Goal: Task Accomplishment & Management: Manage account settings

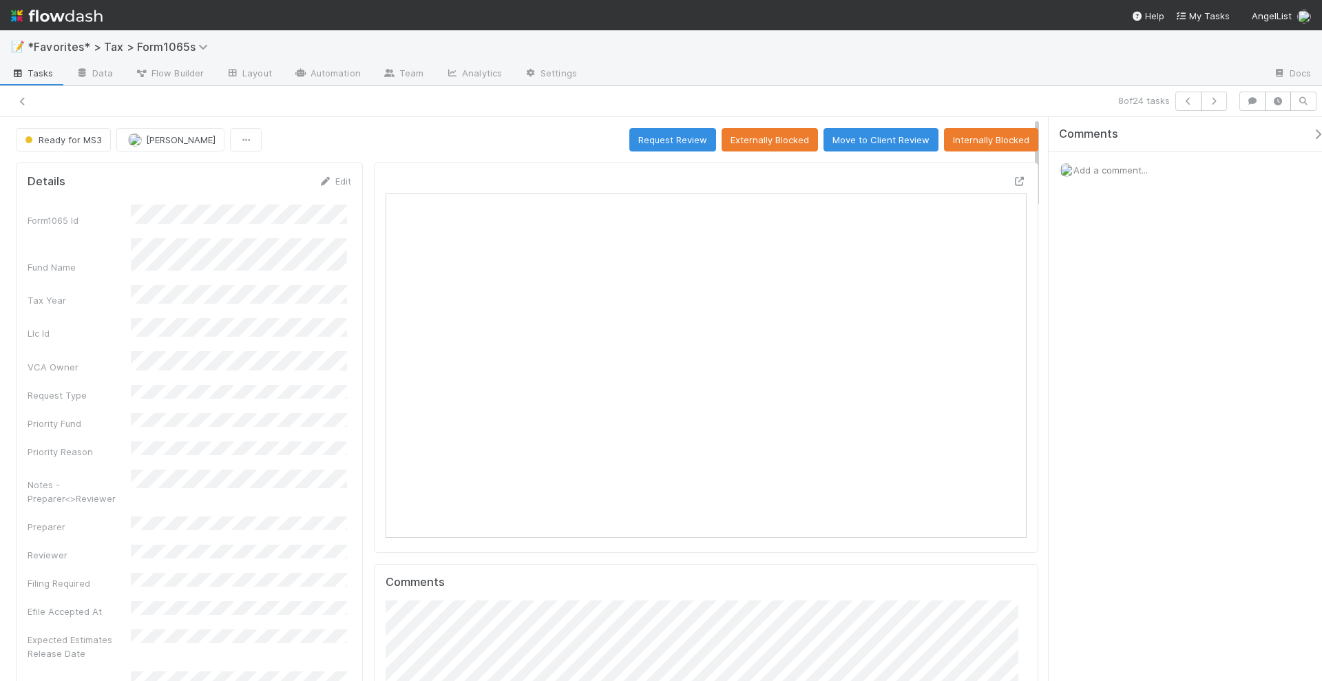
scroll to position [267, 620]
click at [345, 76] on link "Automation" at bounding box center [327, 74] width 89 height 22
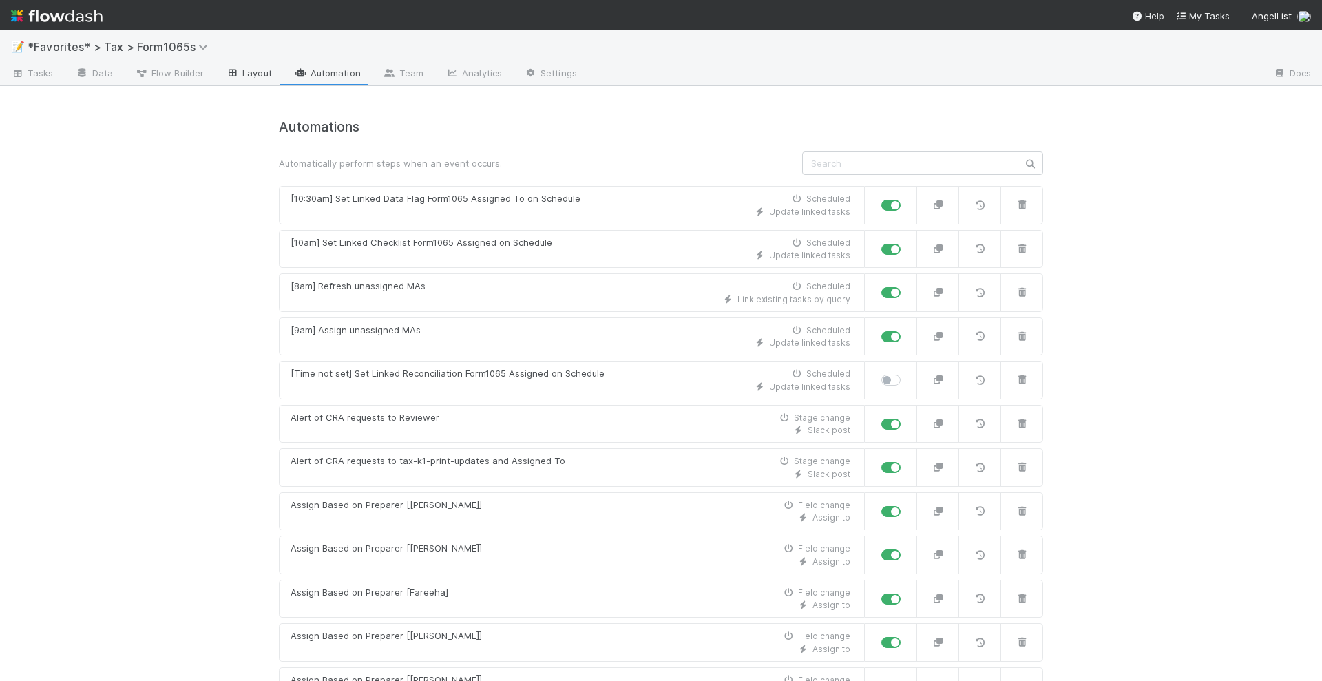
click at [251, 67] on link "Layout" at bounding box center [249, 74] width 68 height 22
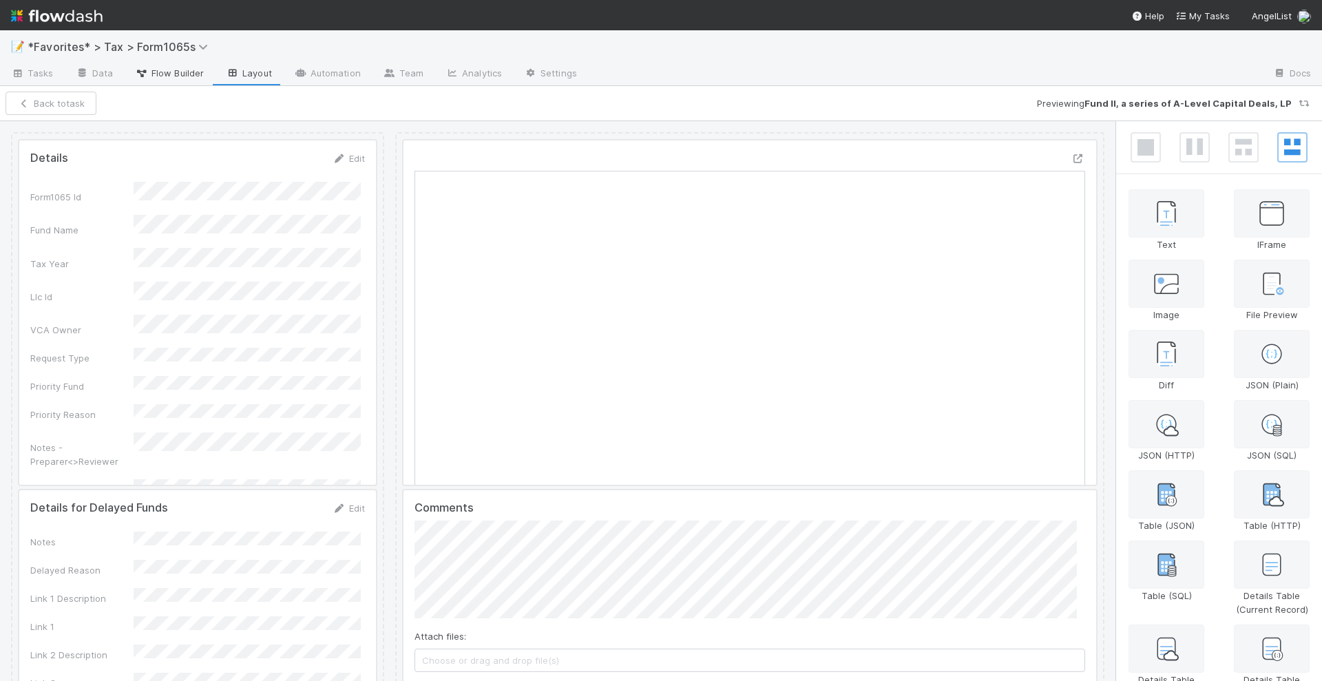
click at [158, 80] on link "Flow Builder" at bounding box center [169, 74] width 91 height 22
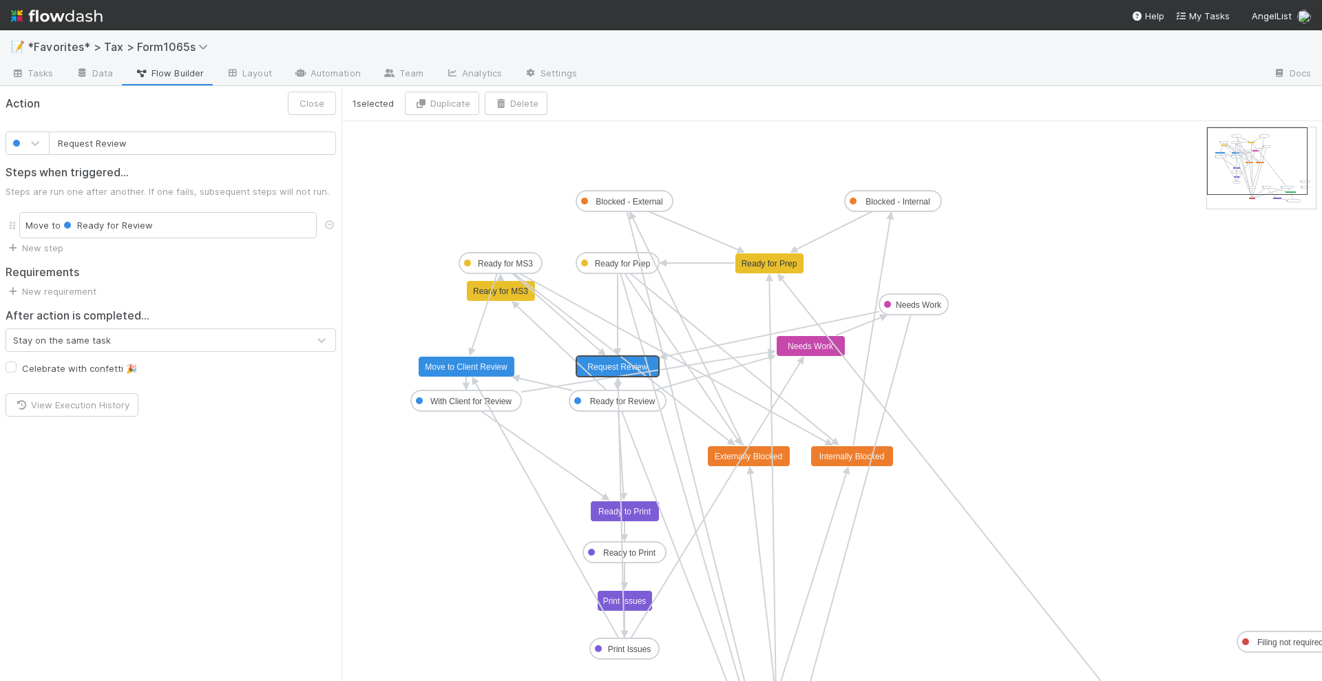
click at [600, 363] on text "Request Review" at bounding box center [617, 367] width 61 height 10
type input "Move to Client Review"
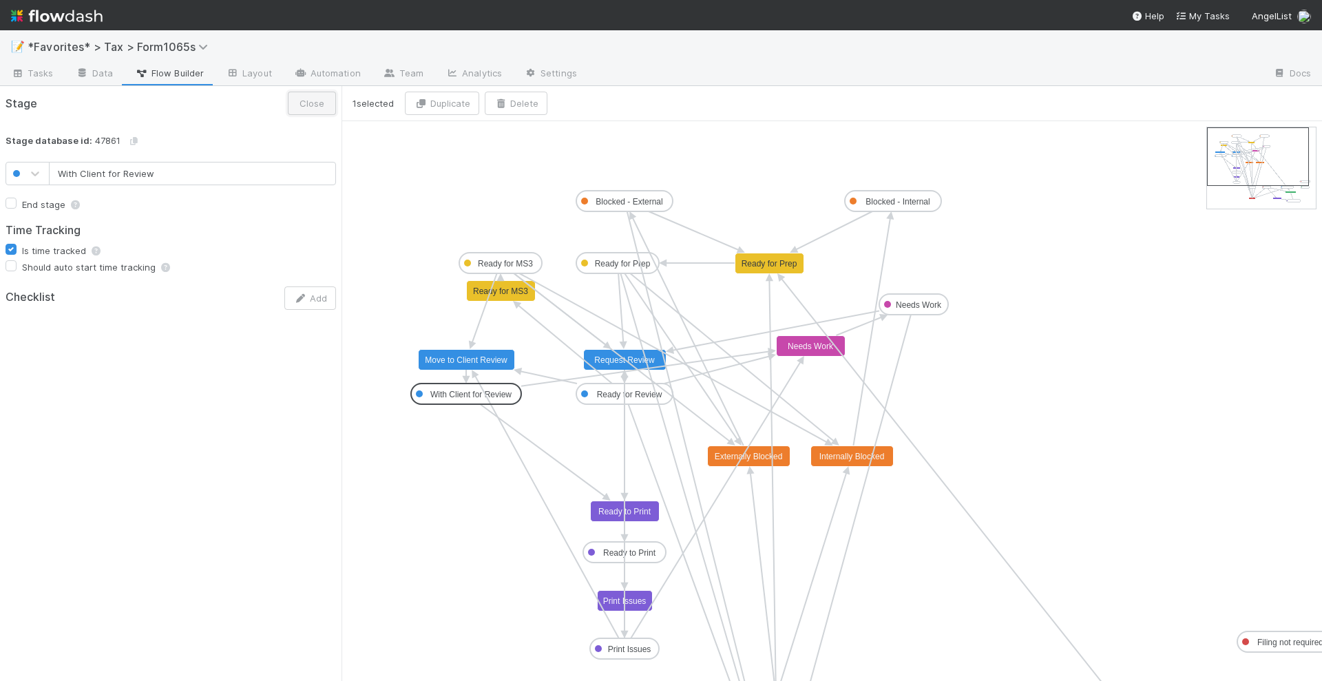
click at [302, 107] on button "Close" at bounding box center [312, 103] width 48 height 23
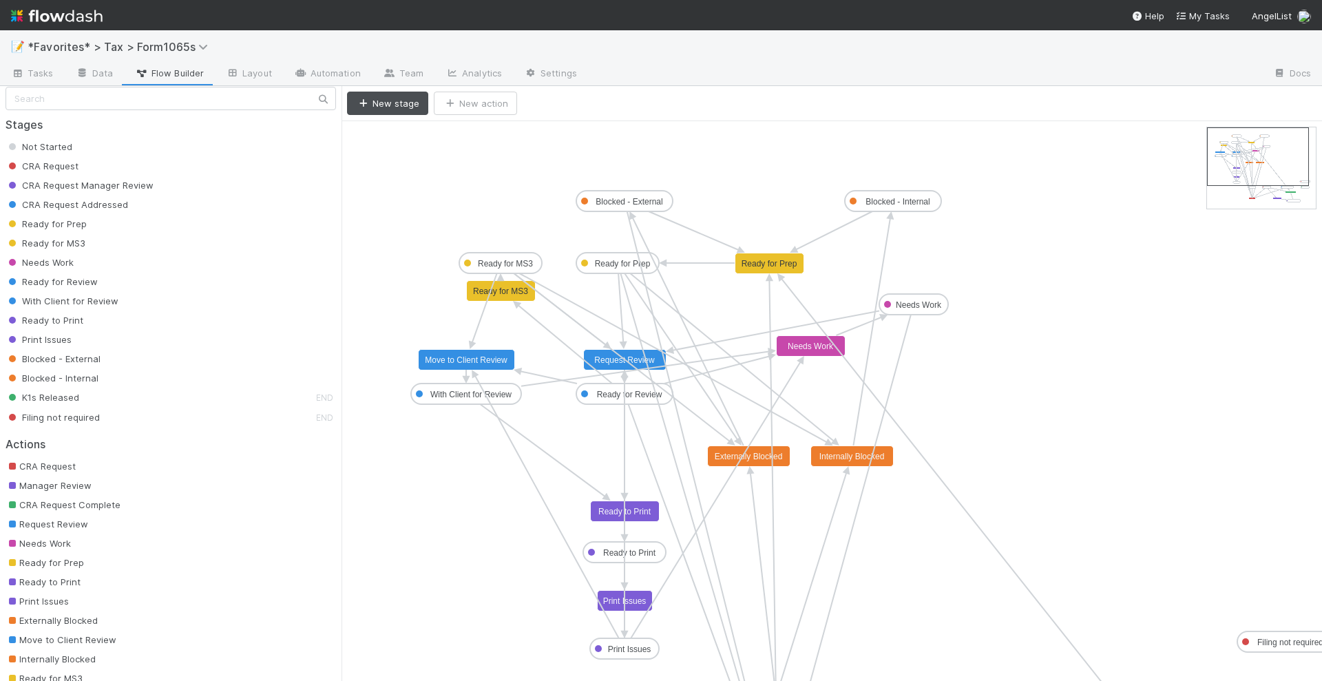
scroll to position [16, 0]
drag, startPoint x: 67, startPoint y: 610, endPoint x: 140, endPoint y: 612, distance: 73.0
click at [140, 612] on div "Externally Blocked" at bounding box center [176, 615] width 341 height 14
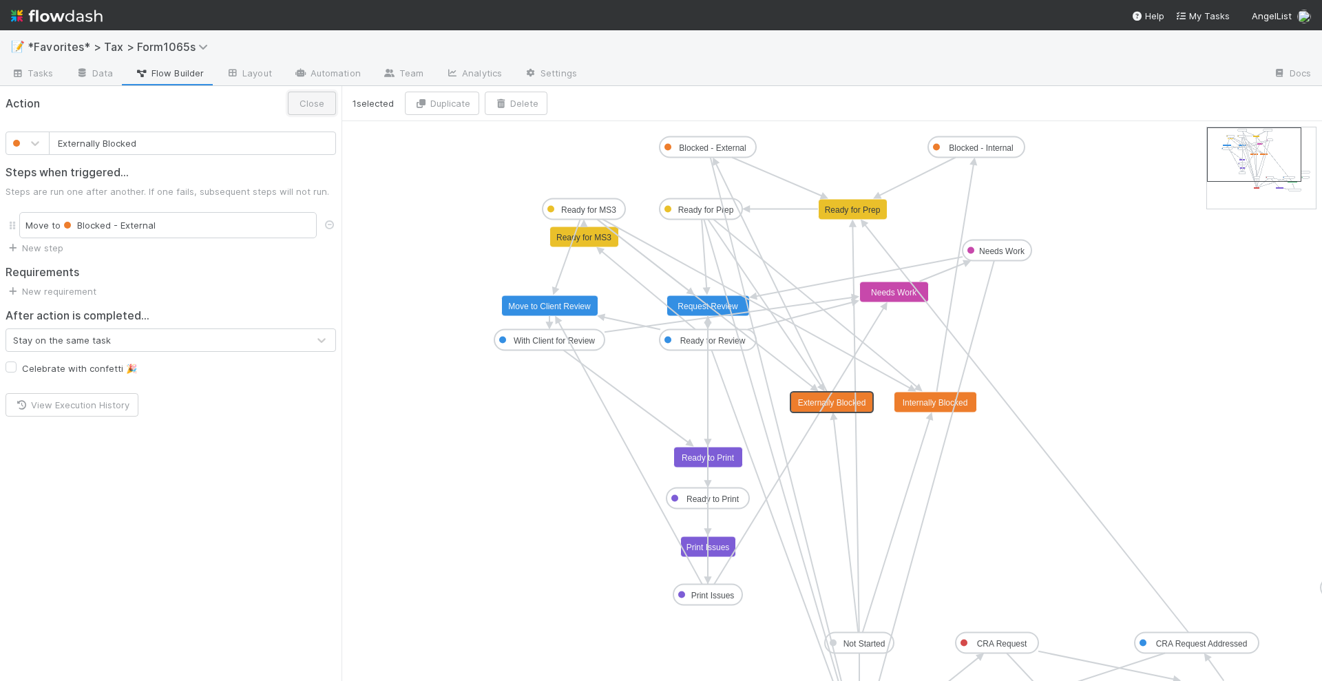
click at [313, 110] on button "Close" at bounding box center [312, 103] width 48 height 23
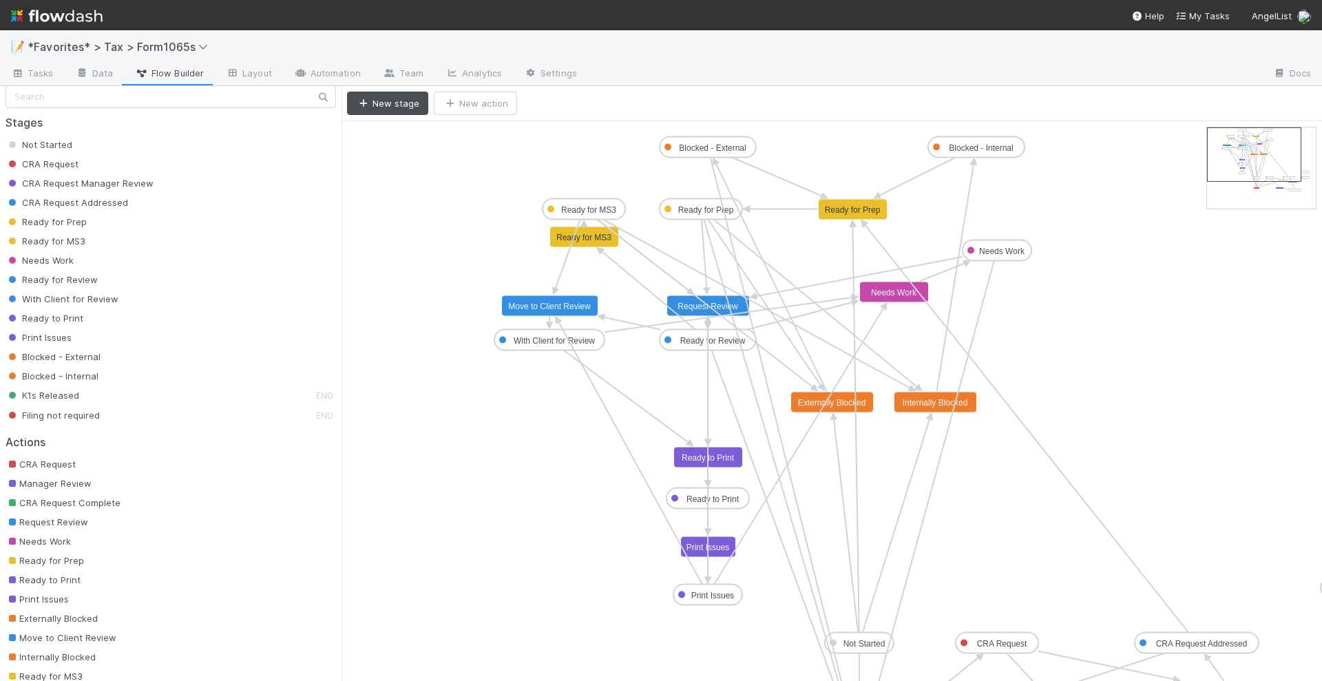
scroll to position [16, 0]
click at [52, 73] on link "Tasks" at bounding box center [32, 74] width 65 height 22
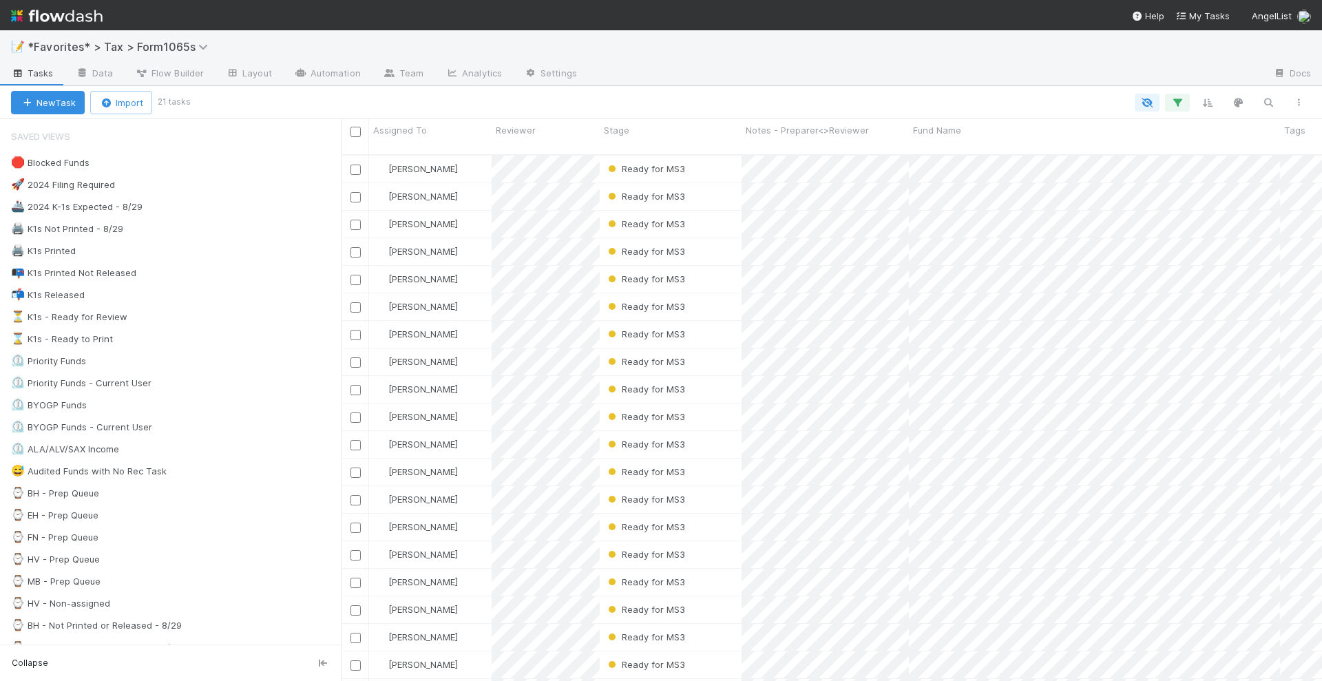
scroll to position [525, 967]
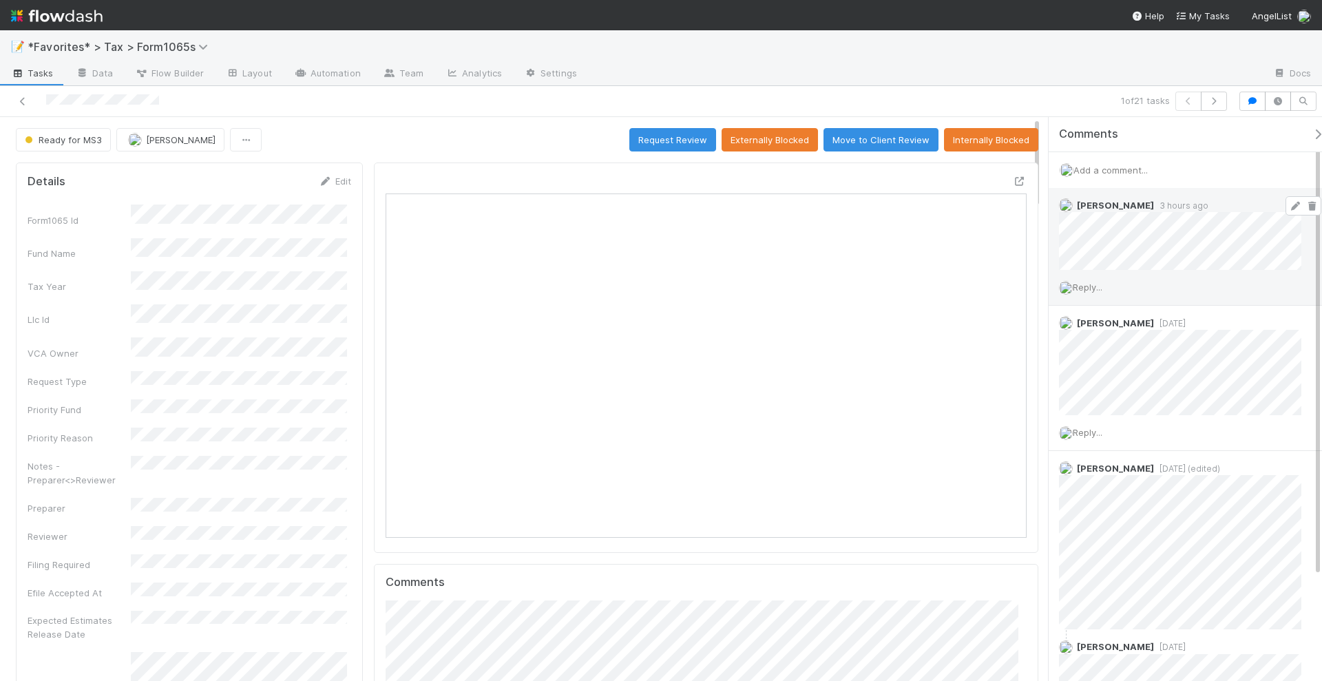
scroll to position [267, 620]
click at [1013, 180] on icon at bounding box center [1020, 181] width 14 height 9
click at [24, 101] on icon at bounding box center [23, 101] width 14 height 9
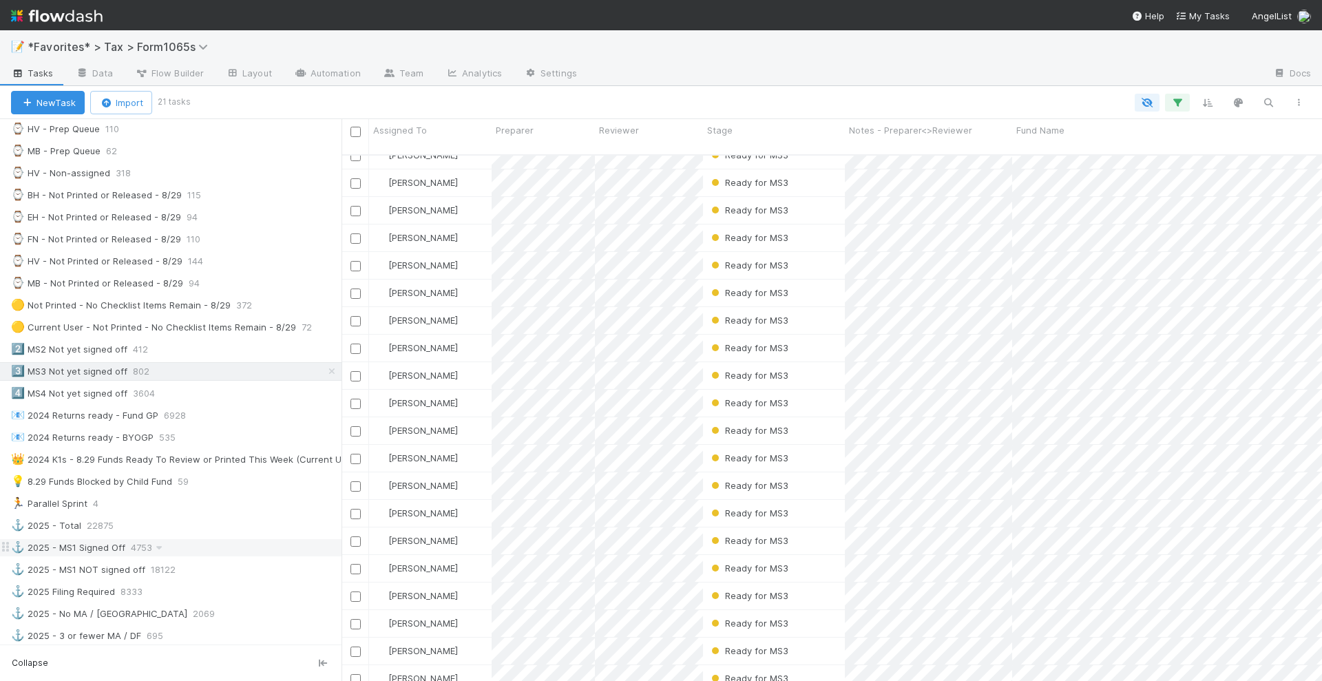
scroll to position [775, 0]
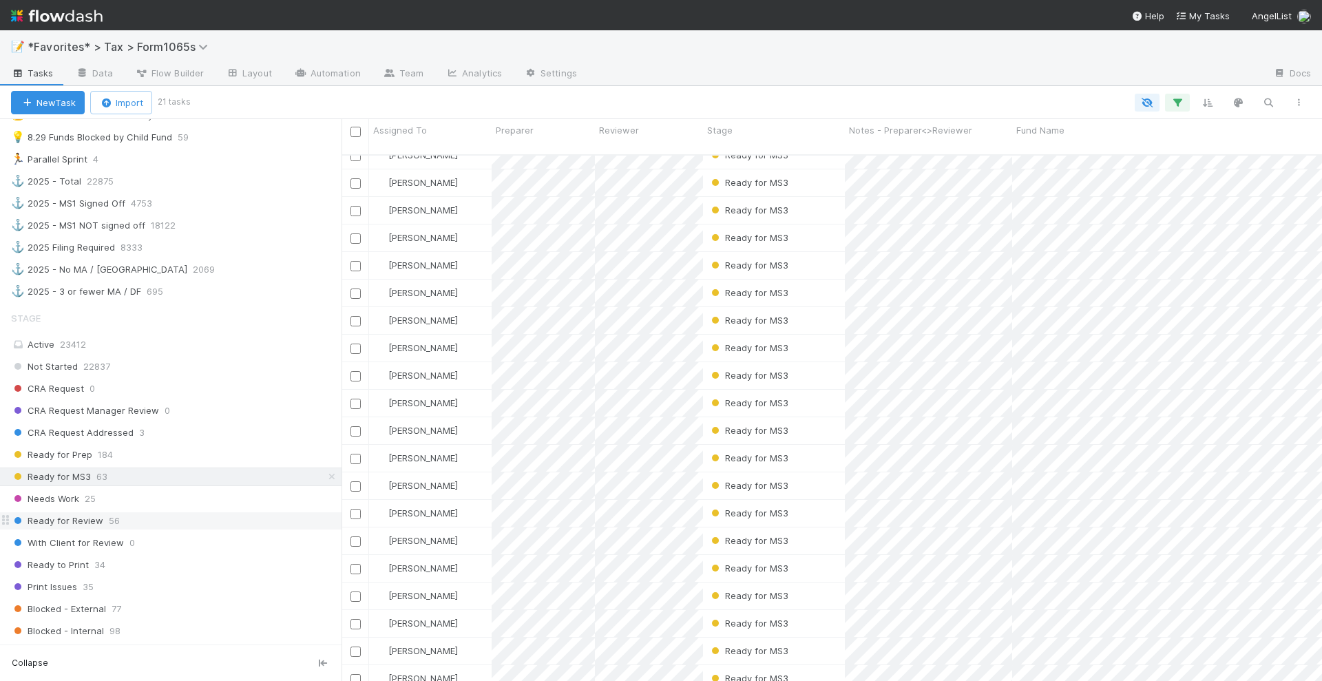
click at [65, 512] on span "Ready for Review" at bounding box center [57, 520] width 92 height 17
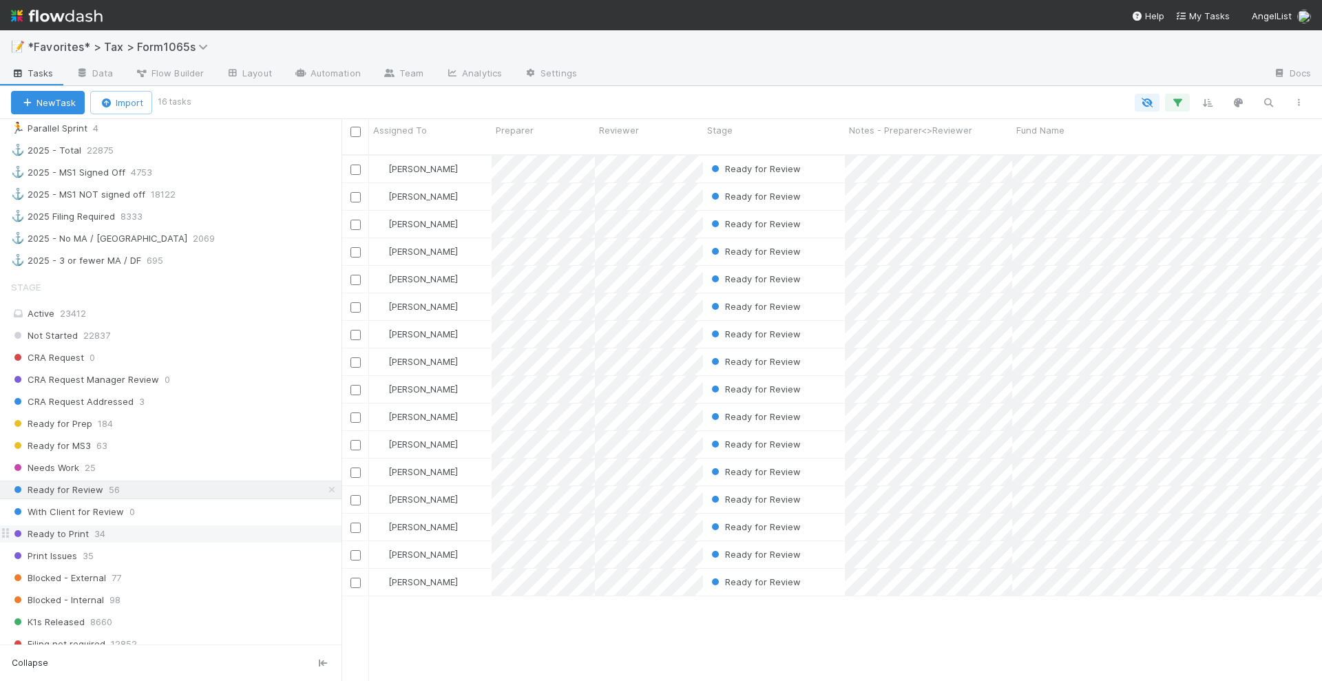
scroll to position [861, 0]
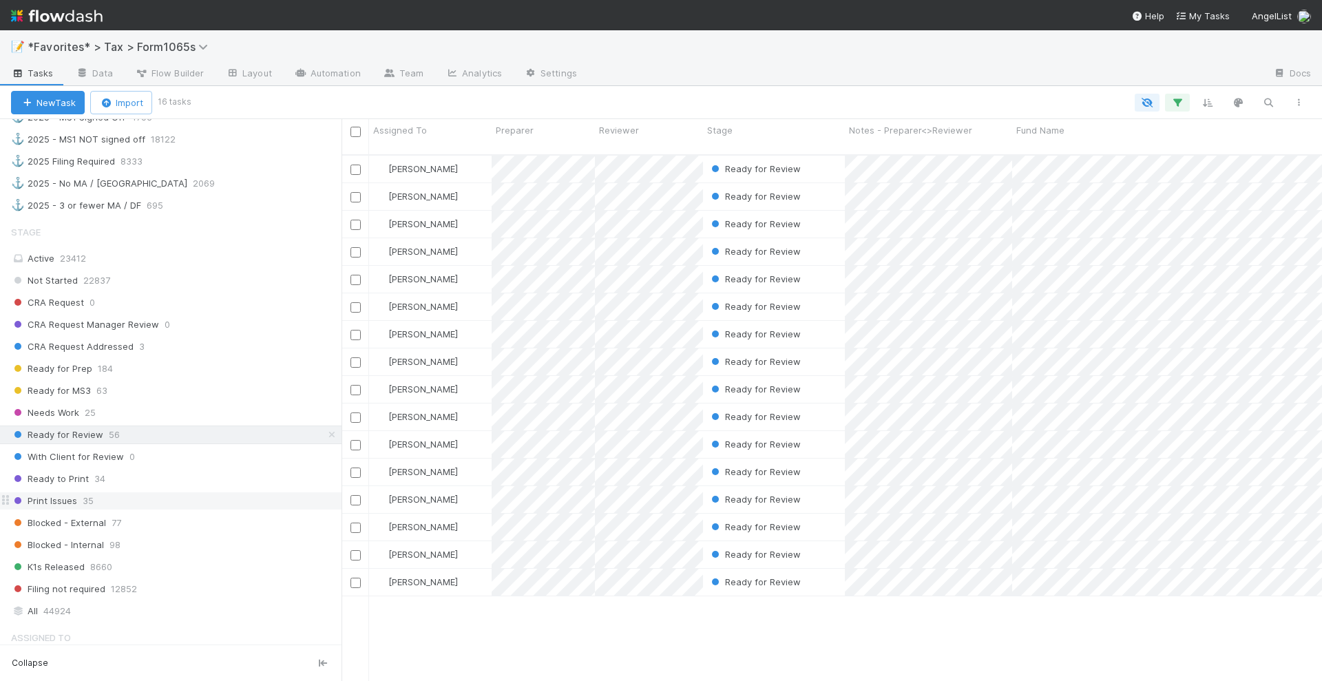
click at [66, 492] on span "Print Issues" at bounding box center [44, 500] width 66 height 17
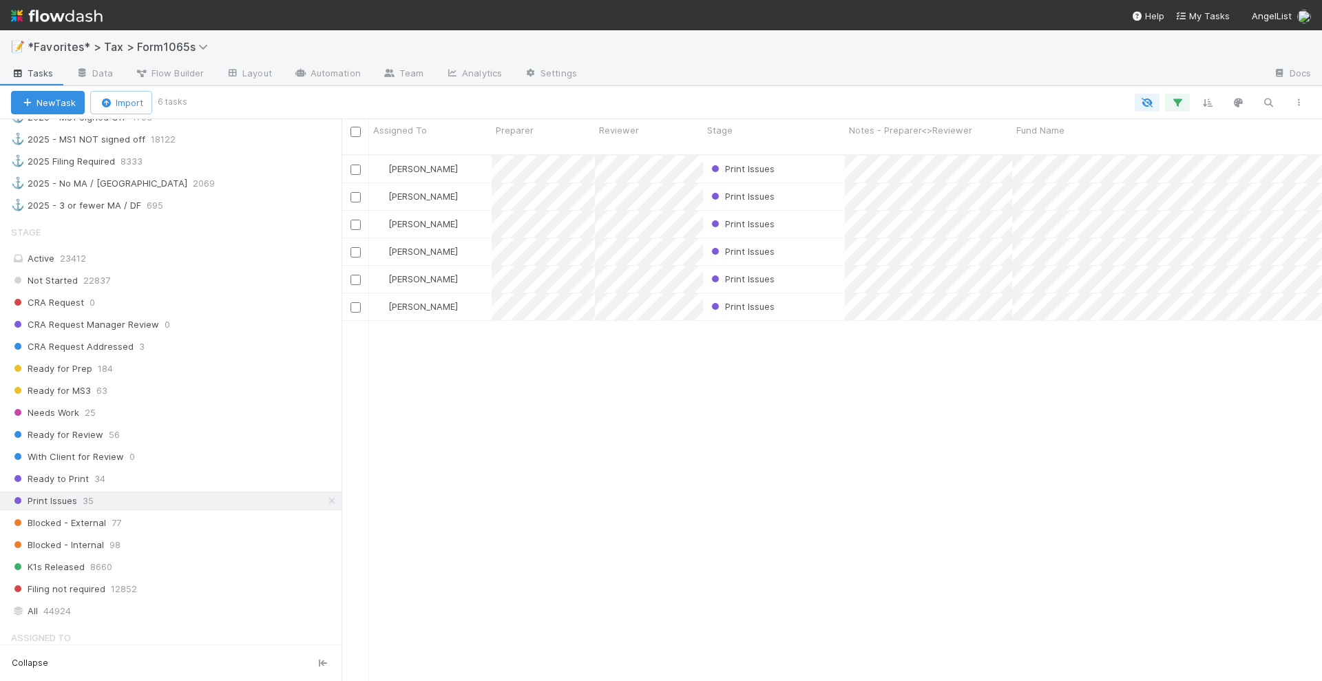
scroll to position [525, 967]
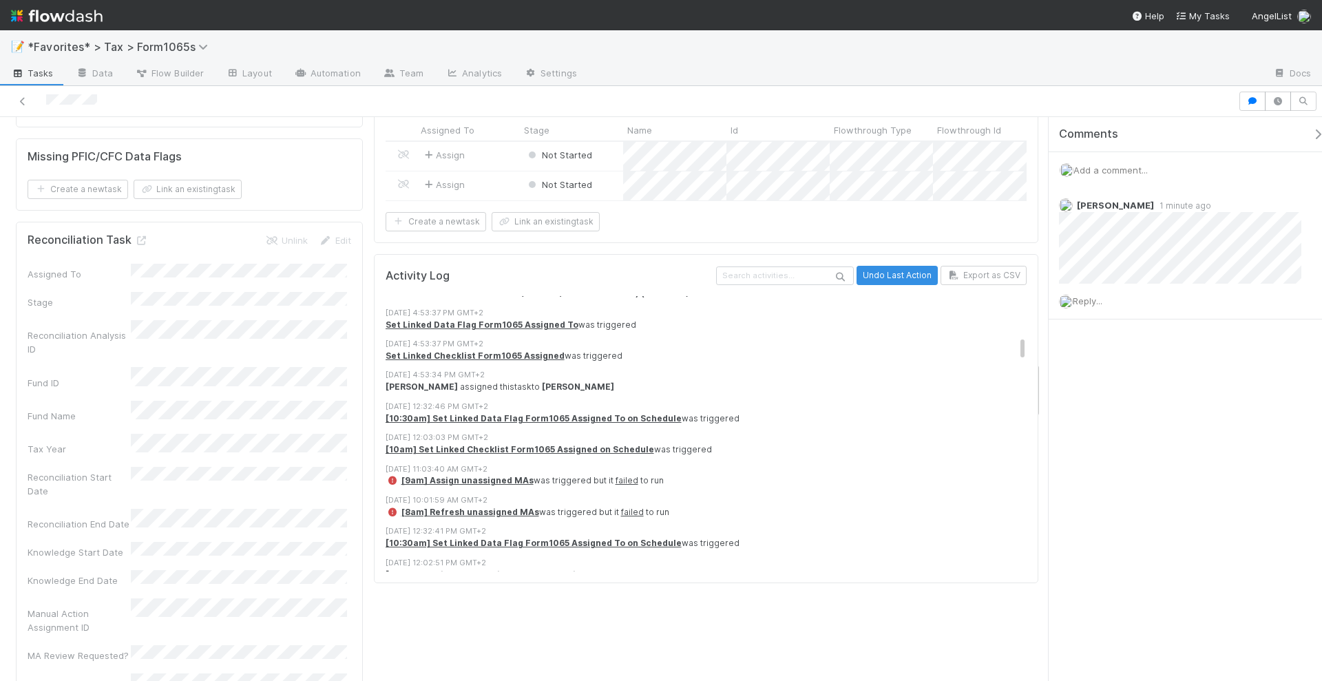
scroll to position [1033, 0]
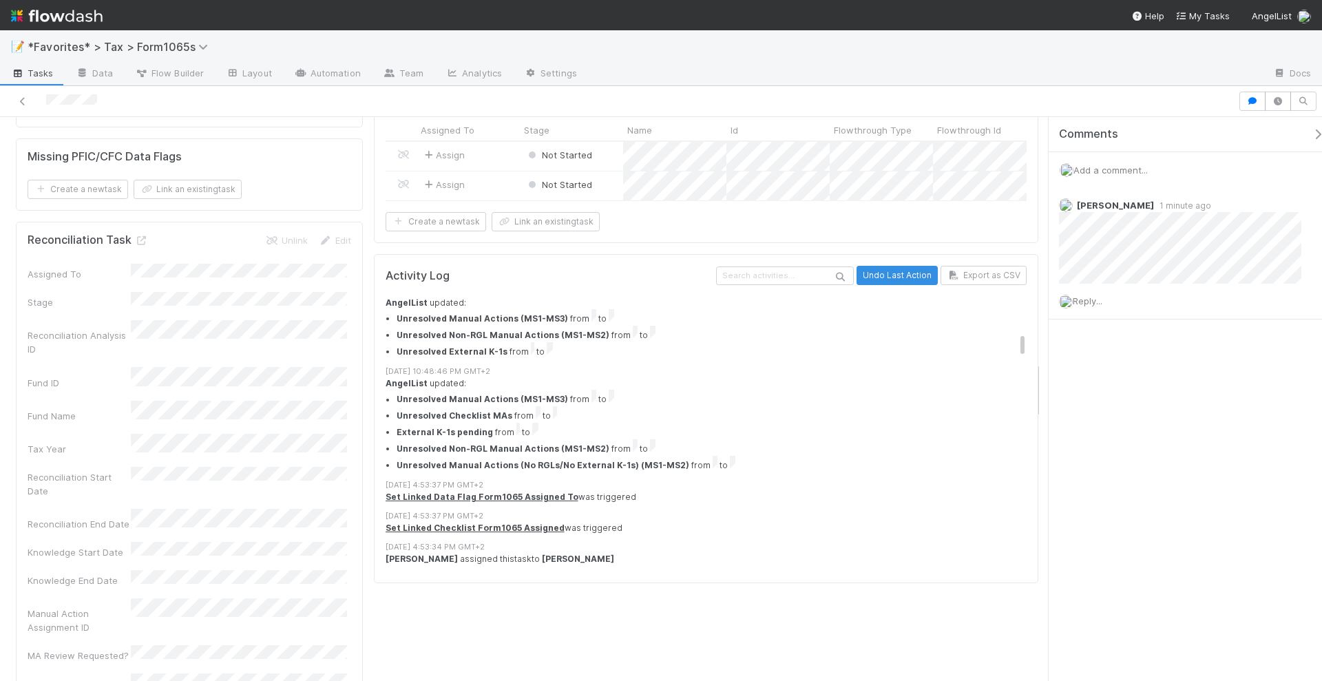
click at [854, 541] on div "8/11/25, 4:53:34 PM GMT+2" at bounding box center [713, 547] width 654 height 12
click at [867, 522] on div "Set Linked Checklist Form1065 Assigned was triggered" at bounding box center [713, 528] width 654 height 12
click at [21, 101] on icon at bounding box center [23, 101] width 14 height 9
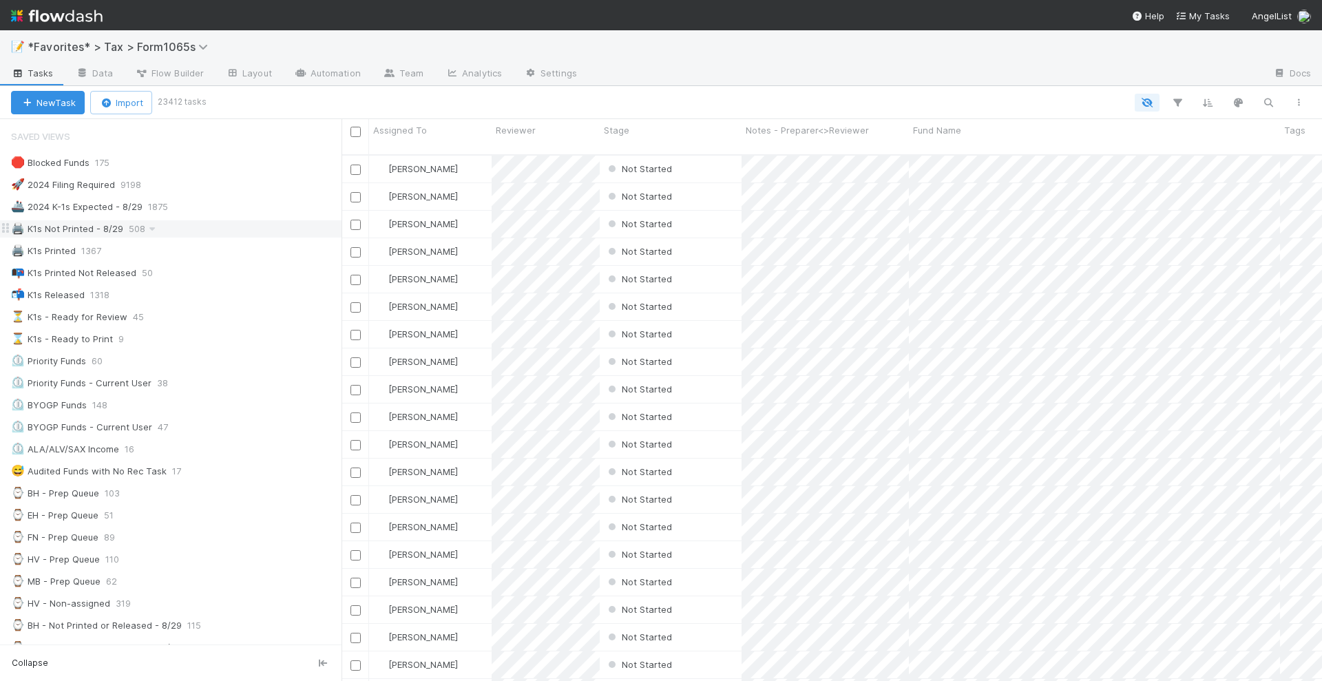
click at [250, 220] on div "🖨️ K1s Not Printed - 8/29 508" at bounding box center [171, 229] width 342 height 19
click at [172, 228] on div "🖨️ K1s Not Printed - 8/29 508" at bounding box center [176, 228] width 331 height 17
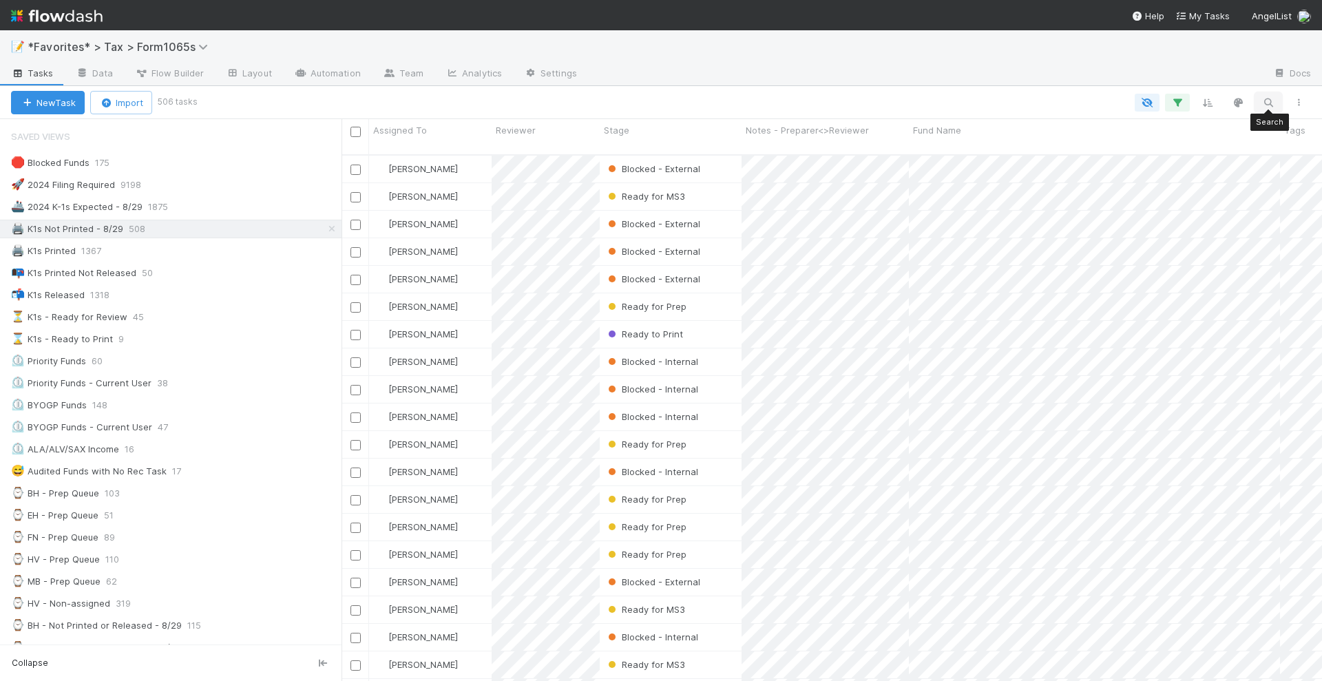
click at [1268, 100] on icon "button" at bounding box center [1268, 102] width 14 height 12
click at [1002, 97] on div at bounding box center [661, 340] width 1322 height 681
click at [1149, 101] on icon "button" at bounding box center [1147, 102] width 14 height 12
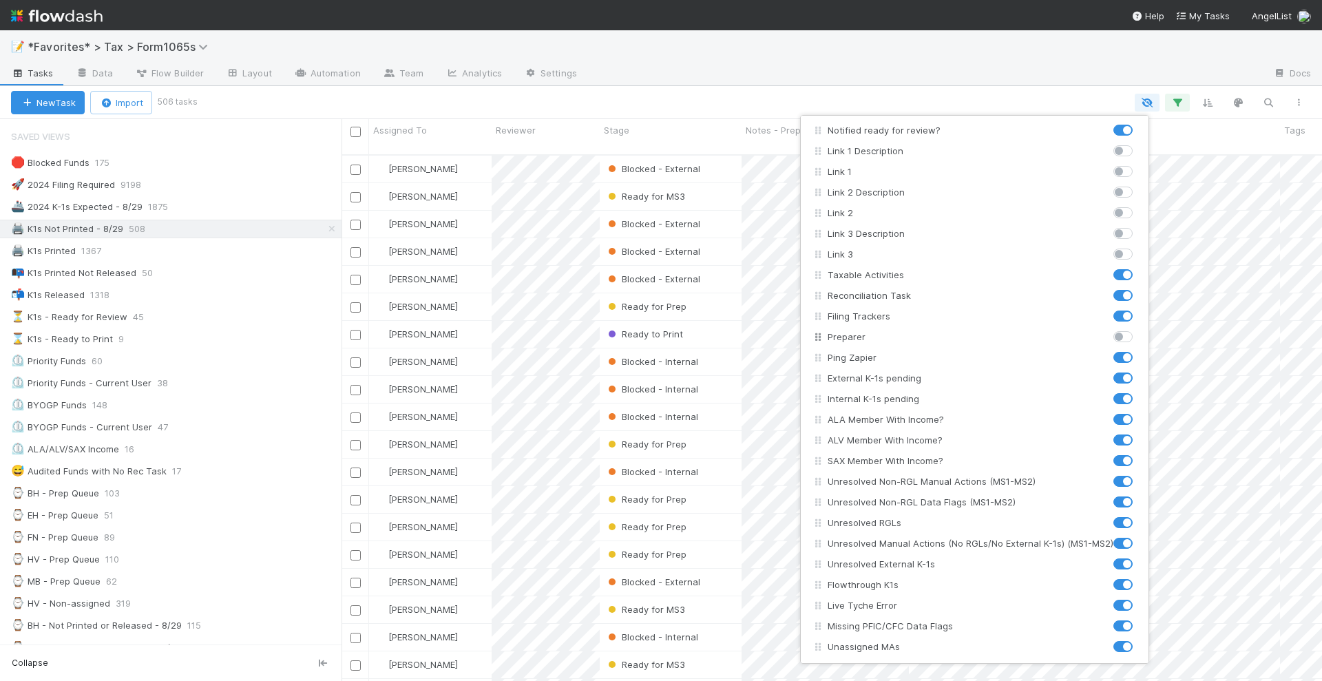
click at [1138, 330] on label at bounding box center [1138, 330] width 0 height 0
click at [1116, 335] on input "checkbox" at bounding box center [1118, 336] width 11 height 12
checkbox input "true"
click at [1022, 72] on div "Assigned To Reviewer Stage Fund Status Notes - Preparer<>Reviewer Delayed Reaso…" at bounding box center [661, 340] width 1322 height 681
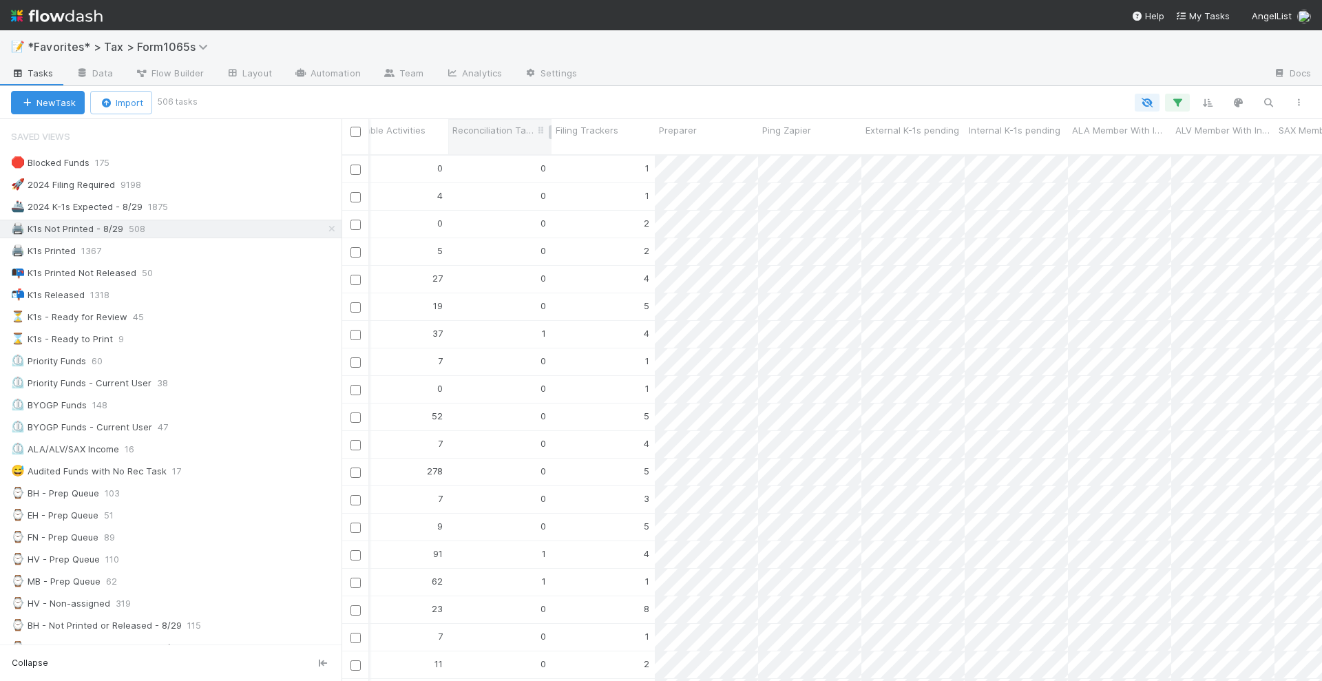
drag, startPoint x: 682, startPoint y: 132, endPoint x: 499, endPoint y: 131, distance: 182.5
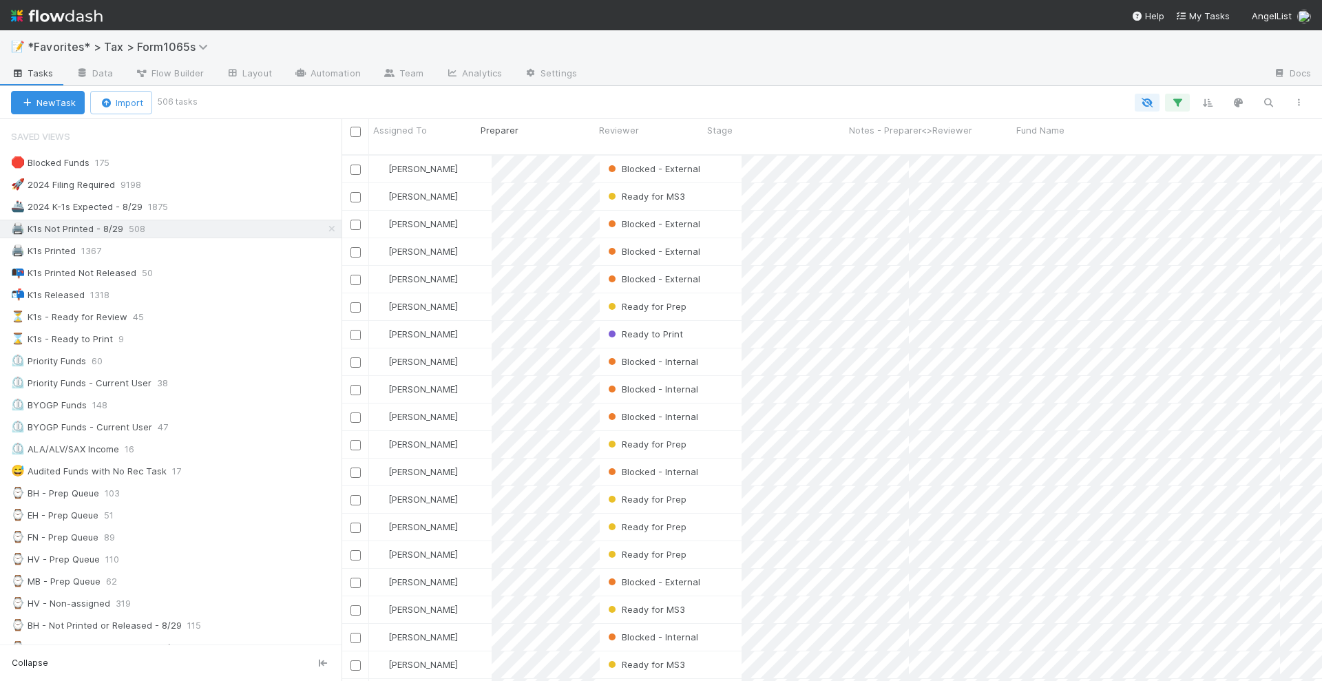
drag, startPoint x: 749, startPoint y: 129, endPoint x: 571, endPoint y: 138, distance: 177.8
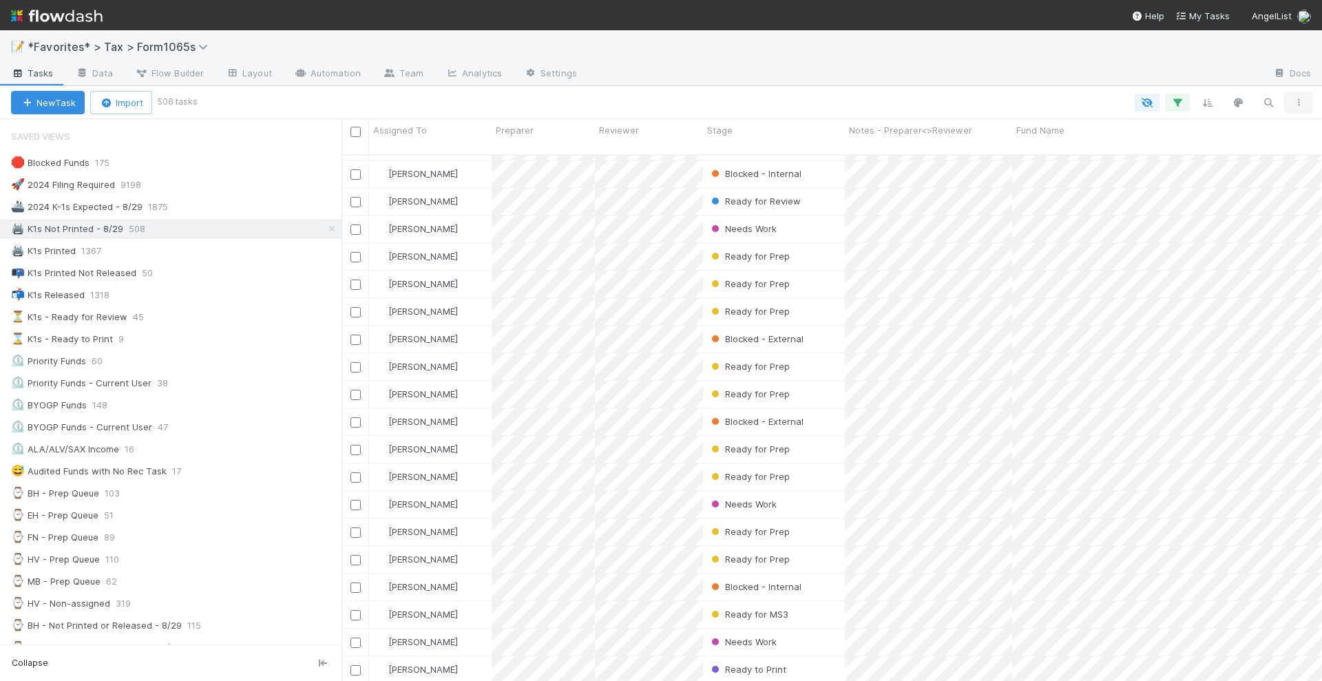
click at [1301, 102] on icon "button" at bounding box center [1299, 102] width 14 height 8
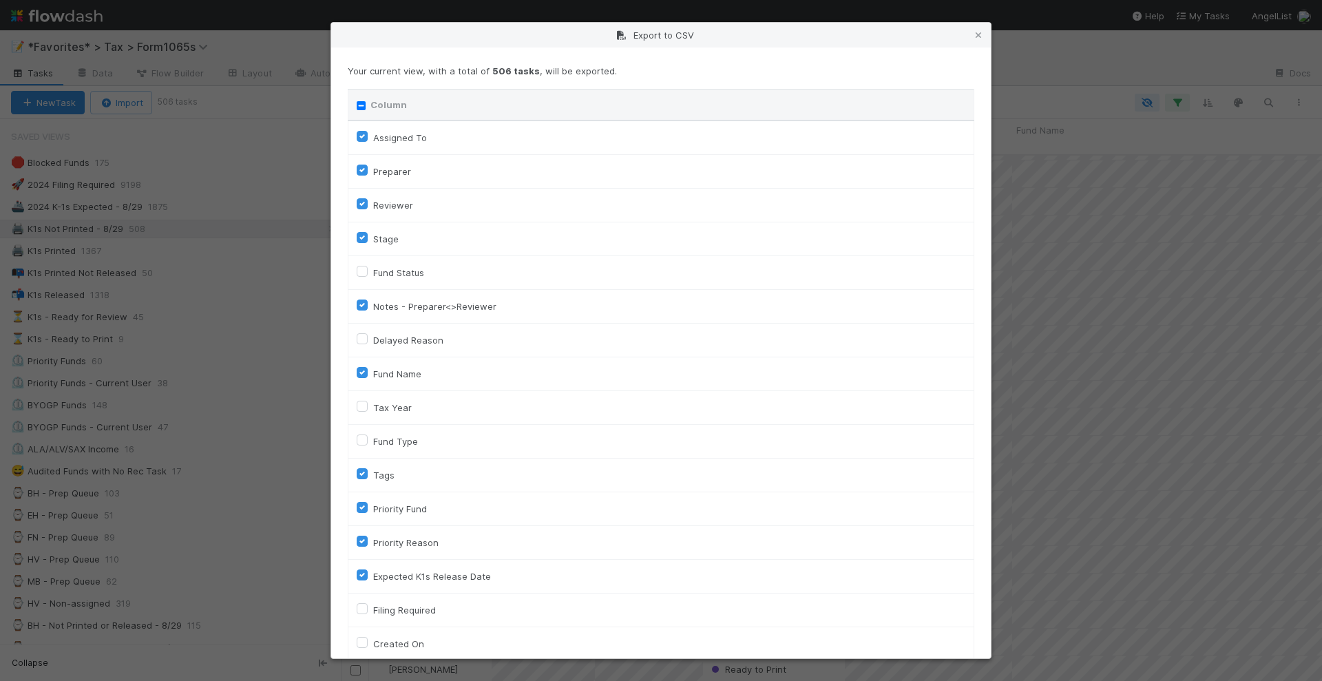
click at [360, 103] on input "Column" at bounding box center [361, 105] width 9 height 9
checkbox input "true"
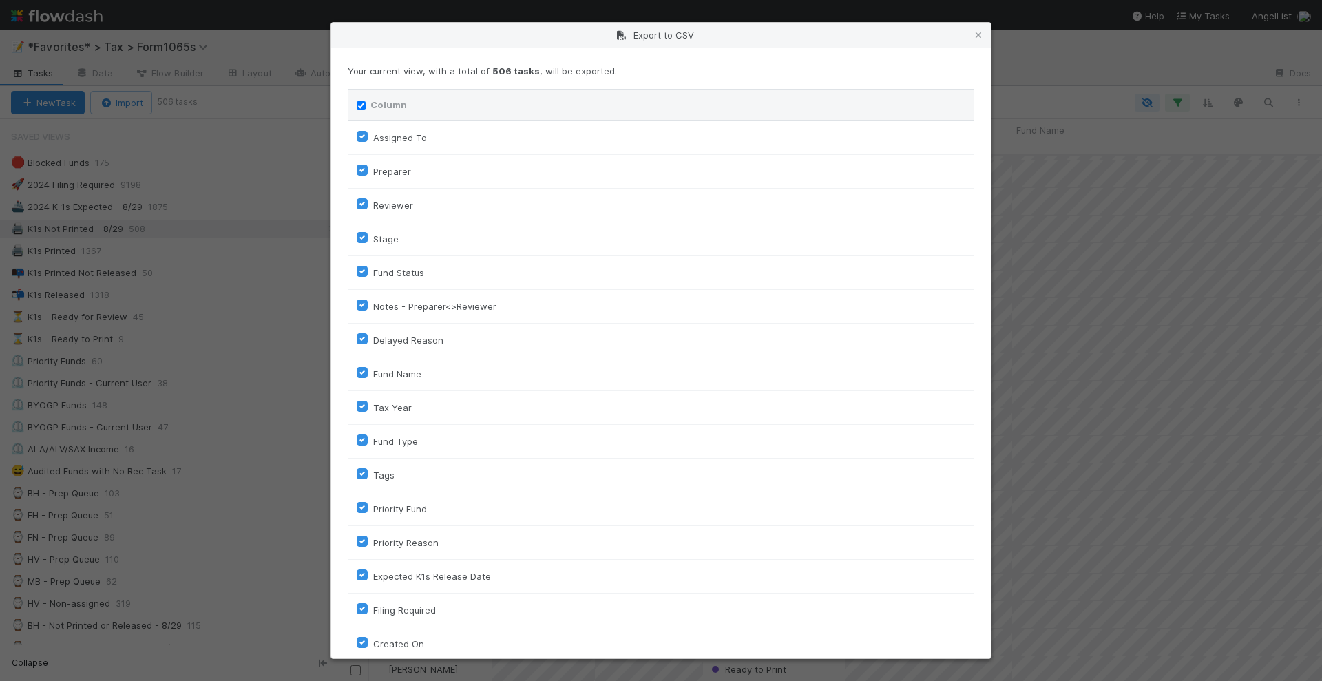
checkbox input "true"
checkbox On "true"
checkbox input "true"
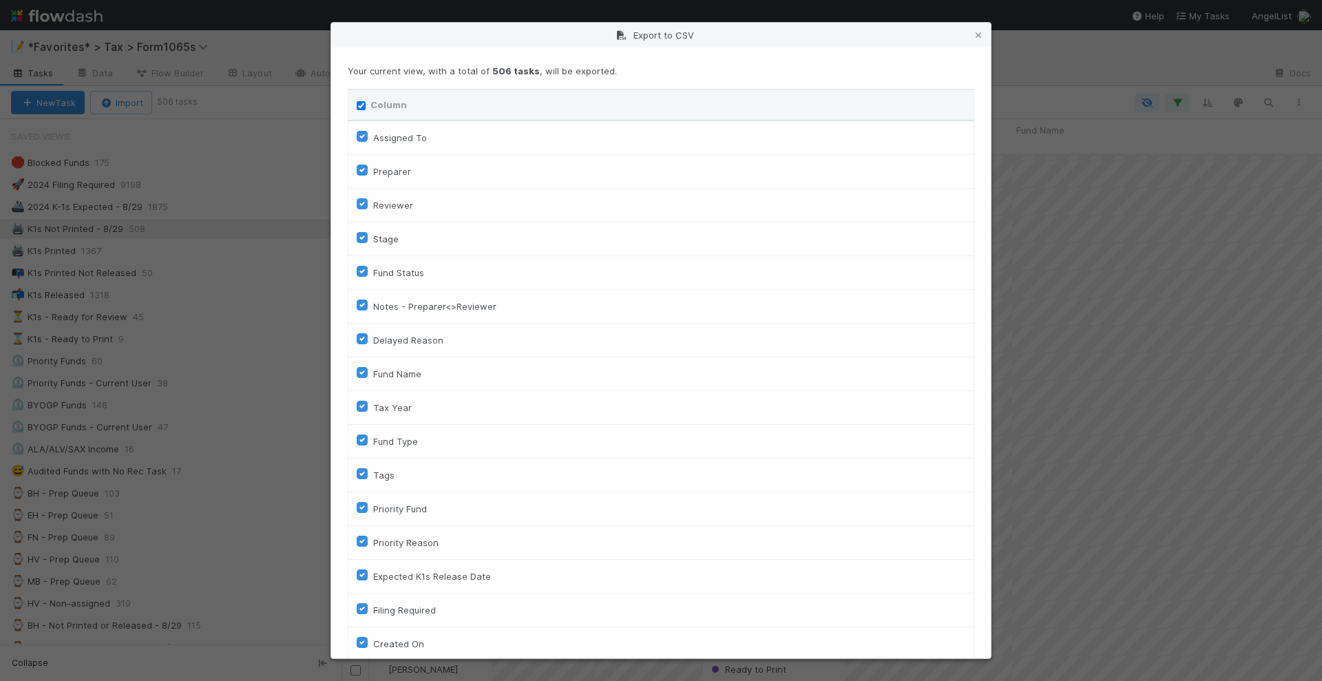
checkbox input "true"
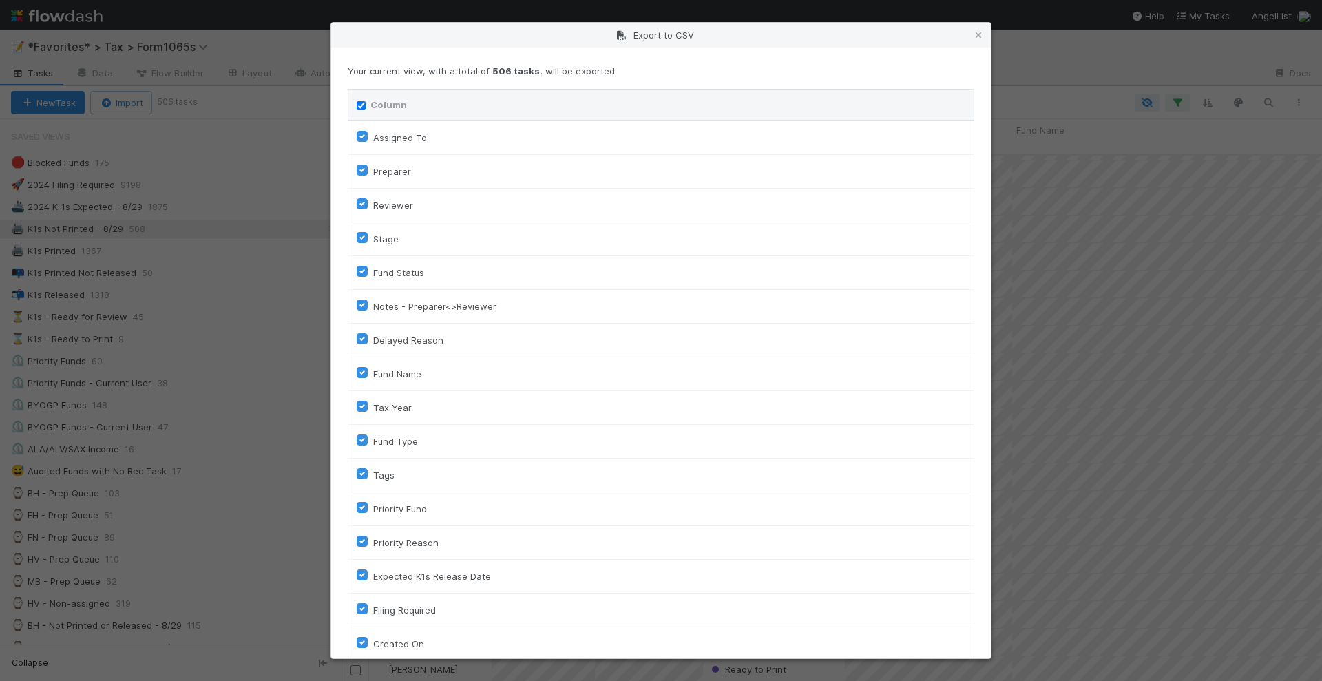
checkbox input "true"
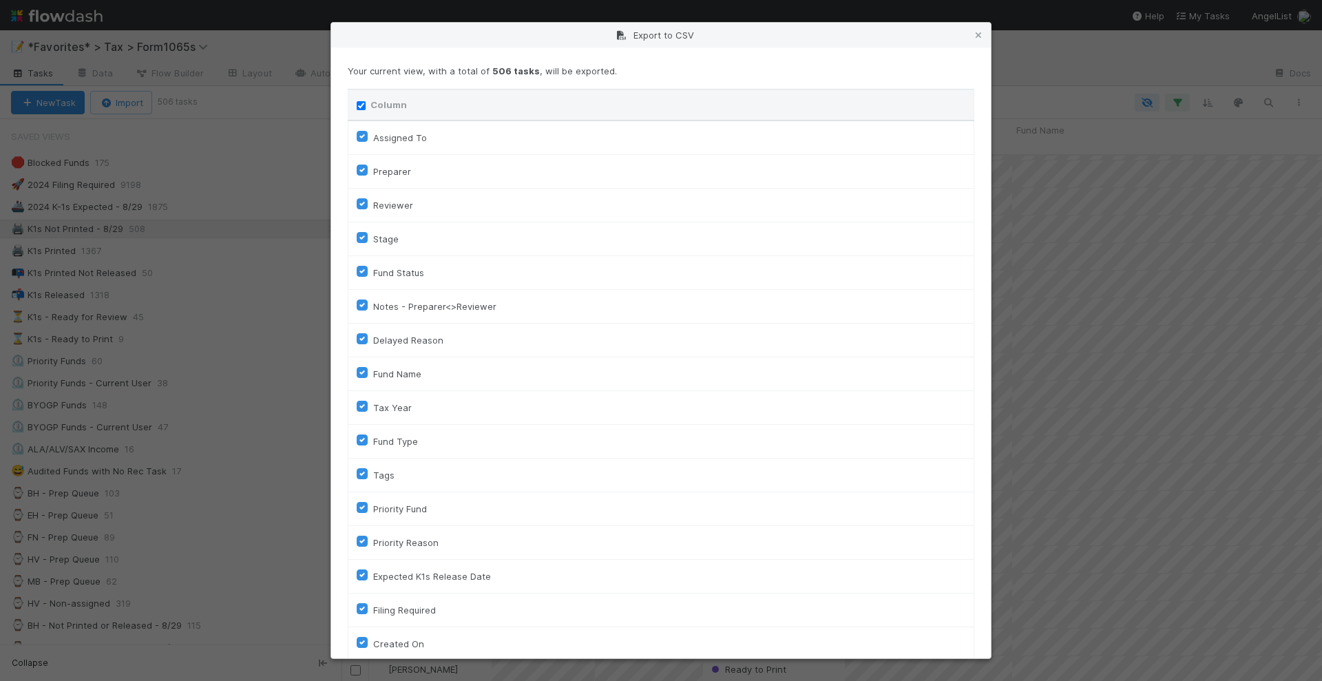
checkbox input "true"
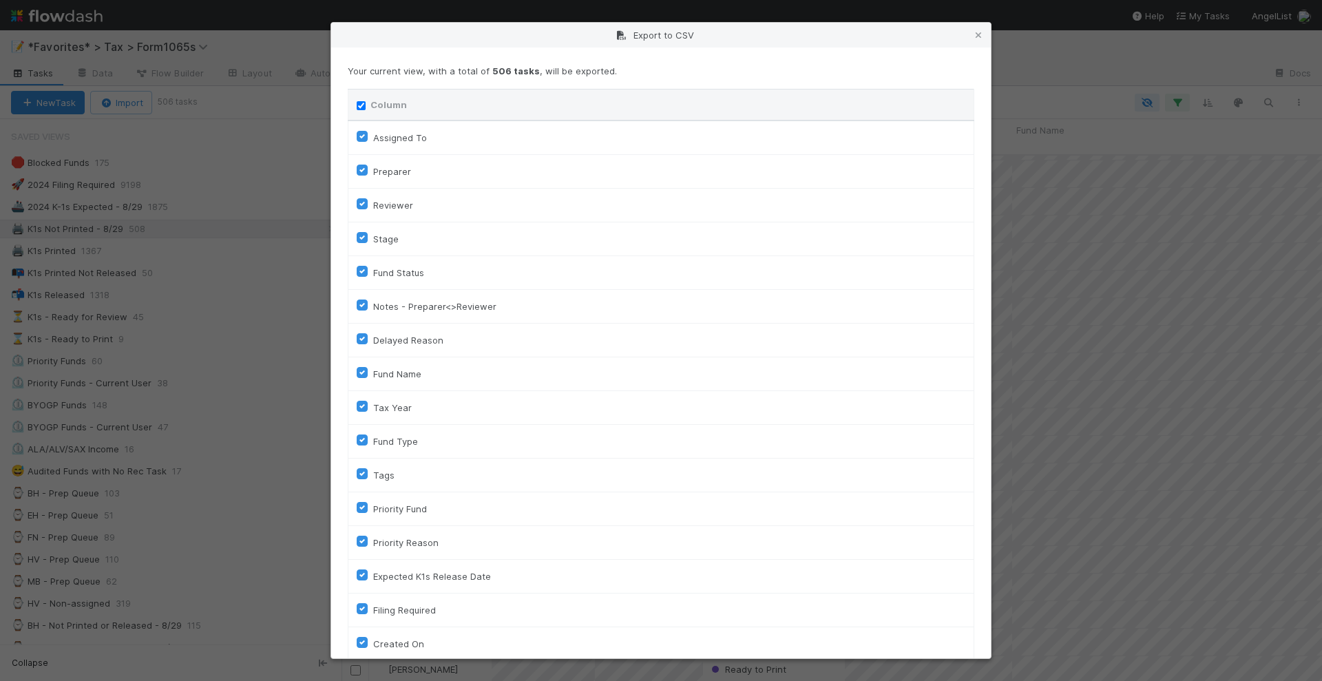
checkbox input "true"
click at [360, 104] on input "Column" at bounding box center [361, 105] width 9 height 9
checkbox input "false"
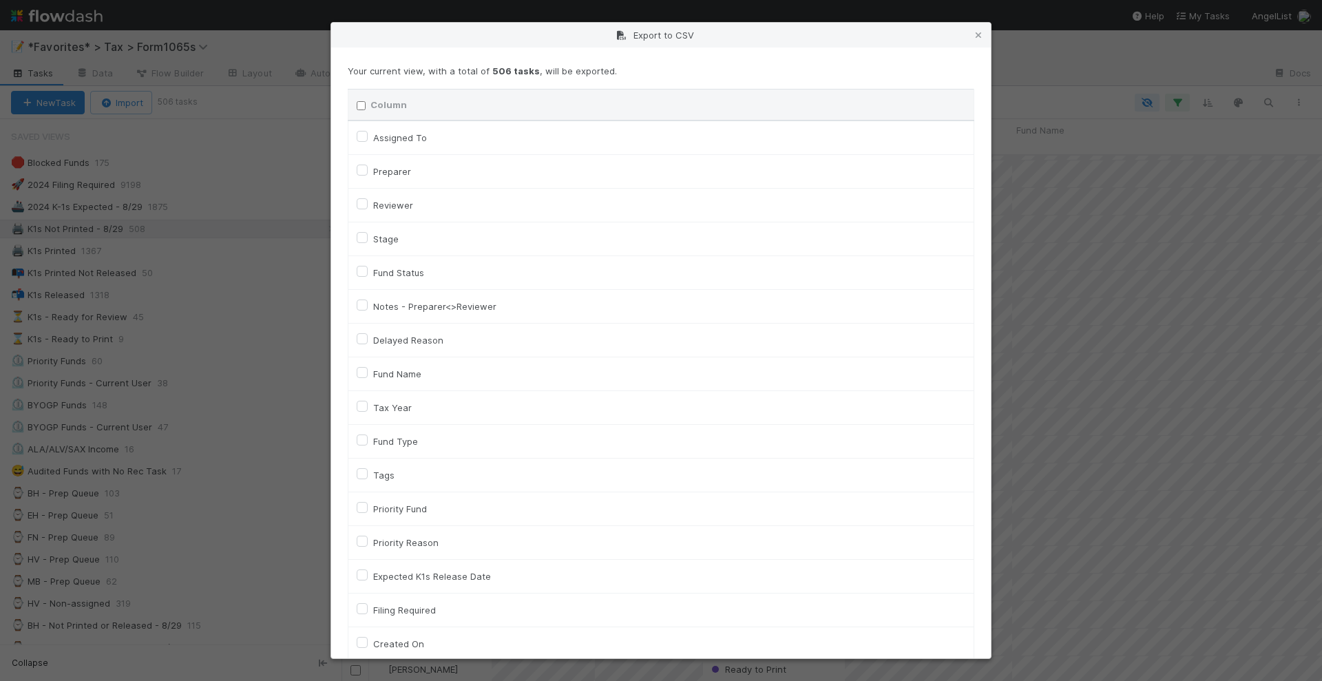
checkbox To "false"
checkbox input "false"
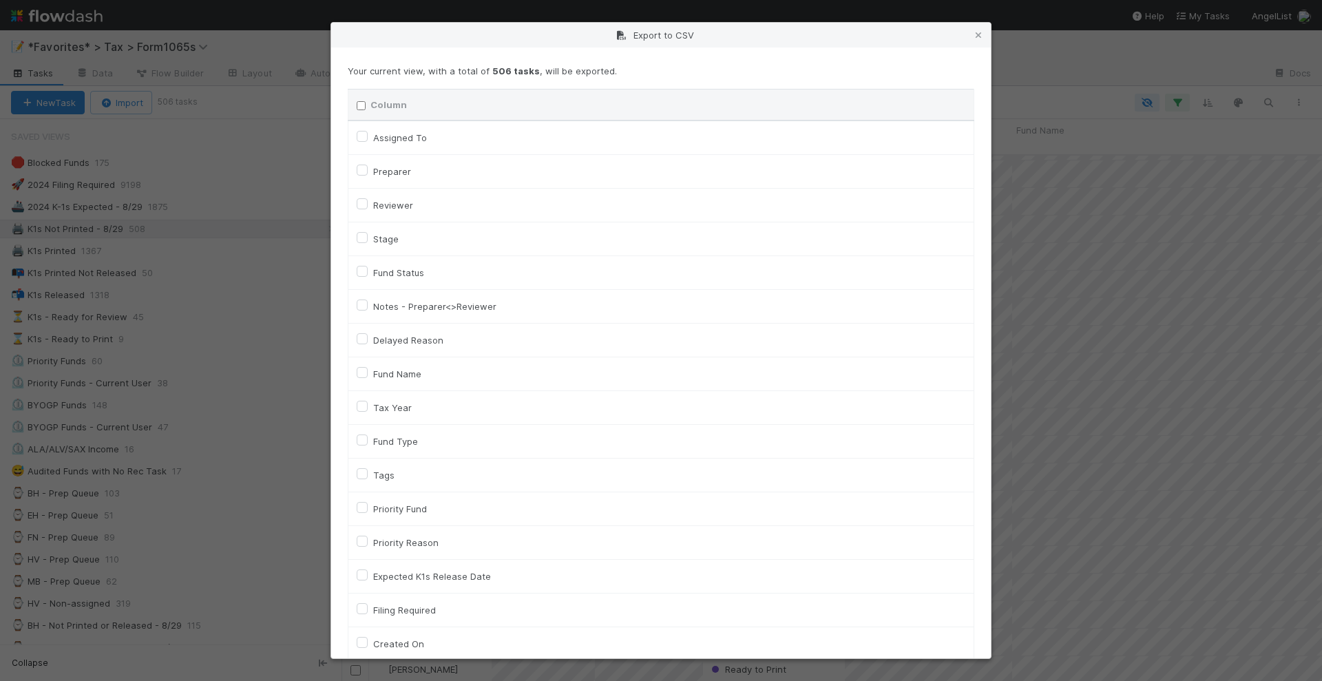
checkbox input "false"
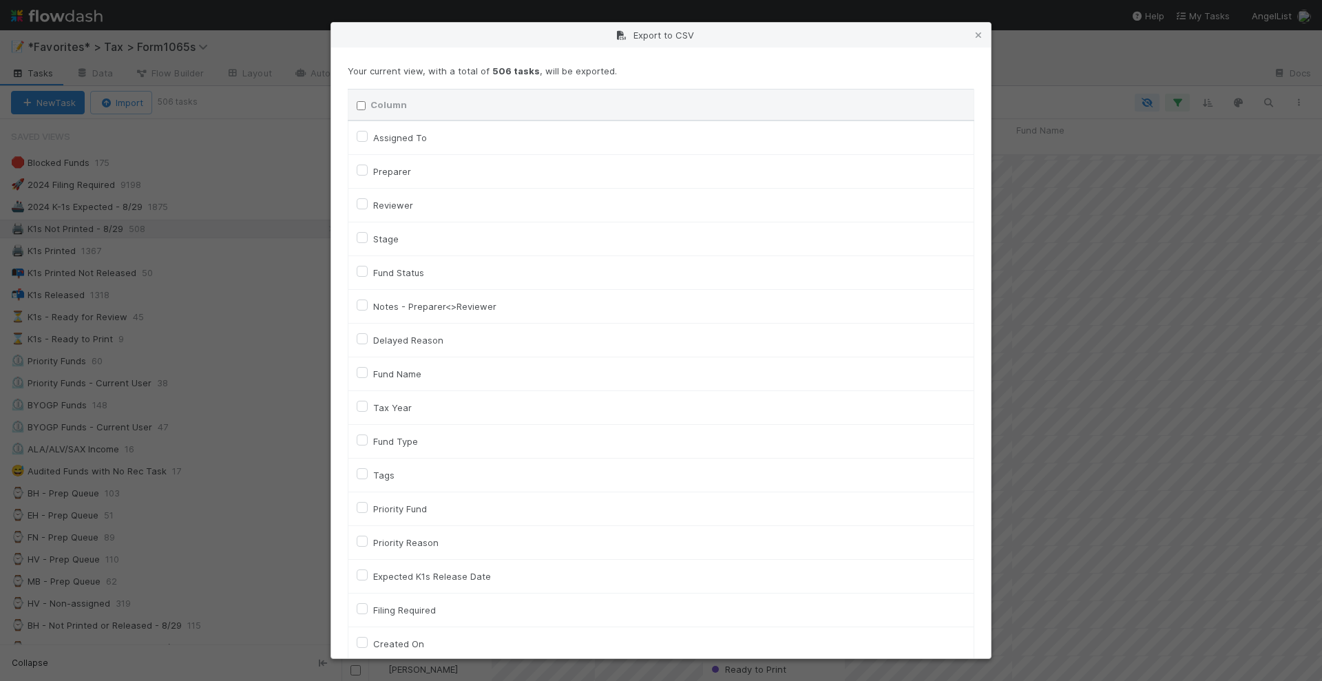
checkbox input "false"
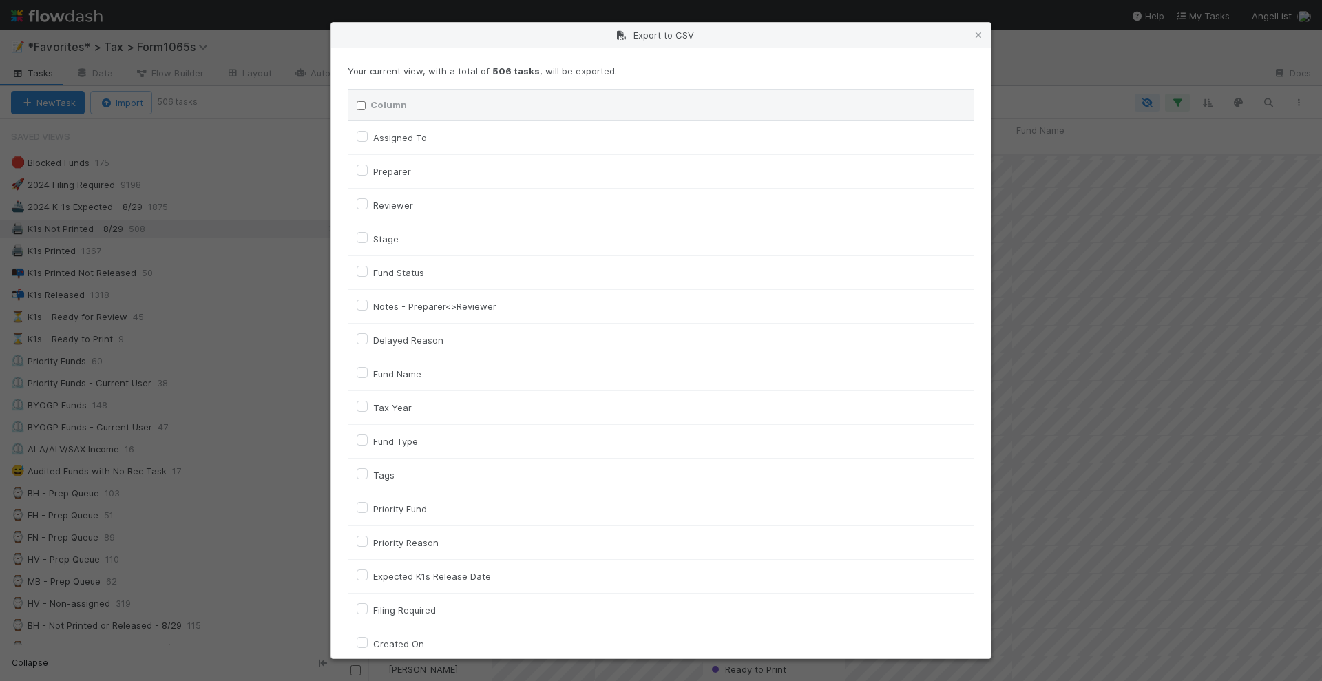
checkbox On "false"
checkbox input "false"
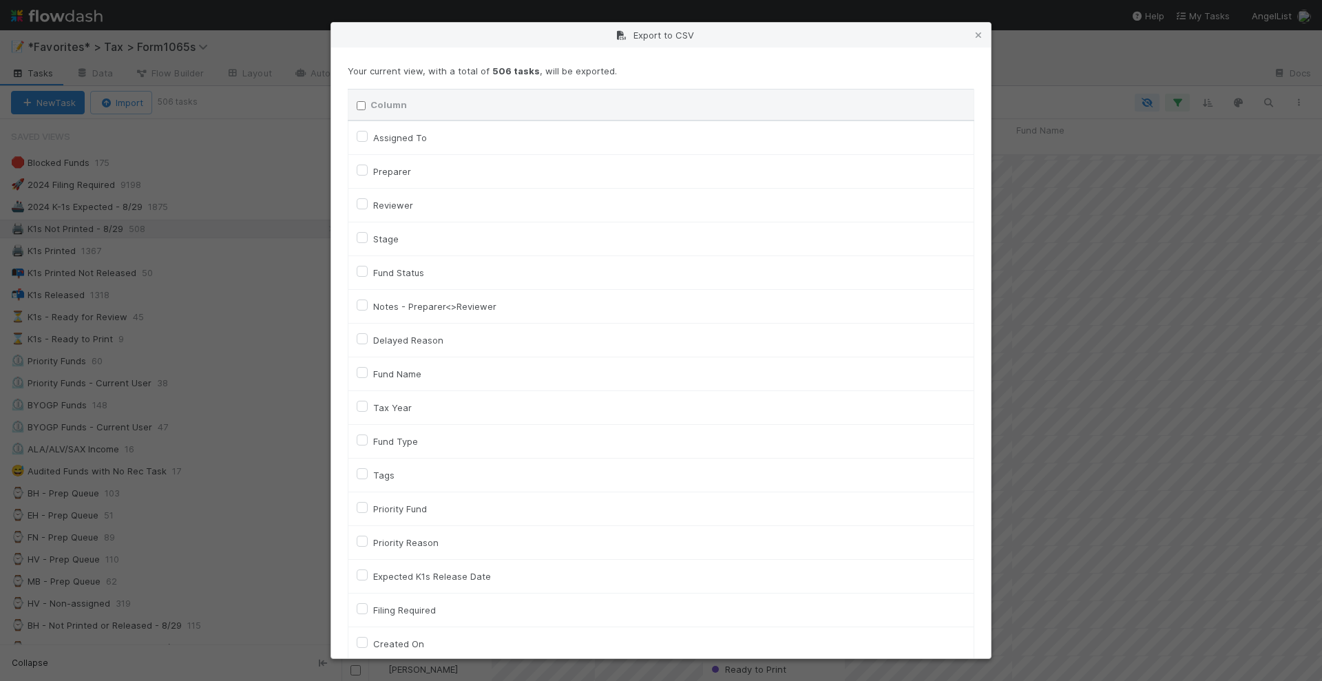
checkbox On "false"
checkbox input "false"
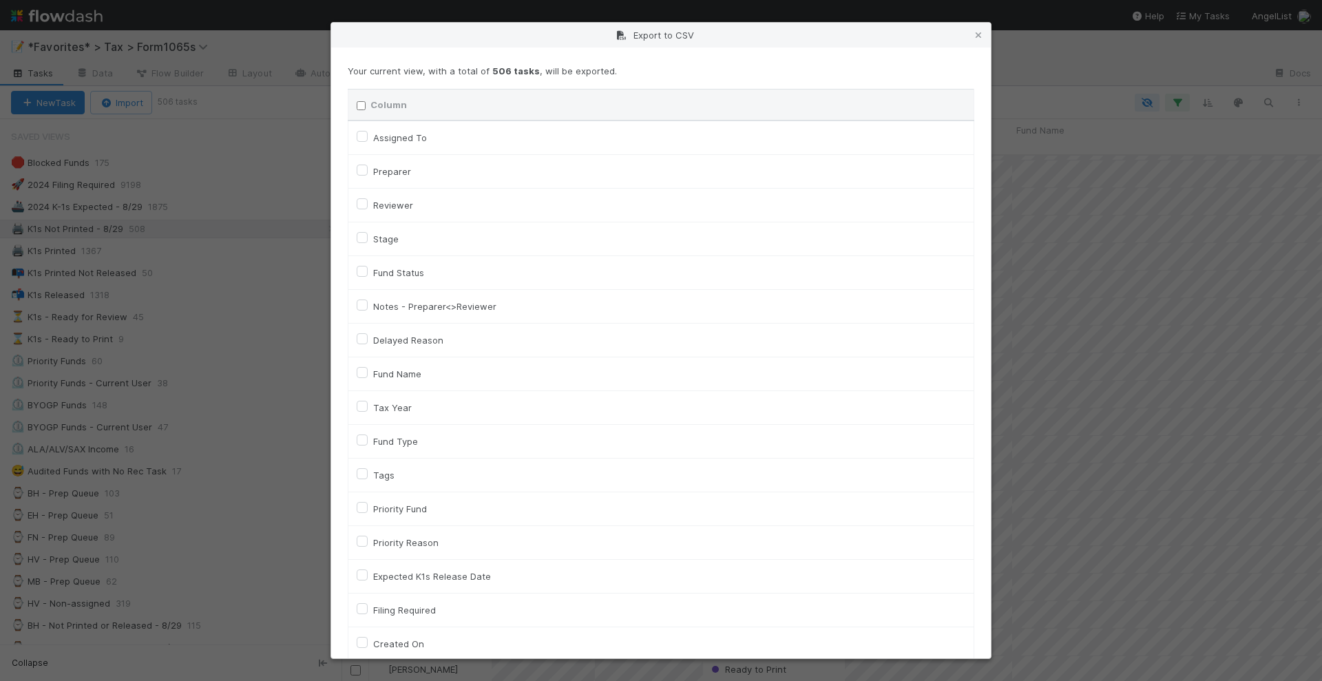
checkbox input "false"
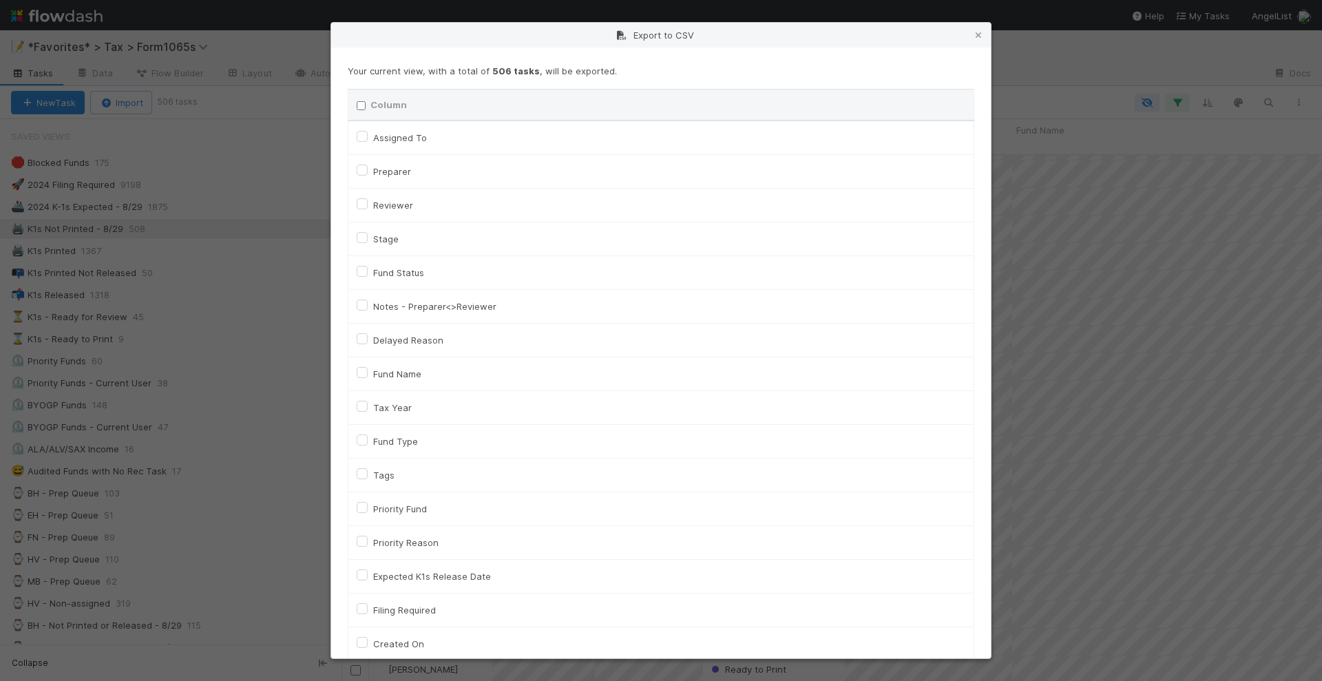
checkbox input "false"
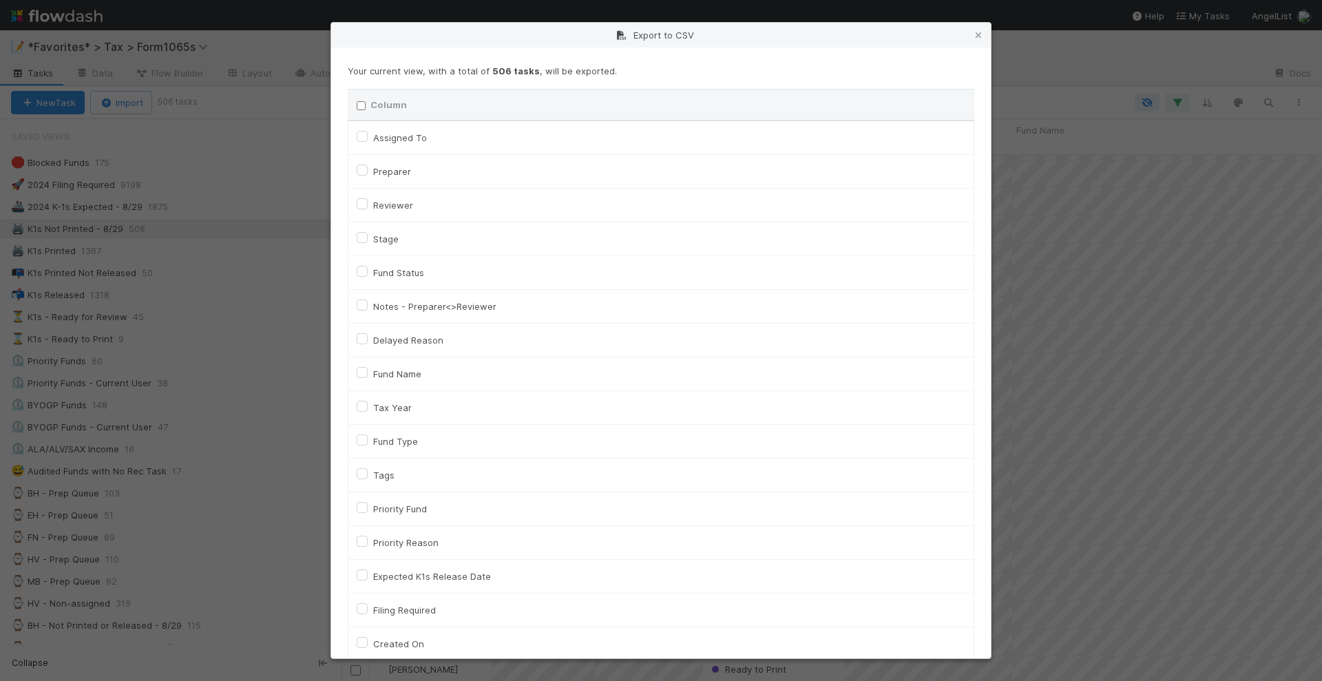
checkbox input "false"
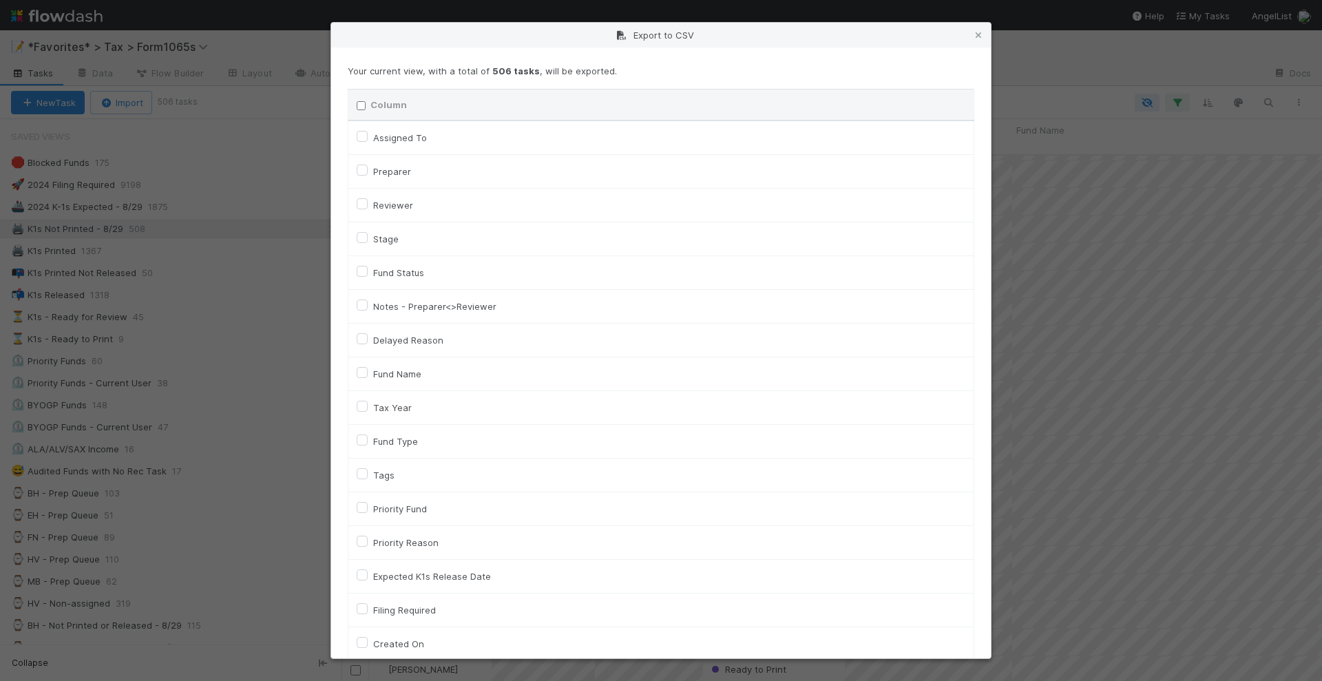
checkbox input "false"
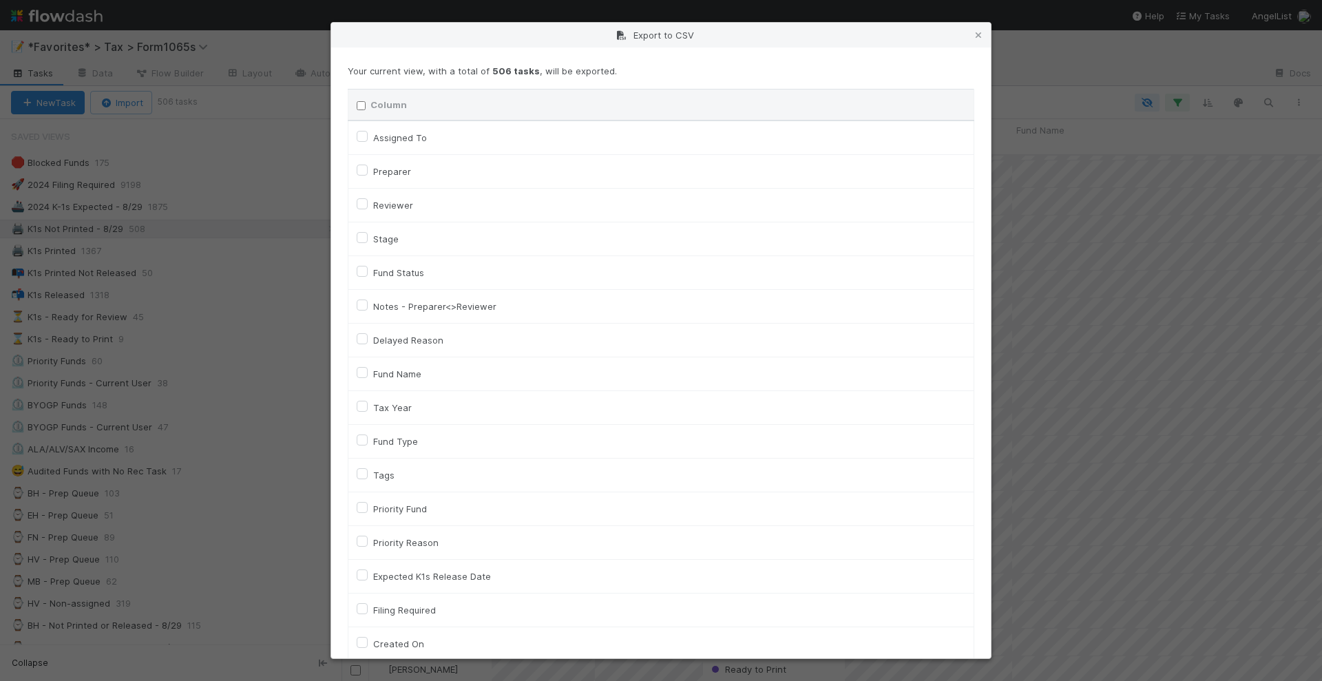
checkbox input "false"
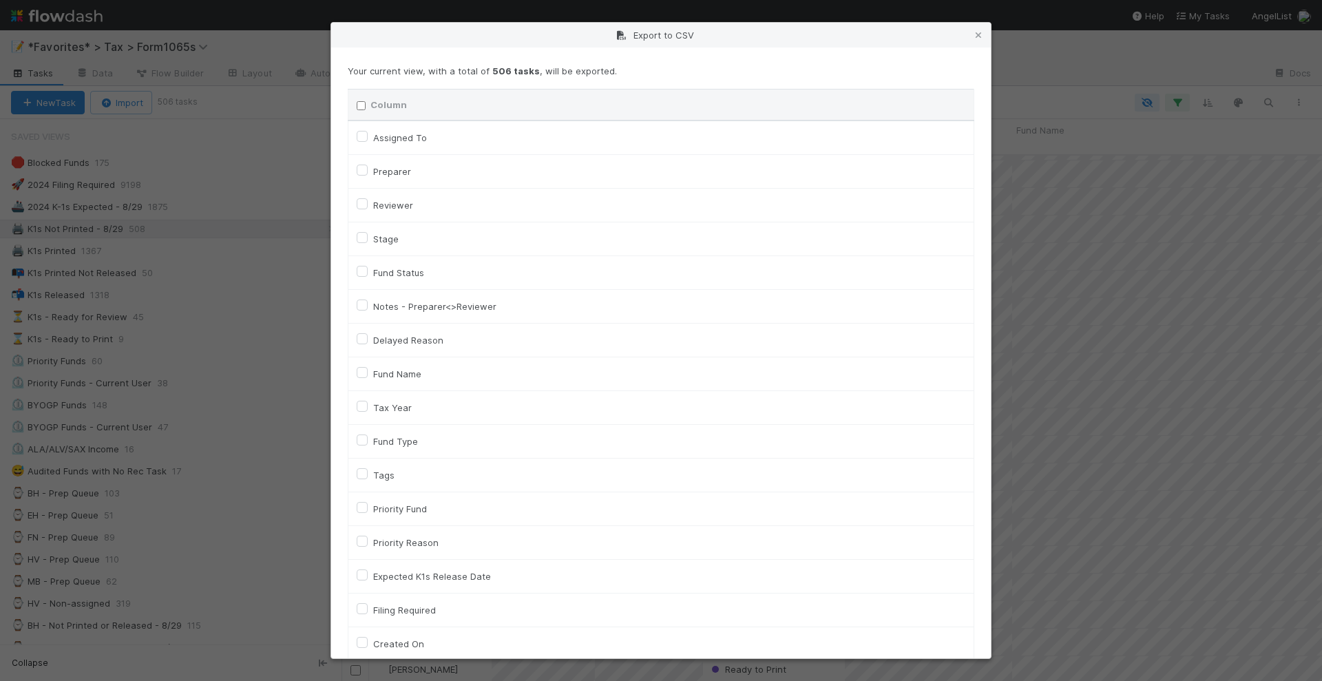
checkbox input "false"
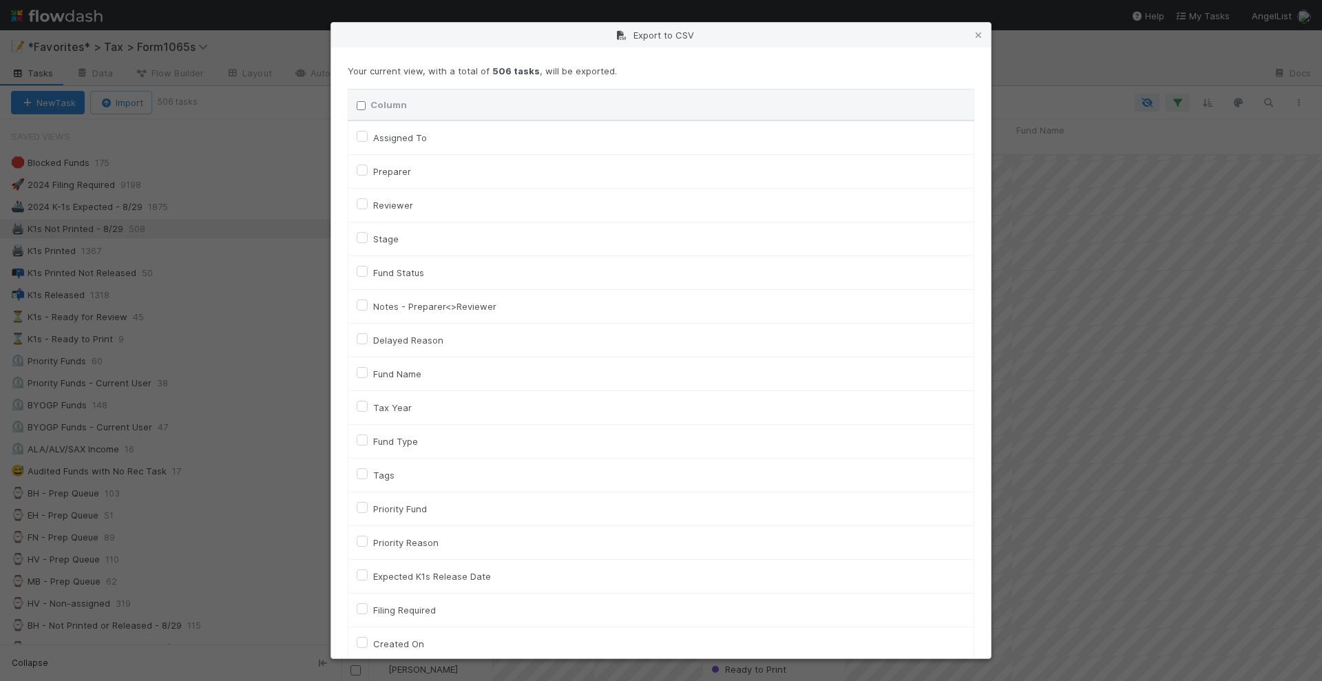
checkbox input "false"
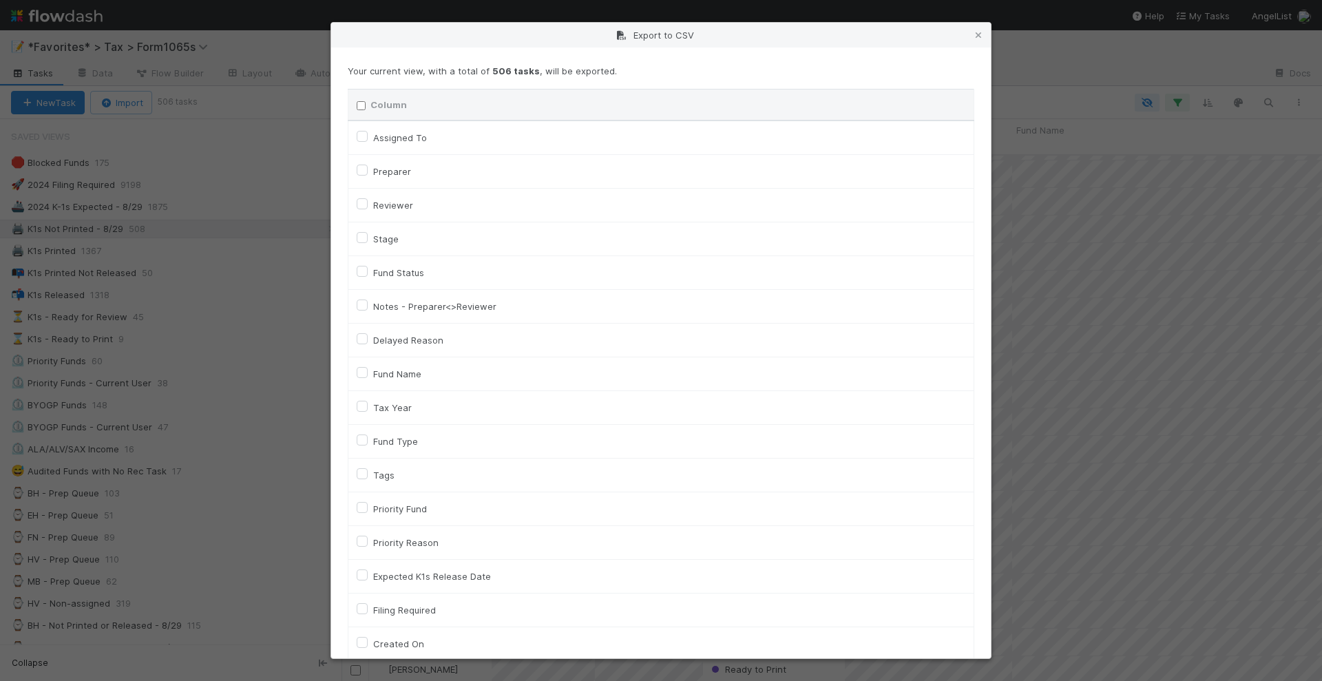
checkbox input "false"
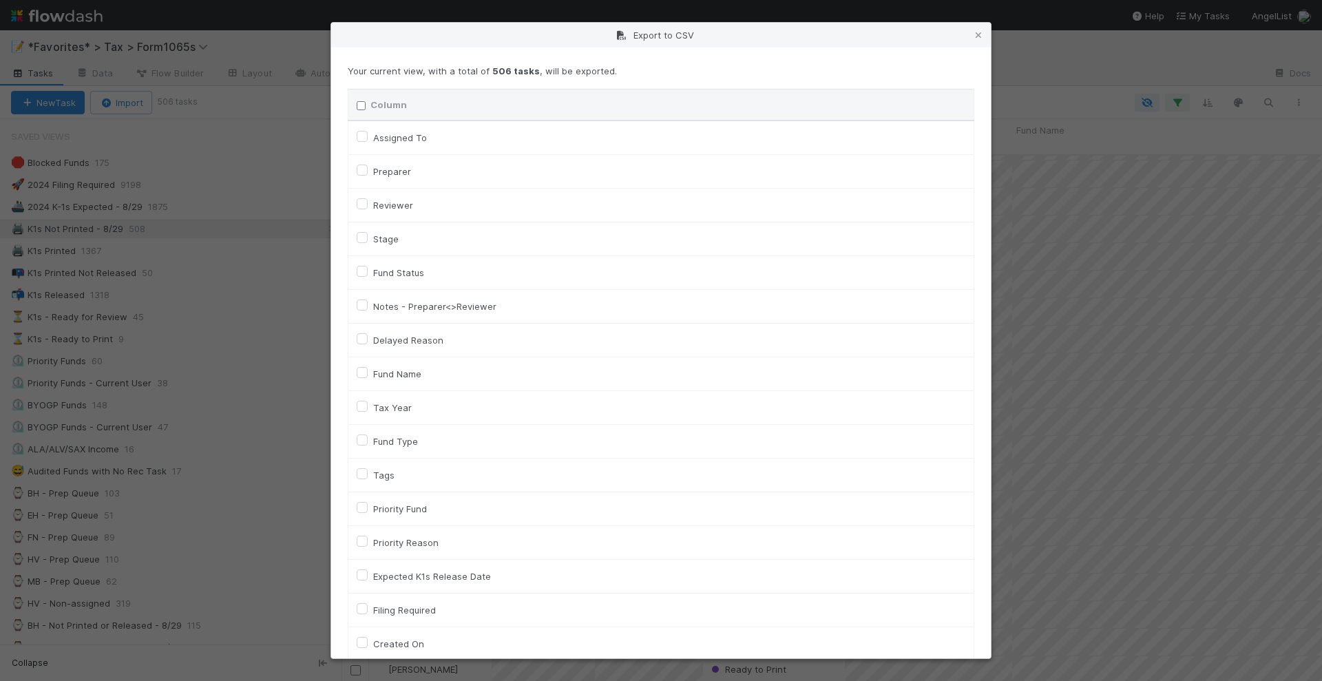
checkbox input "false"
checkbox URL "false"
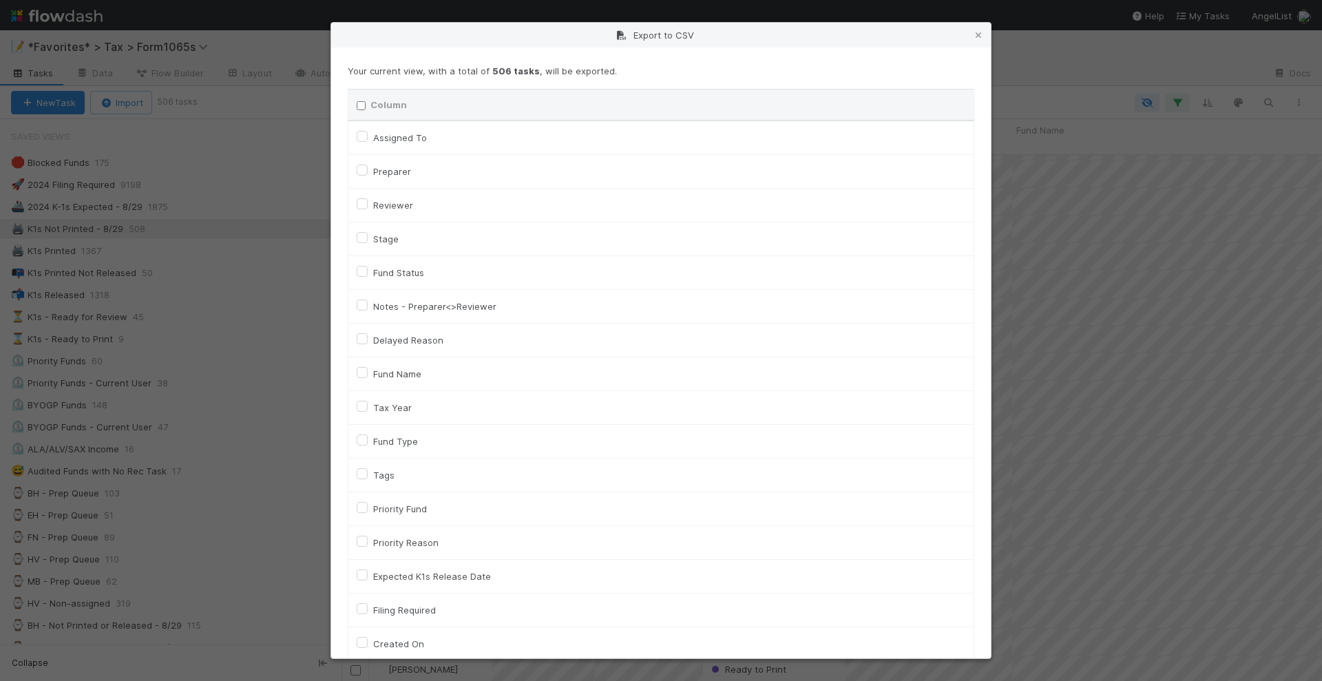
click at [360, 104] on input "Column" at bounding box center [361, 105] width 9 height 9
checkbox input "true"
checkbox To "true"
checkbox input "true"
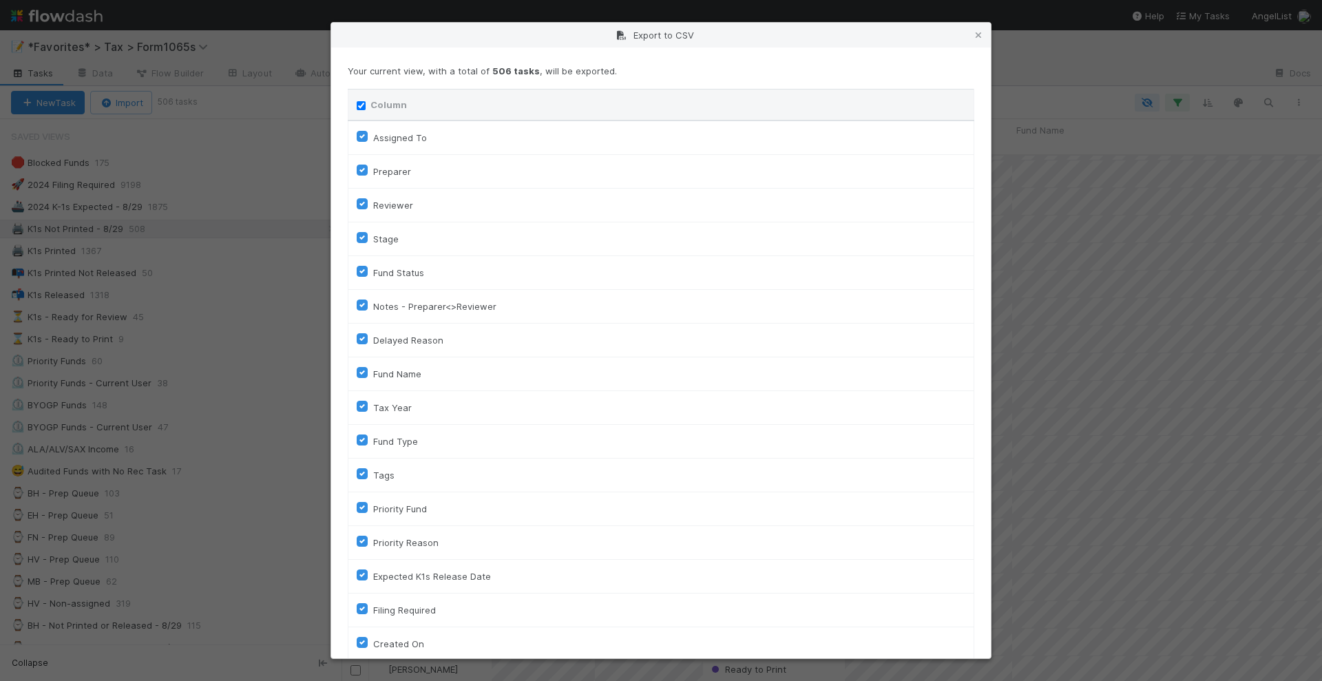
checkbox input "true"
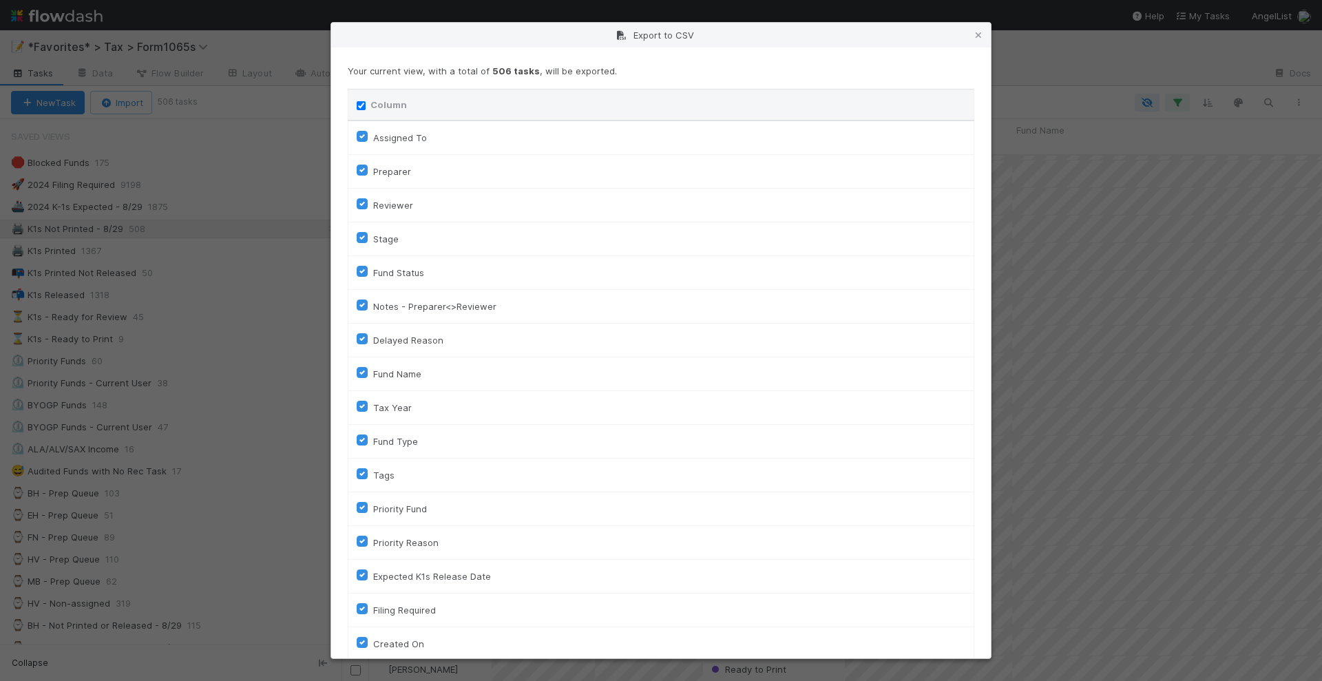
checkbox input "true"
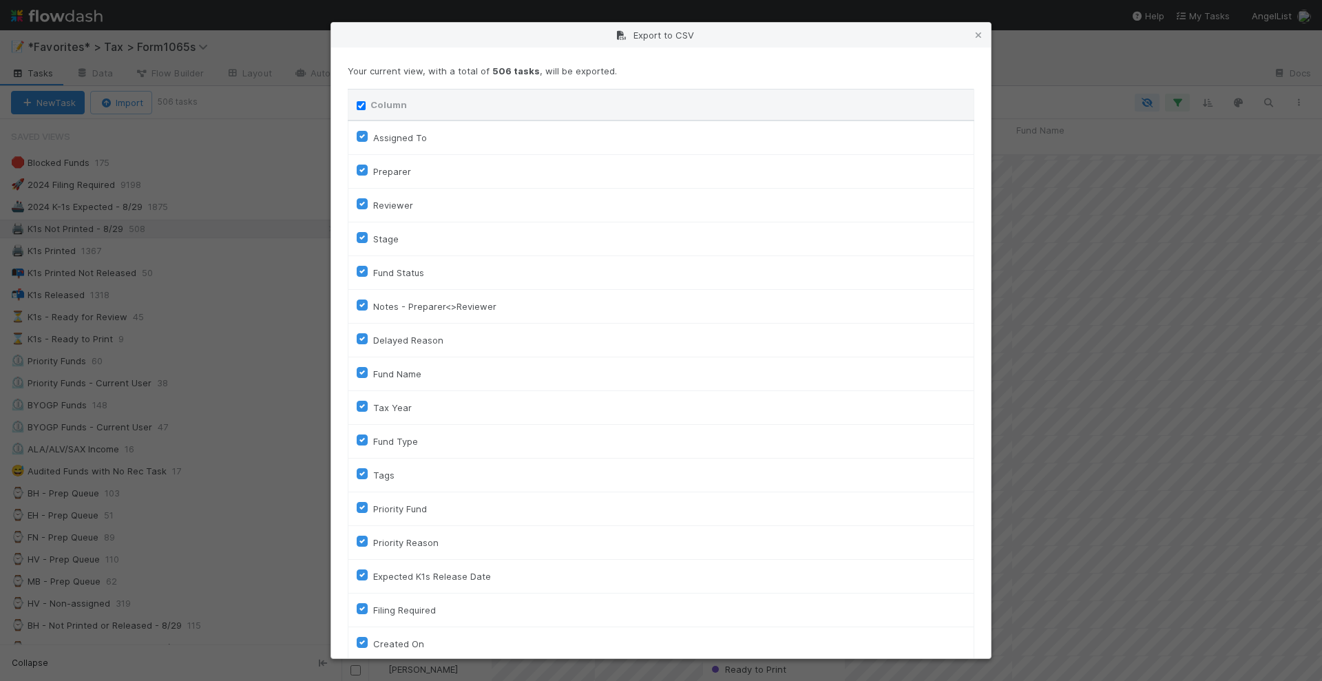
checkbox input "true"
checkbox On "true"
checkbox input "true"
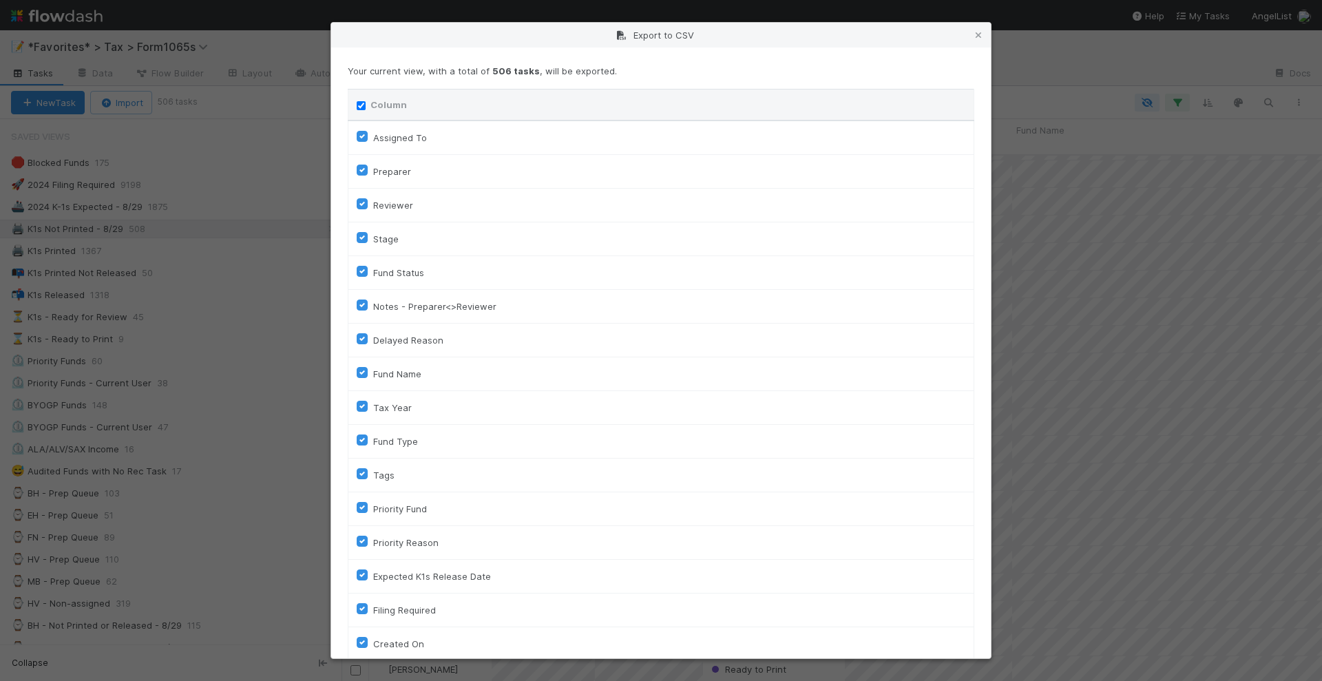
checkbox input "true"
checkbox On "true"
checkbox input "true"
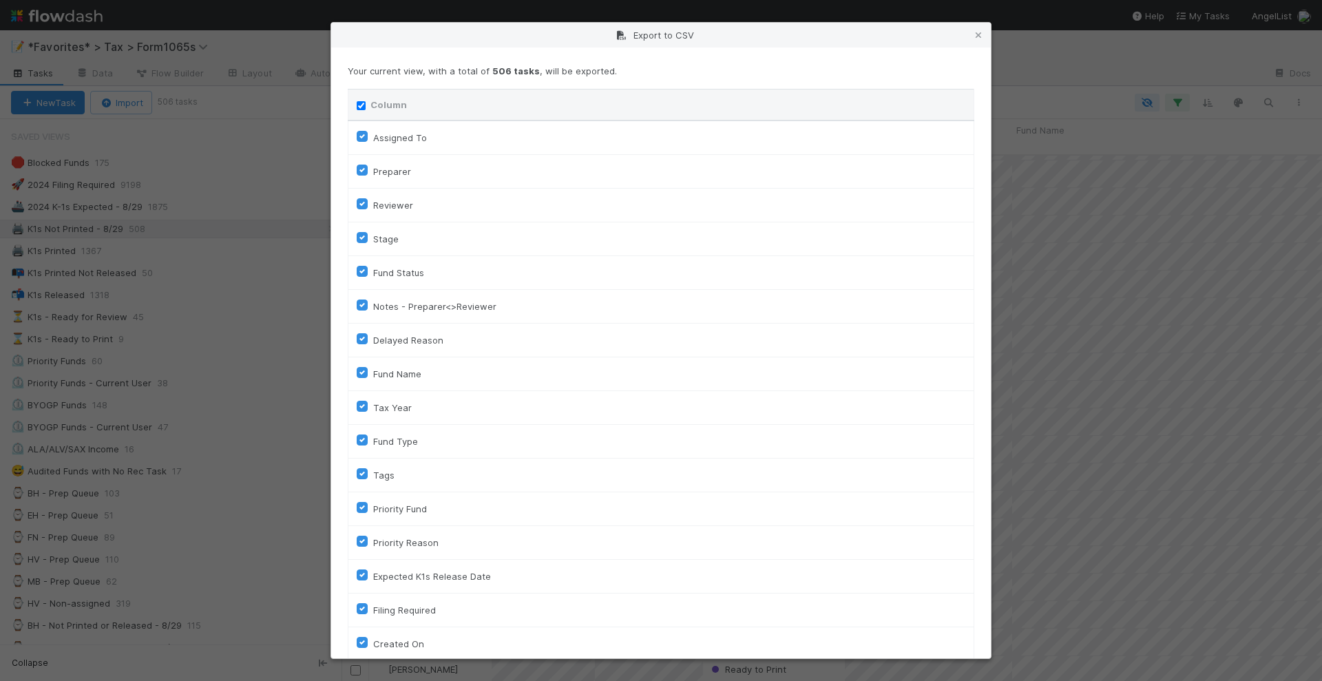
checkbox input "true"
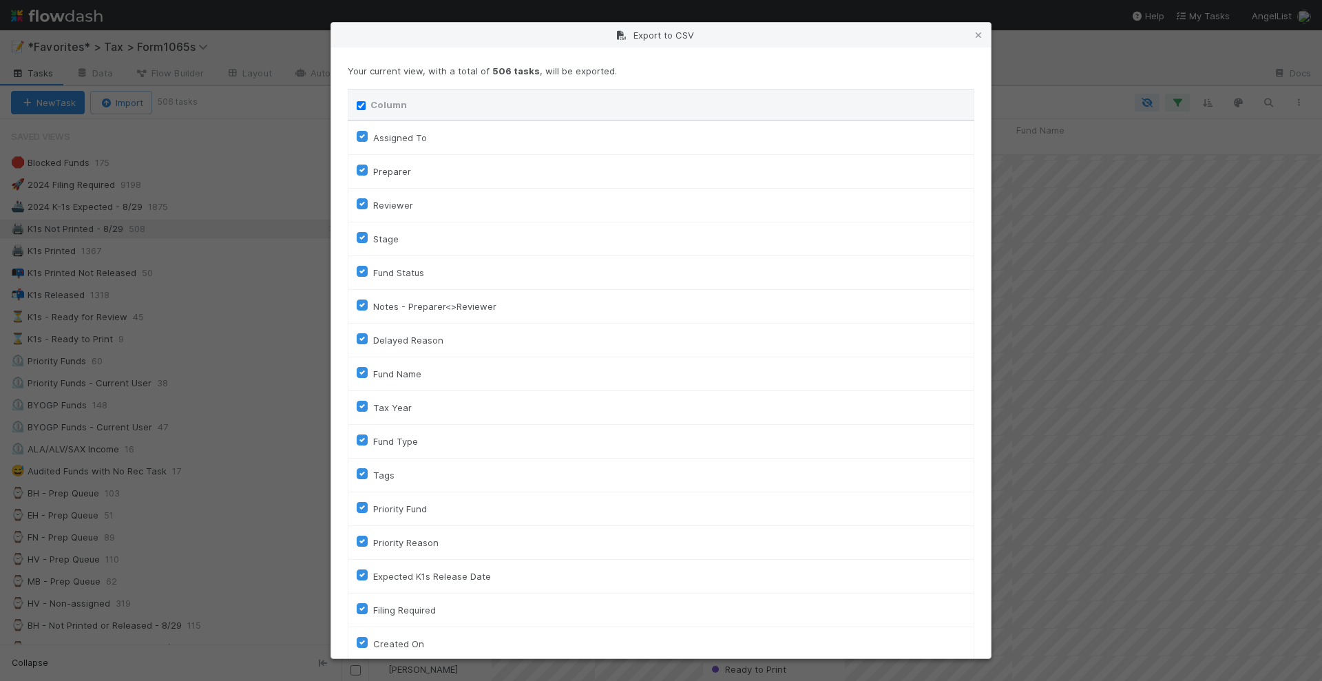
checkbox input "true"
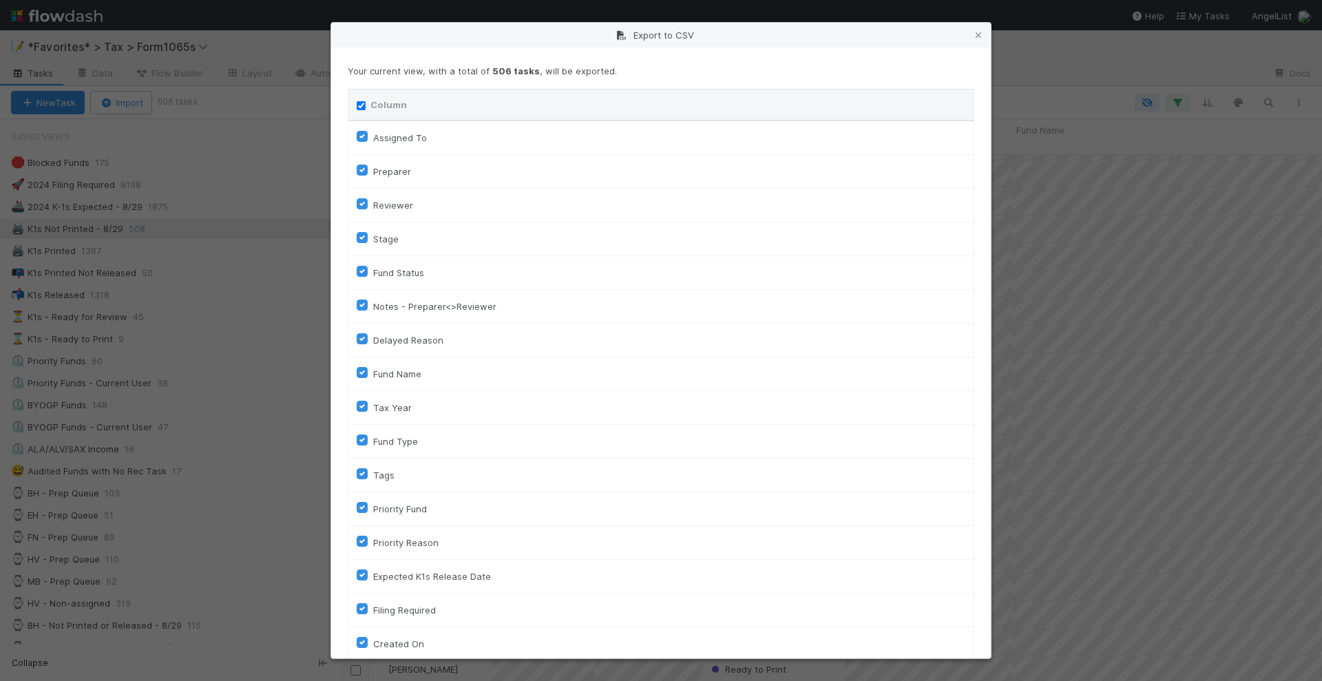
checkbox input "true"
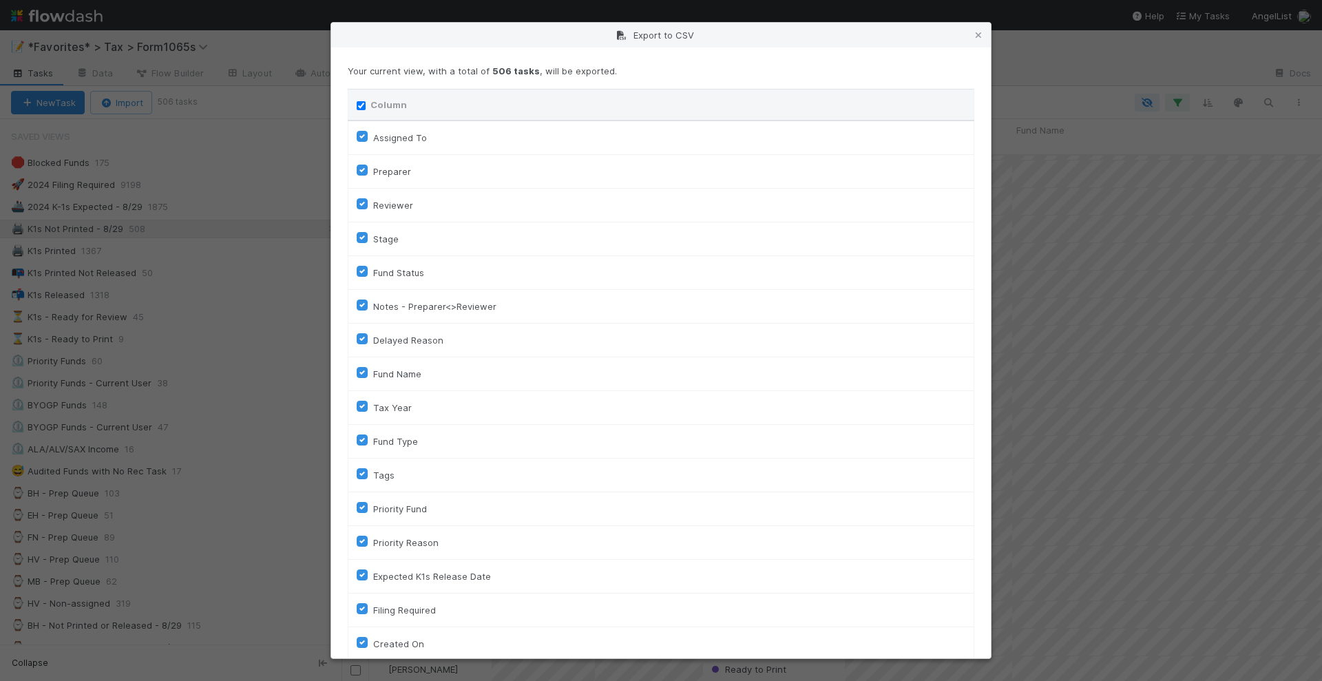
checkbox input "true"
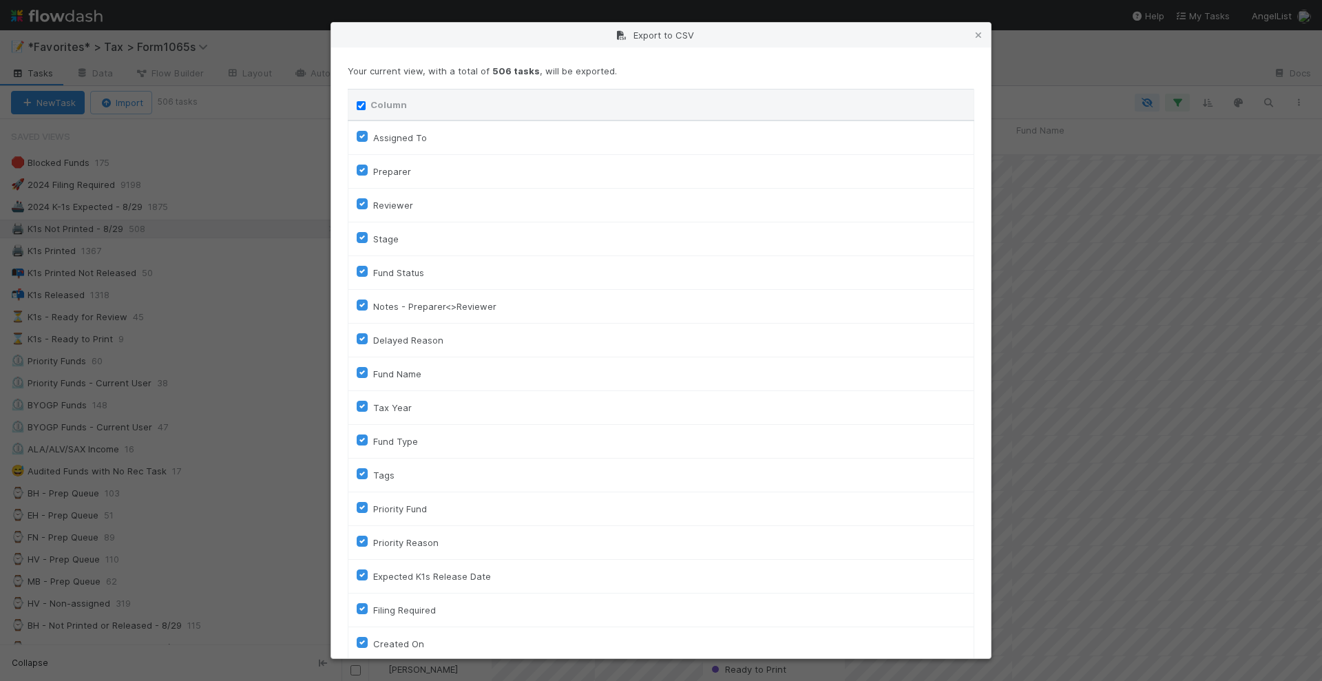
checkbox input "true"
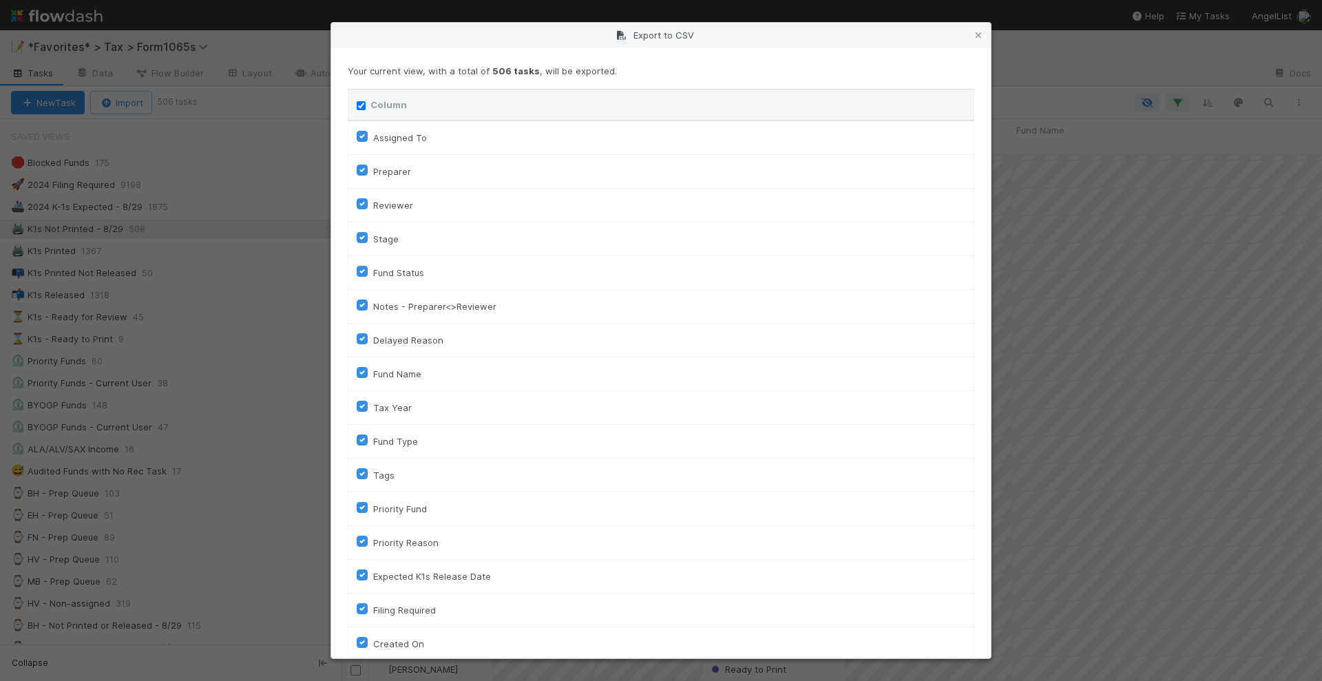
checkbox input "true"
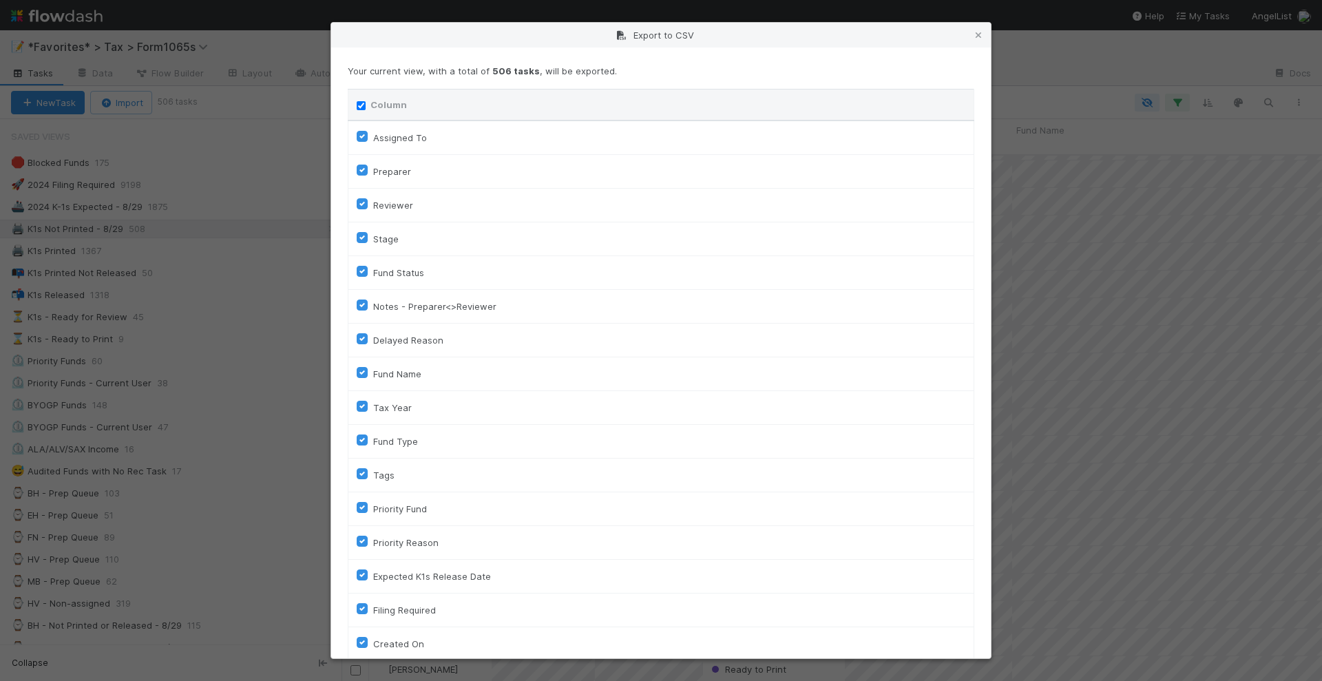
checkbox input "true"
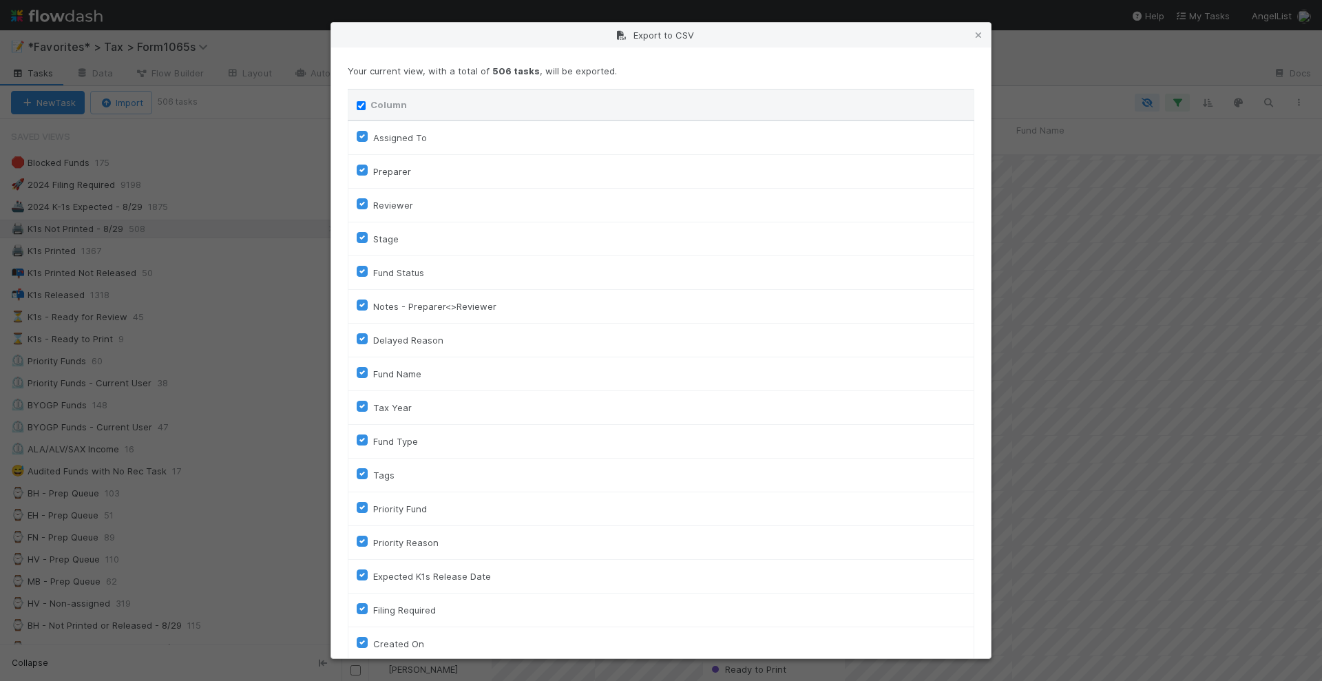
checkbox input "true"
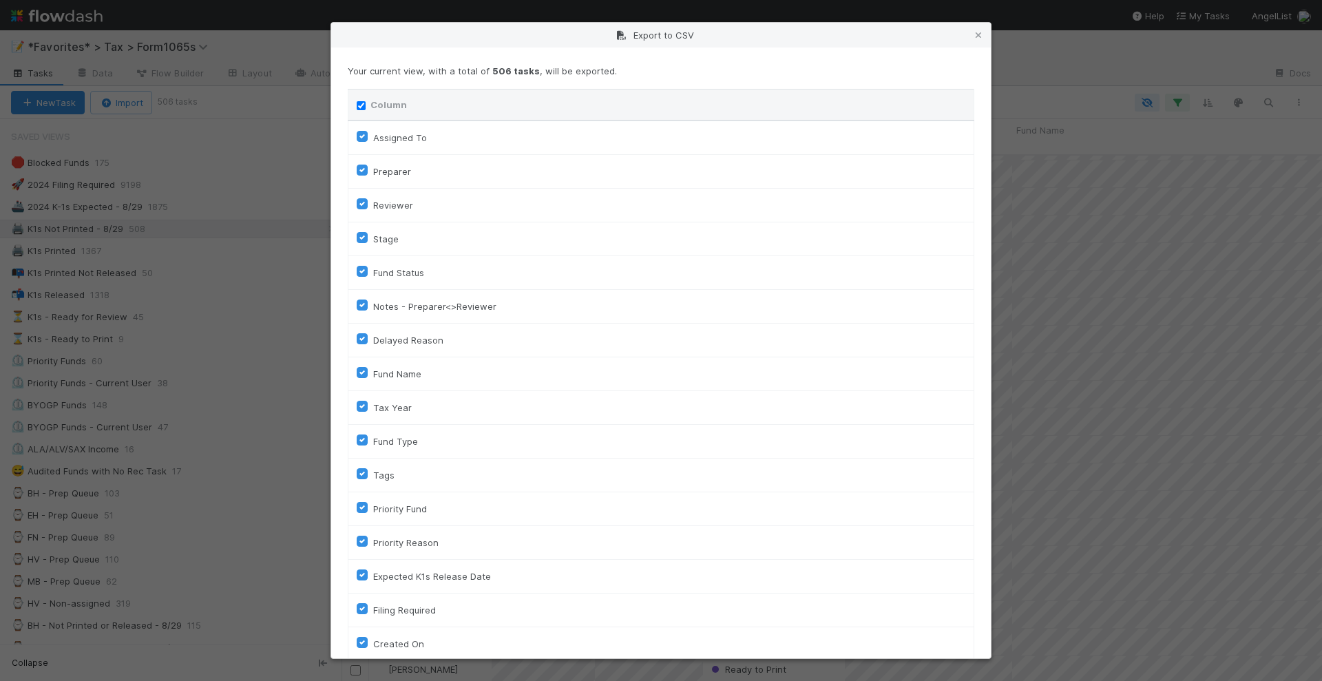
checkbox input "true"
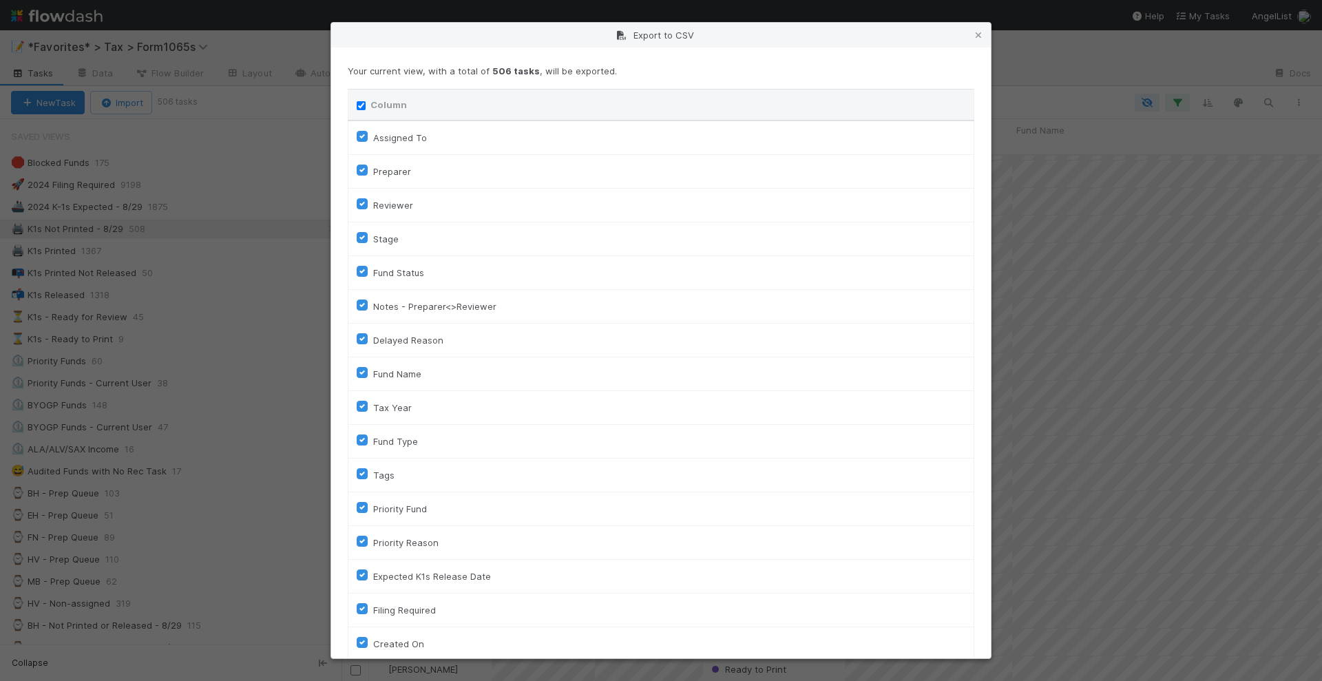
checkbox input "true"
checkbox URL "true"
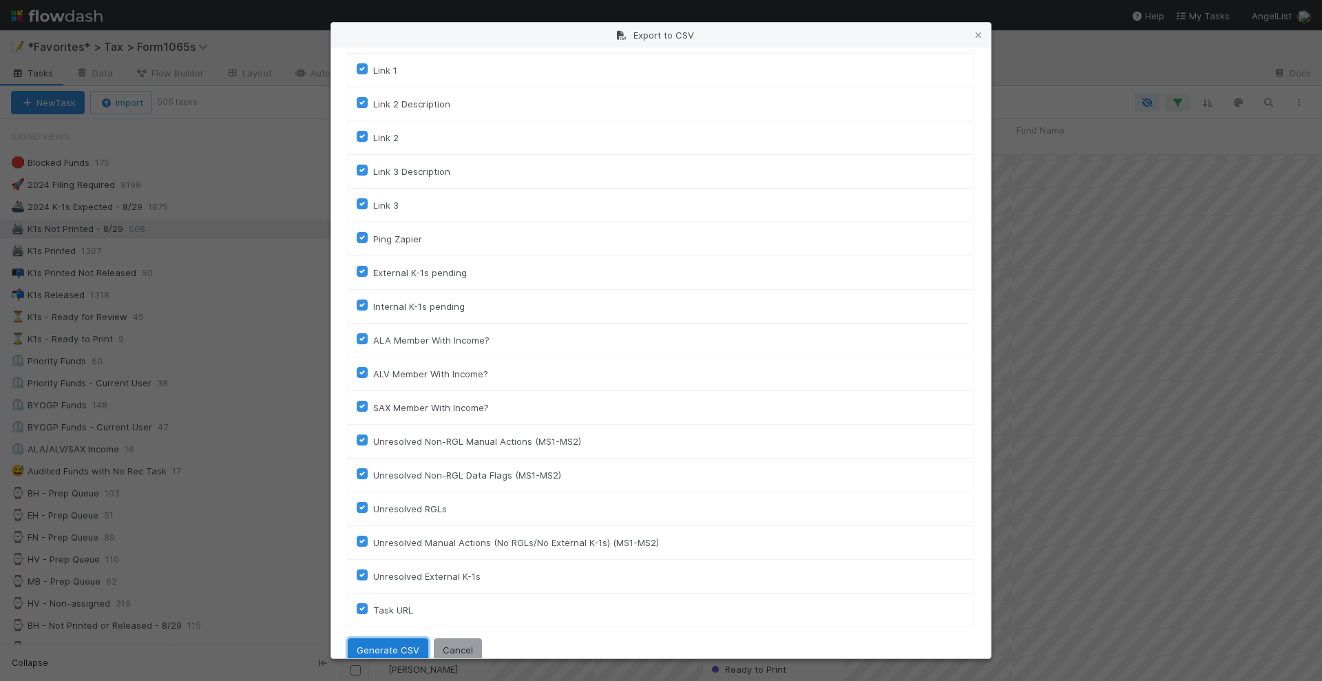
click at [396, 638] on button "Generate CSV" at bounding box center [388, 649] width 81 height 23
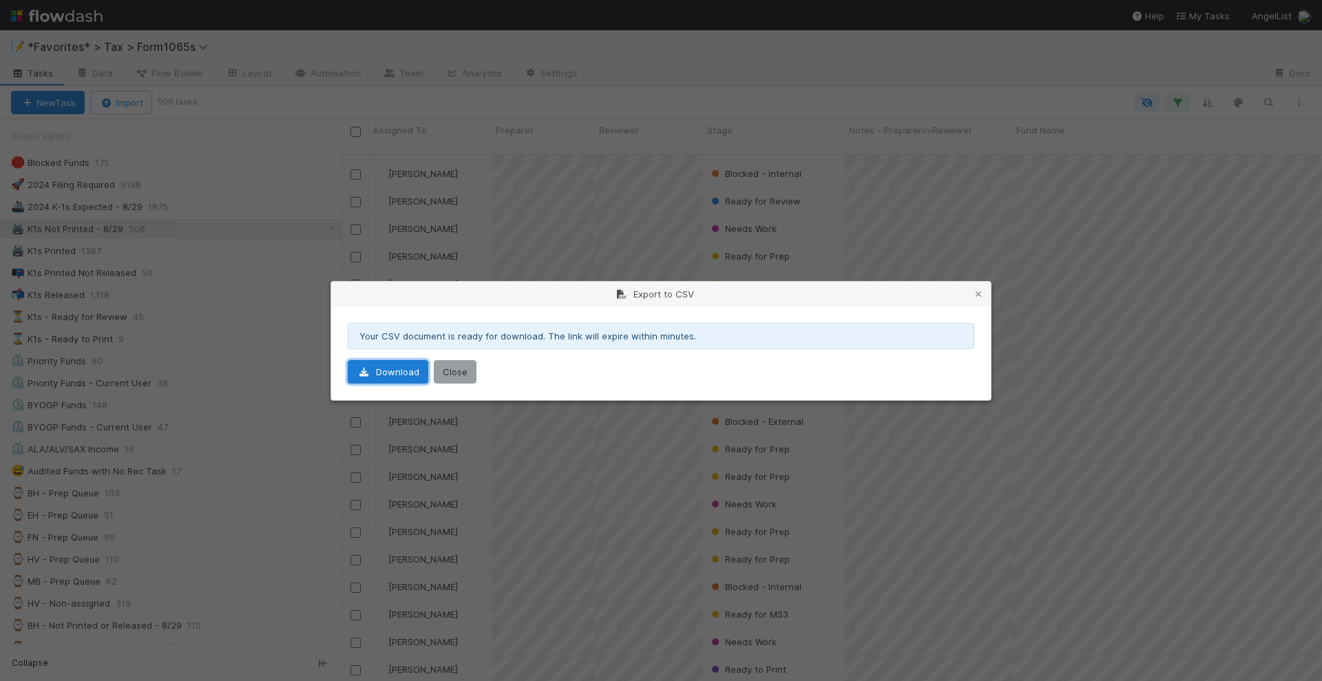
click at [391, 365] on link "Download" at bounding box center [388, 371] width 81 height 23
click at [465, 377] on button "Close" at bounding box center [455, 371] width 43 height 23
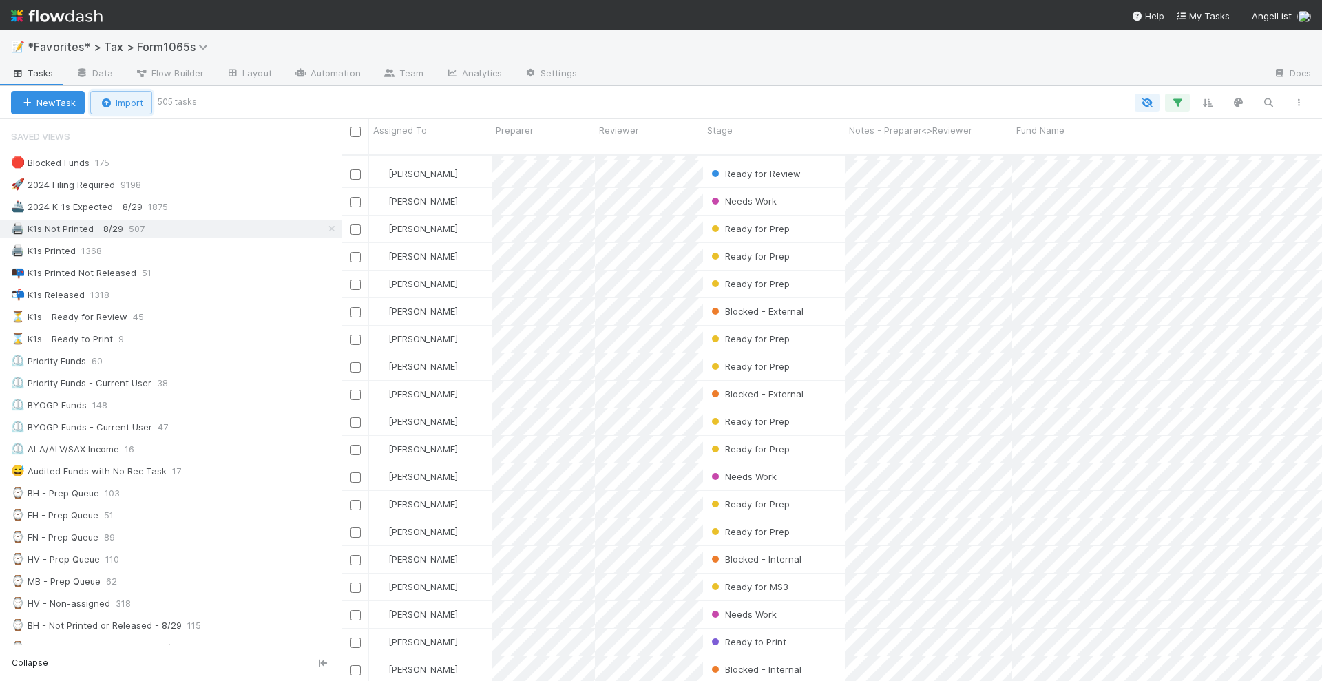
click at [133, 111] on button "Import" at bounding box center [121, 102] width 62 height 23
click at [127, 132] on div "Import from CSV" at bounding box center [101, 133] width 115 height 21
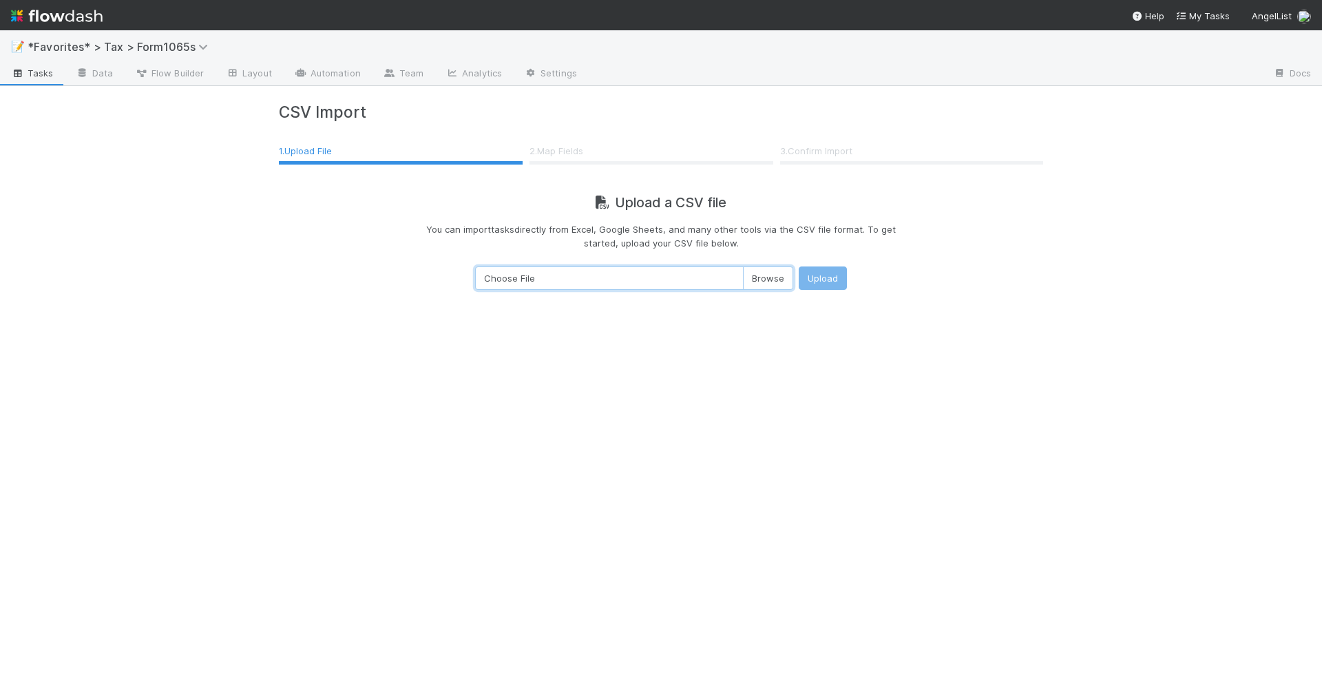
click at [762, 283] on input "Choose File" at bounding box center [634, 277] width 318 height 23
type input "C:\fakepath\tax-form1065s (17).csv"
click at [818, 276] on button "Upload" at bounding box center [823, 277] width 48 height 23
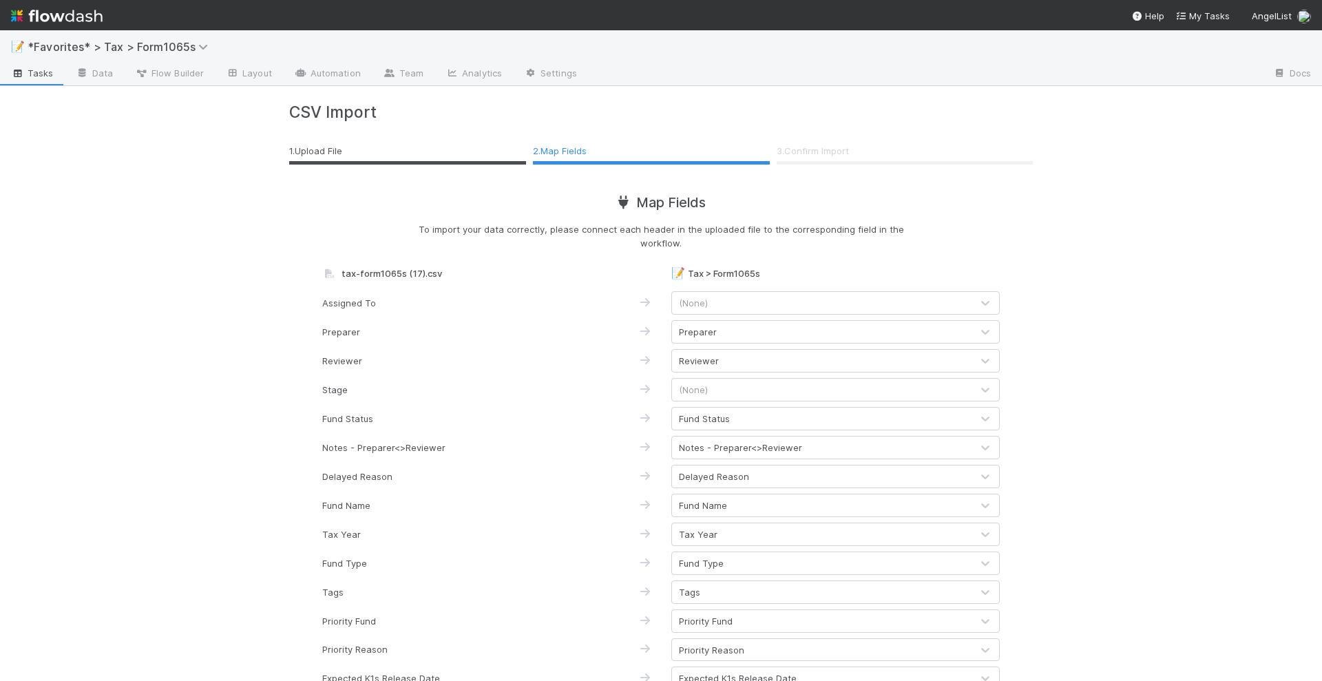
click at [1148, 402] on div "📝 *Favorites* > Tax > Form1065s Tasks Data Flow Builder Layout Automation Team …" at bounding box center [661, 355] width 1322 height 651
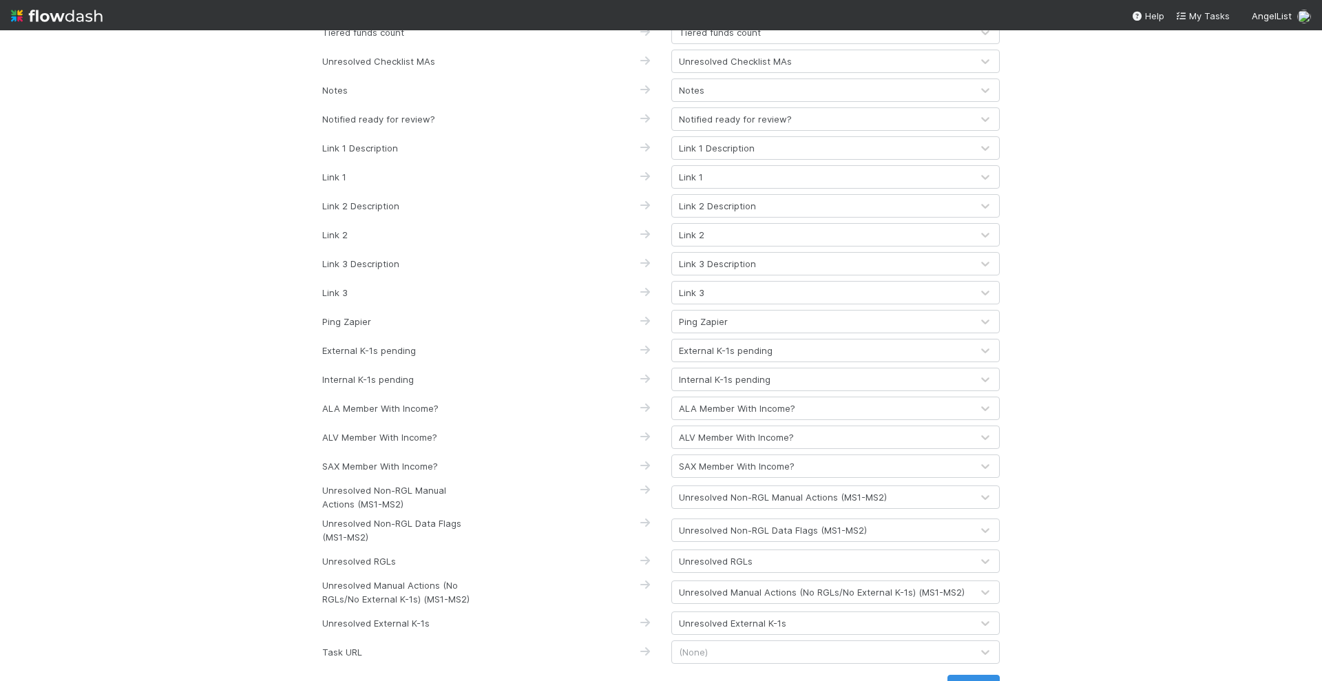
scroll to position [1695, 0]
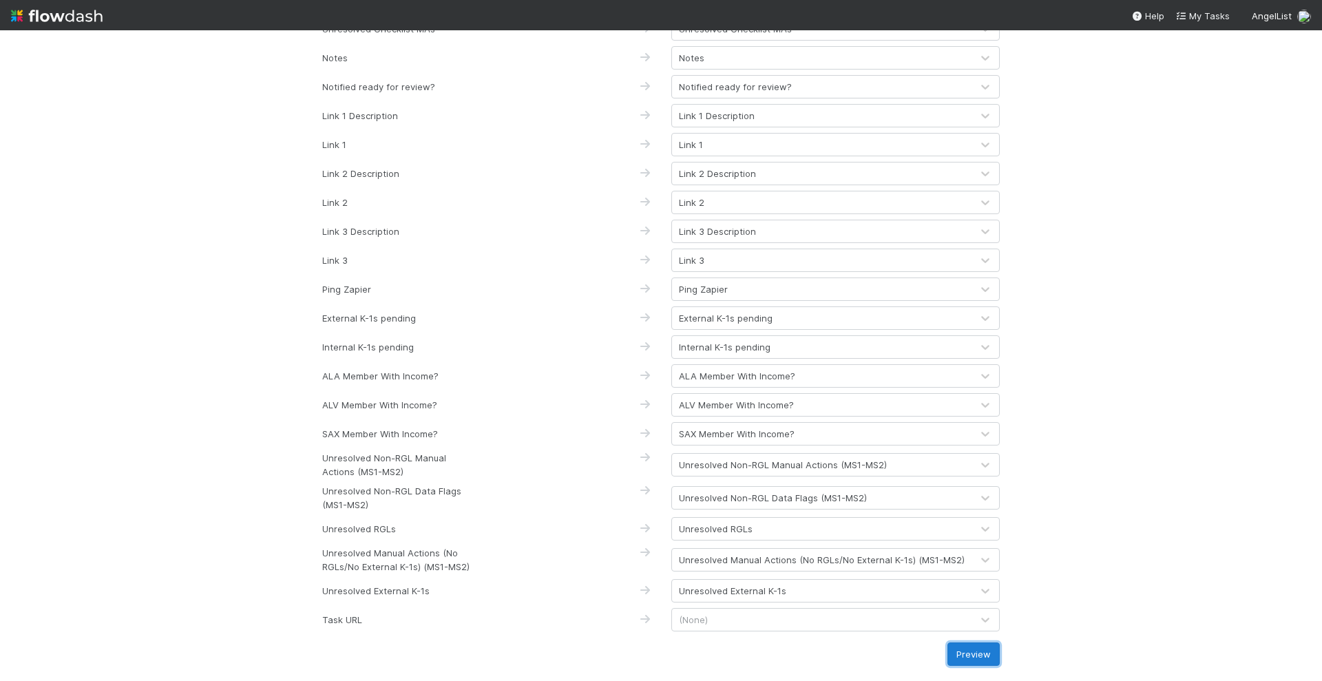
click at [963, 647] on button "Preview" at bounding box center [973, 653] width 52 height 23
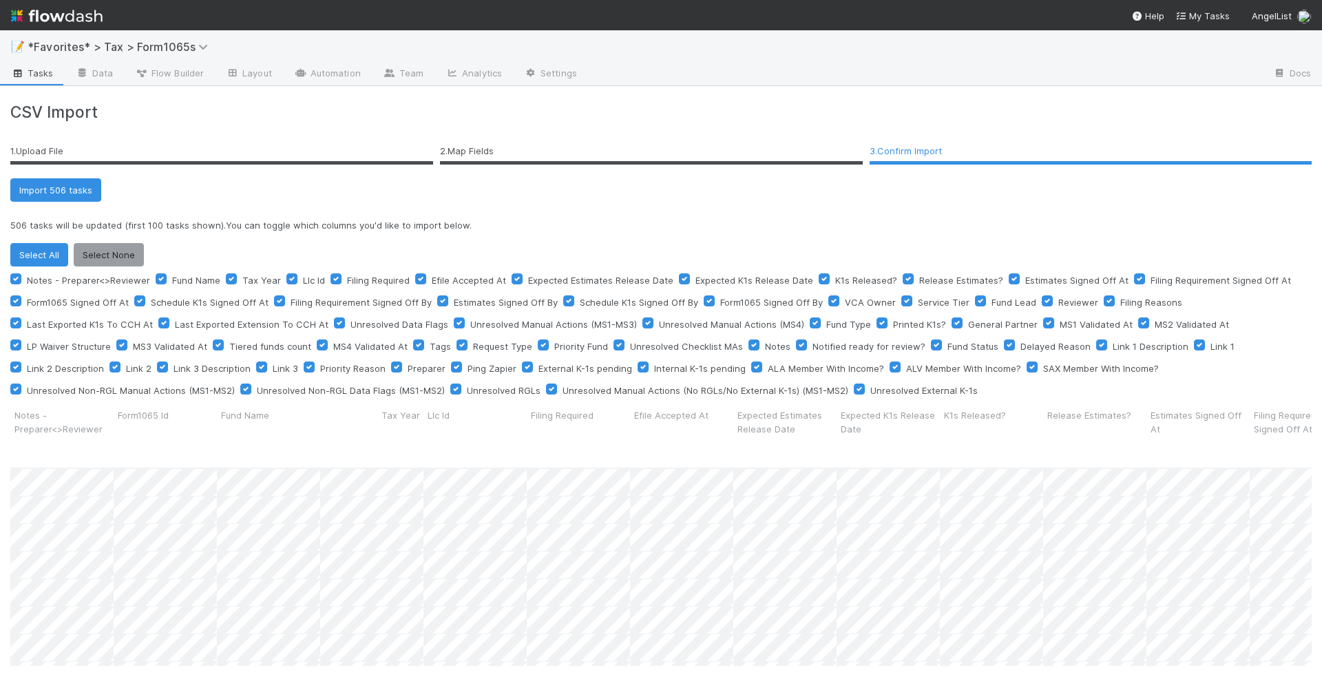
scroll to position [249, 1288]
click at [96, 255] on button "Select None" at bounding box center [109, 254] width 70 height 23
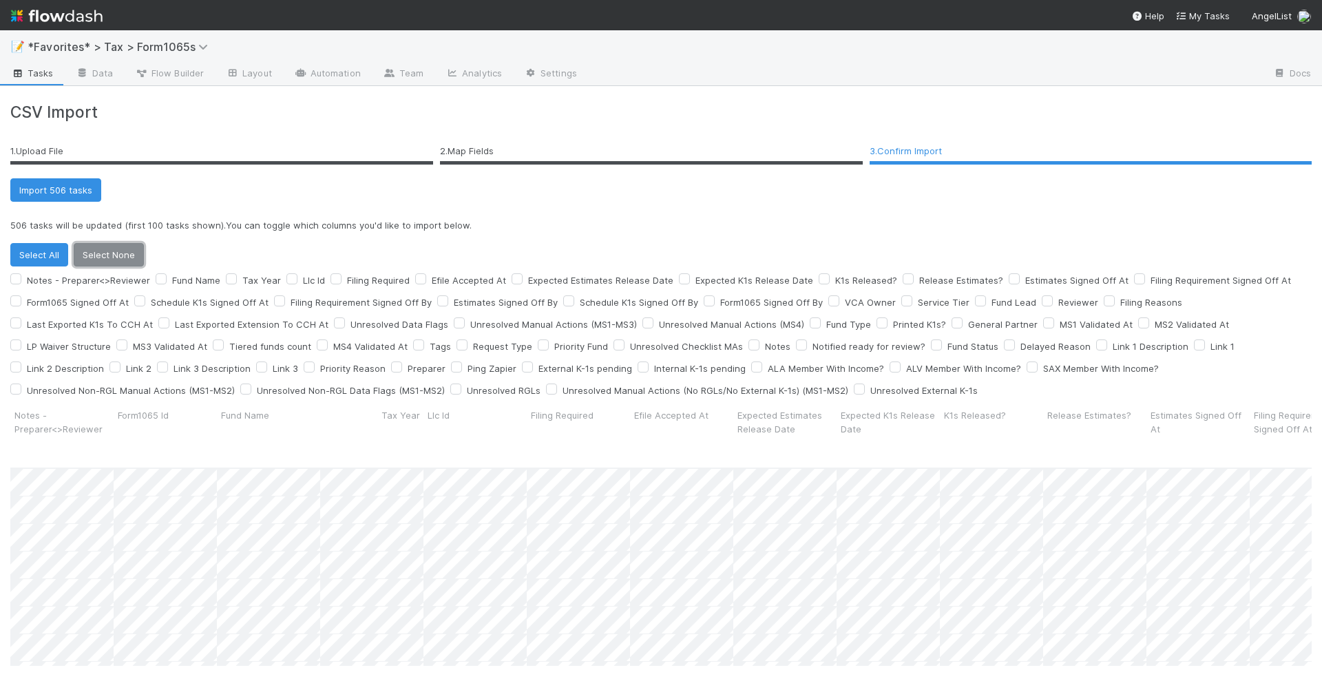
checkbox input "false"
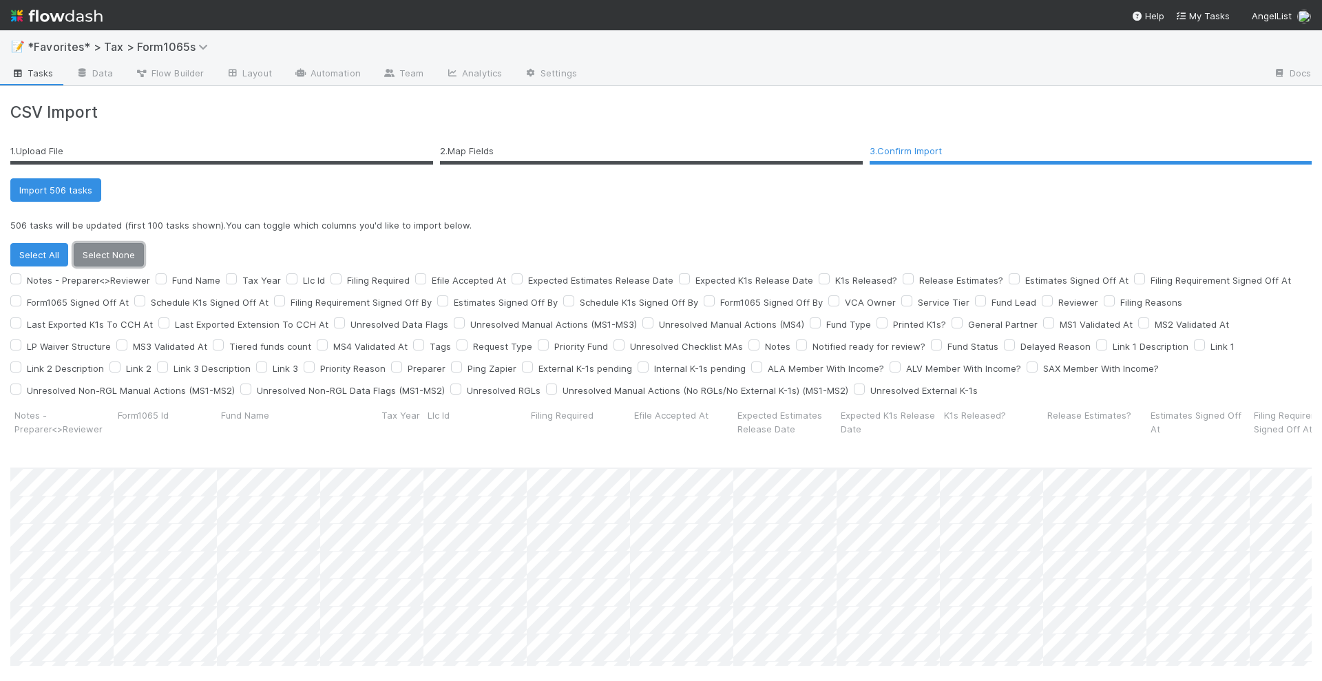
checkbox input "false"
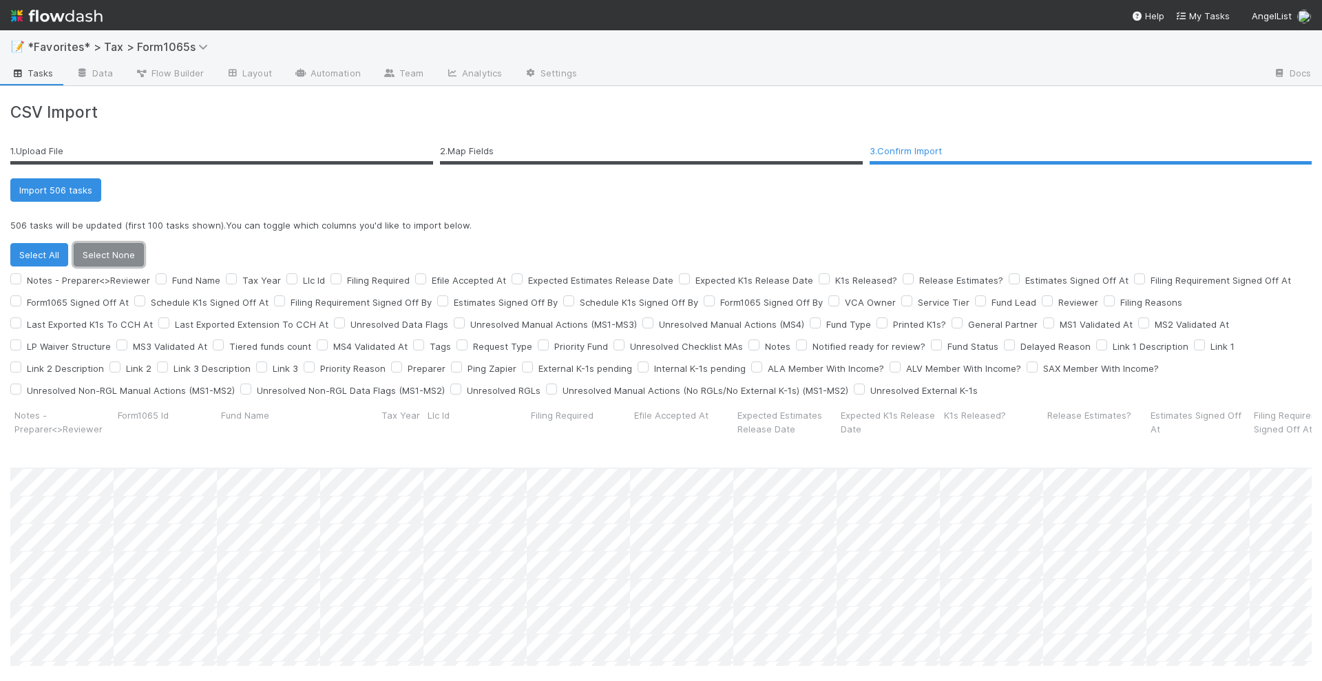
checkbox input "false"
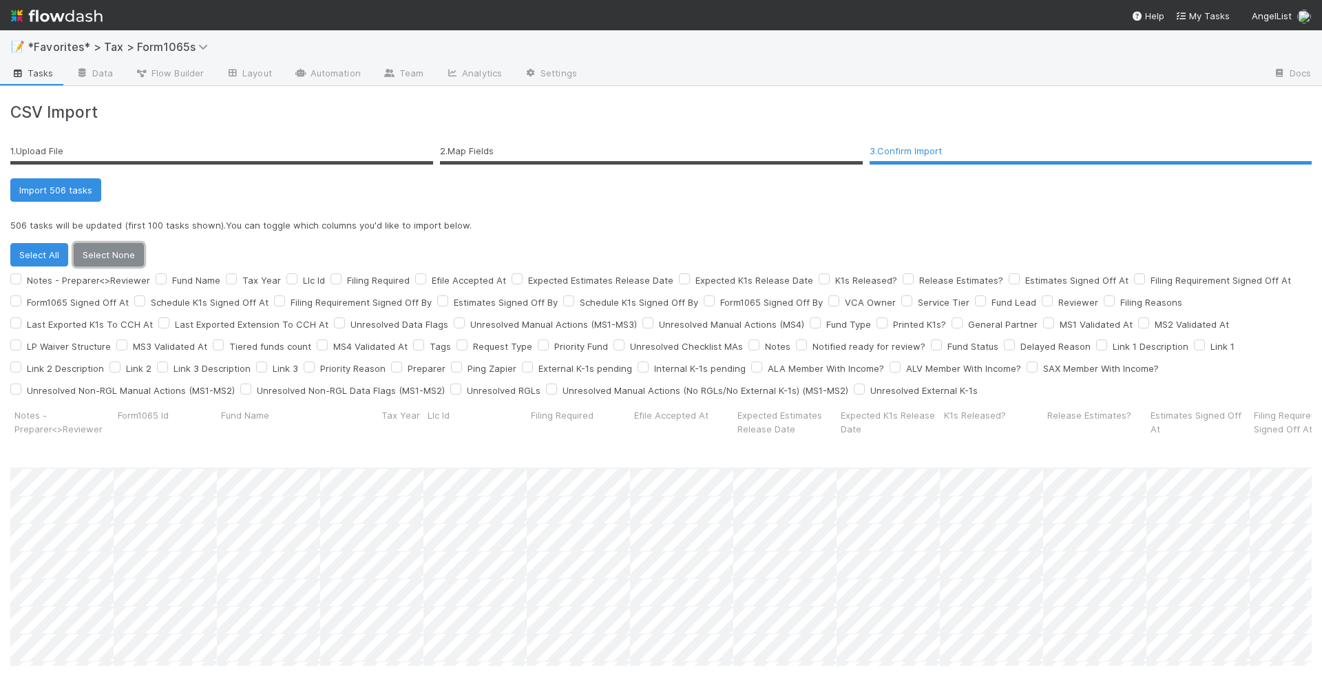
checkbox input "false"
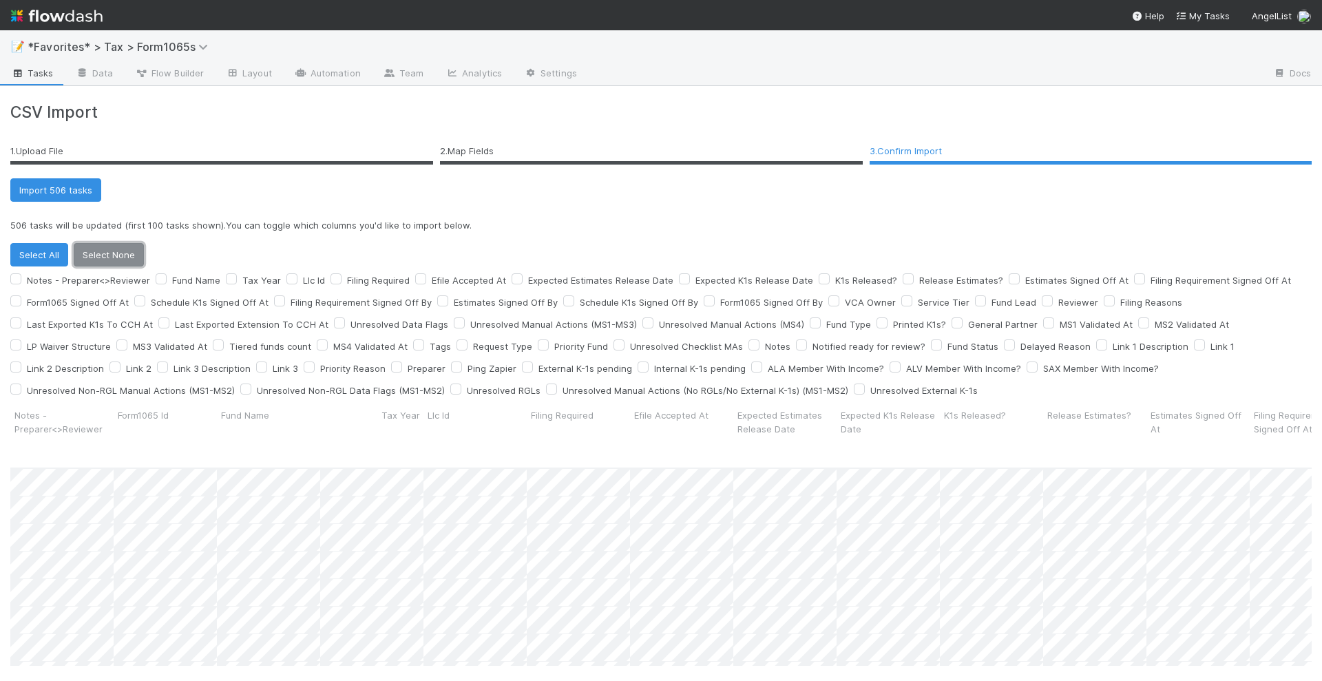
checkbox input "false"
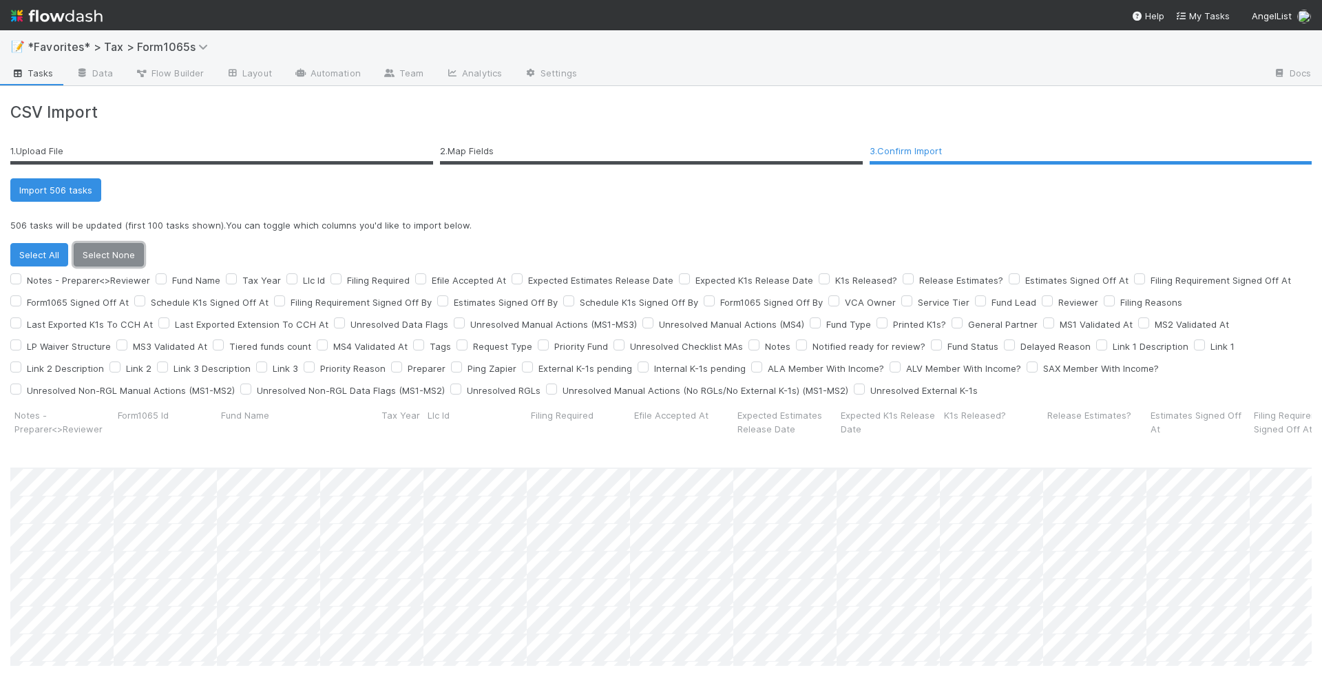
checkbox input "false"
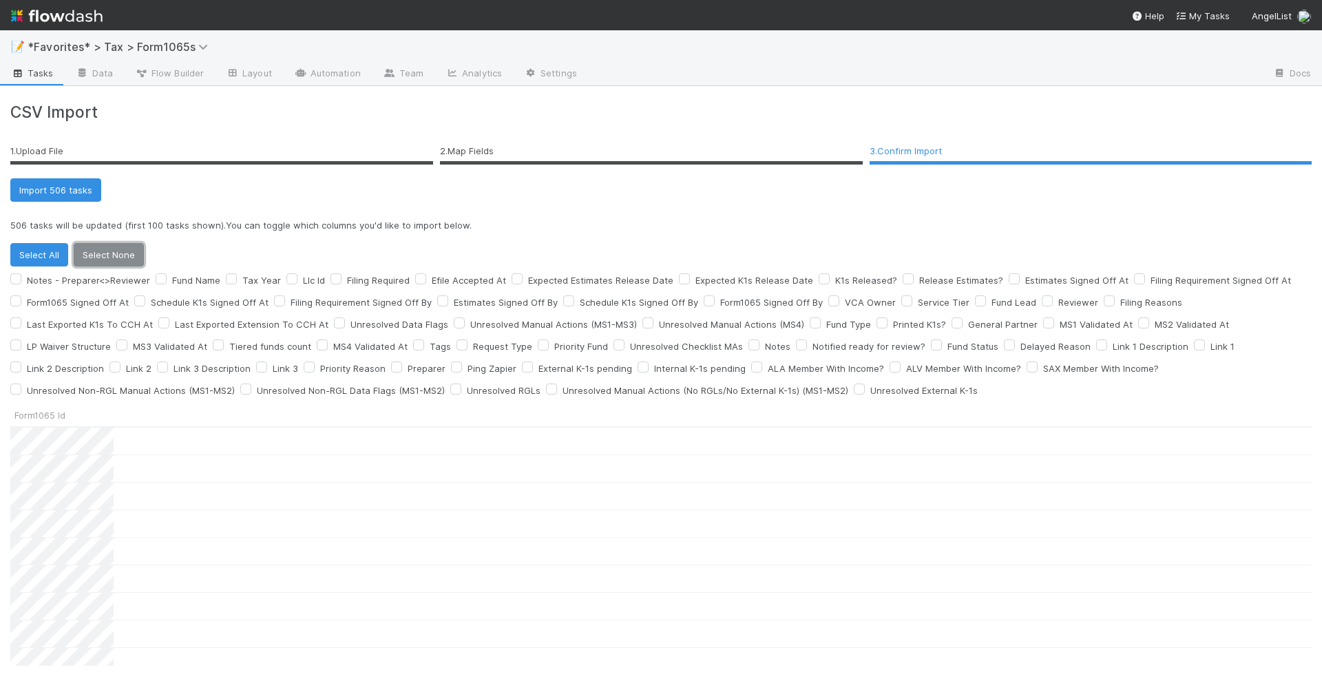
scroll to position [226, 1288]
click at [909, 221] on p "506 tasks will be updated (first 100 tasks shown). You can toggle which columns…" at bounding box center [660, 225] width 1301 height 14
click at [391, 372] on div "Preparer" at bounding box center [418, 368] width 54 height 17
click at [408, 368] on label "Preparer" at bounding box center [427, 368] width 38 height 17
click at [391, 368] on input "Preparer" at bounding box center [396, 366] width 11 height 12
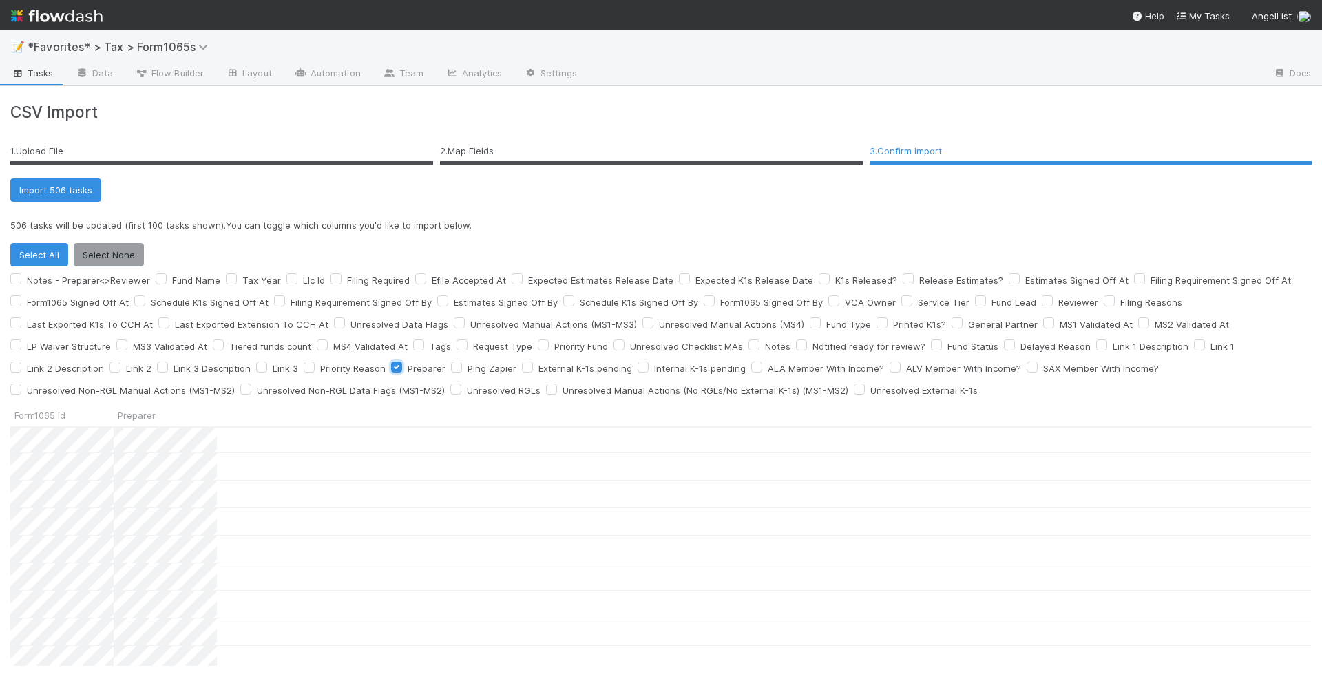
scroll to position [0, 0]
click at [74, 187] on button "Import 506 tasks" at bounding box center [55, 189] width 91 height 23
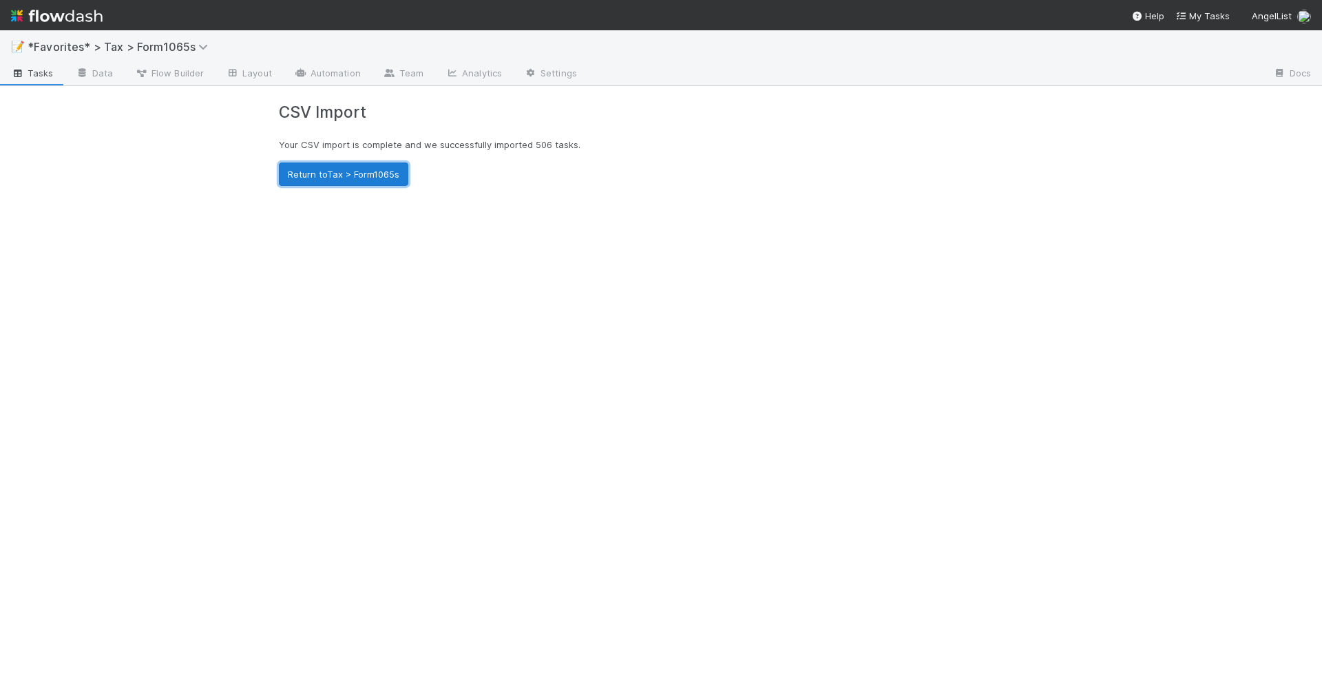
click at [377, 168] on link "Return to Tax > Form1065s" at bounding box center [343, 173] width 129 height 23
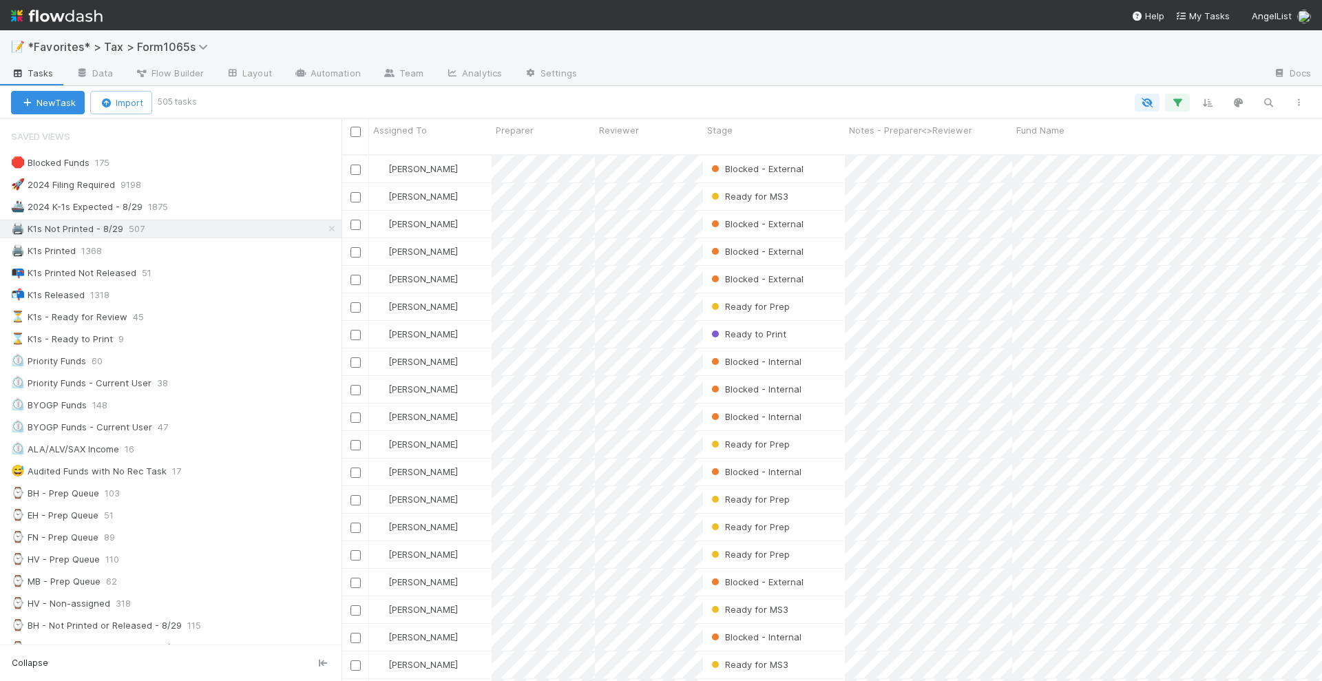
click at [877, 104] on div at bounding box center [754, 103] width 1120 height 18
click at [79, 19] on img at bounding box center [57, 15] width 92 height 23
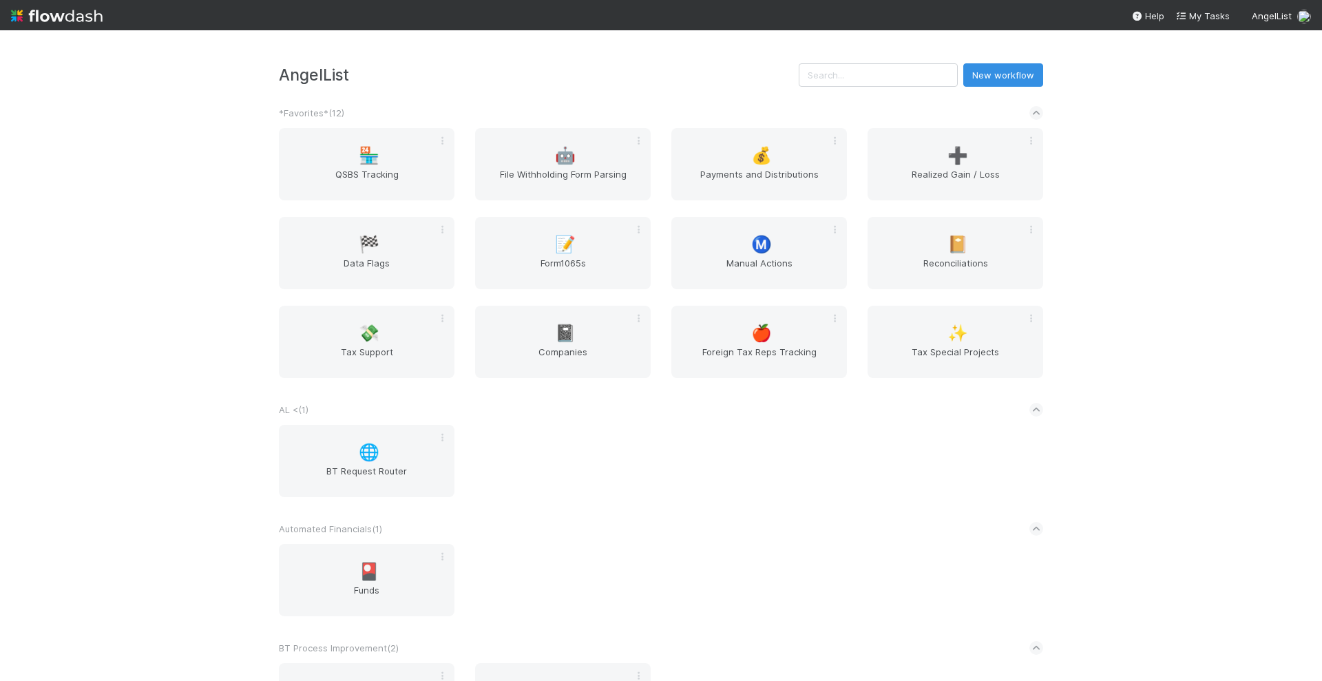
click at [1136, 205] on div "AngelList New workflow *Favorites* ( 12 ) 🏪 QSBS Tracking 🤖 File Withholding Fo…" at bounding box center [661, 355] width 1322 height 651
click at [771, 235] on div "Ⓜ️ Manual Actions" at bounding box center [759, 253] width 176 height 72
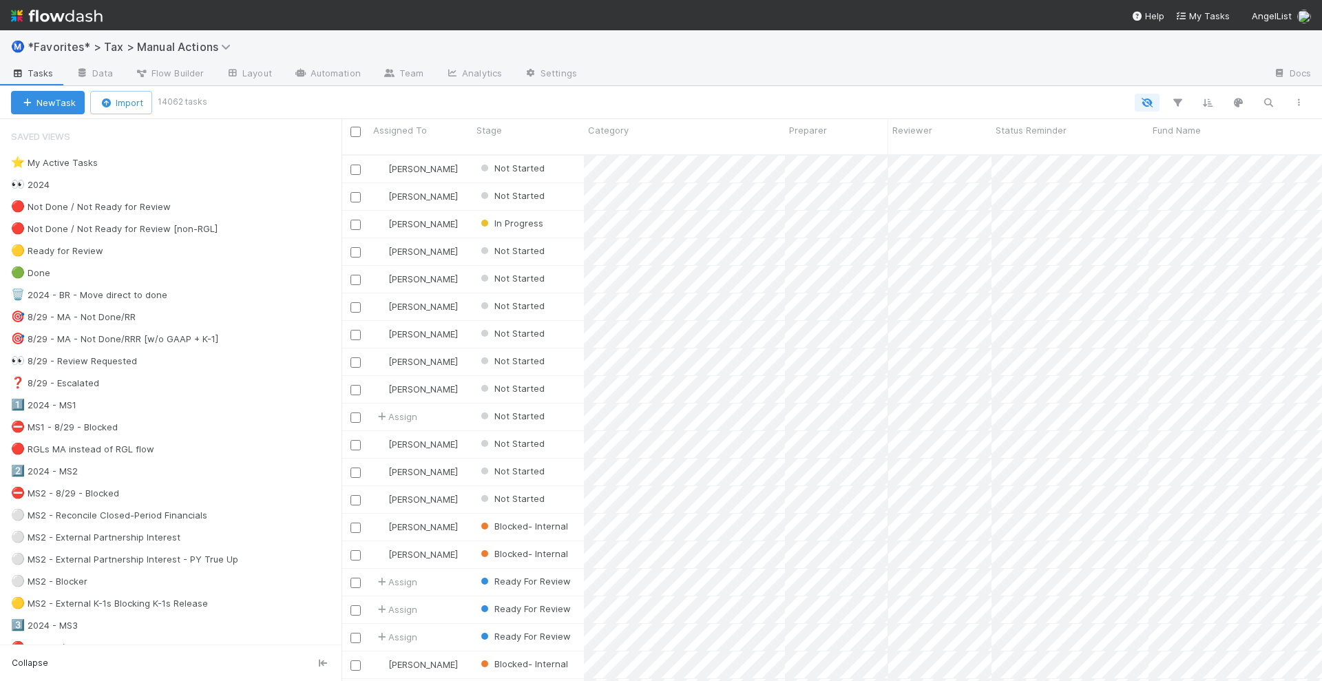
scroll to position [525, 967]
click at [119, 208] on div "🔴 Not Done / Not Ready for Review" at bounding box center [91, 206] width 160 height 17
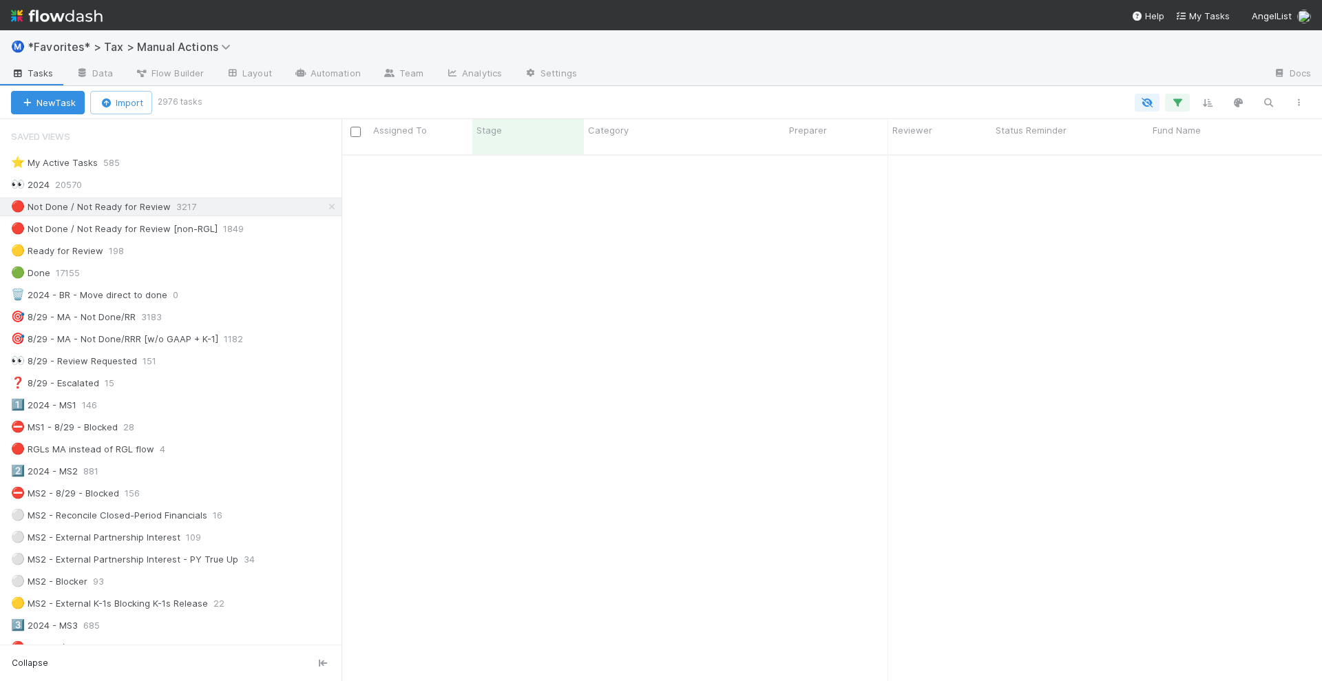
scroll to position [2152, 0]
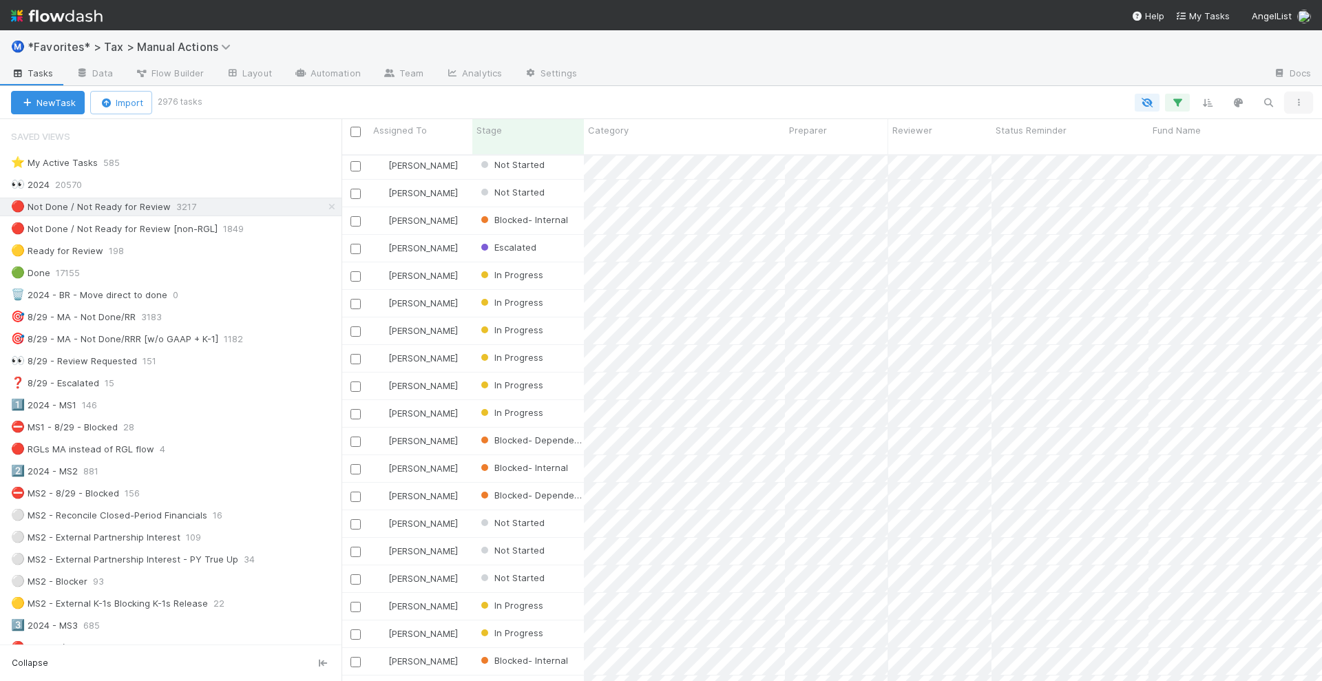
click at [1297, 107] on button "button" at bounding box center [1298, 103] width 25 height 18
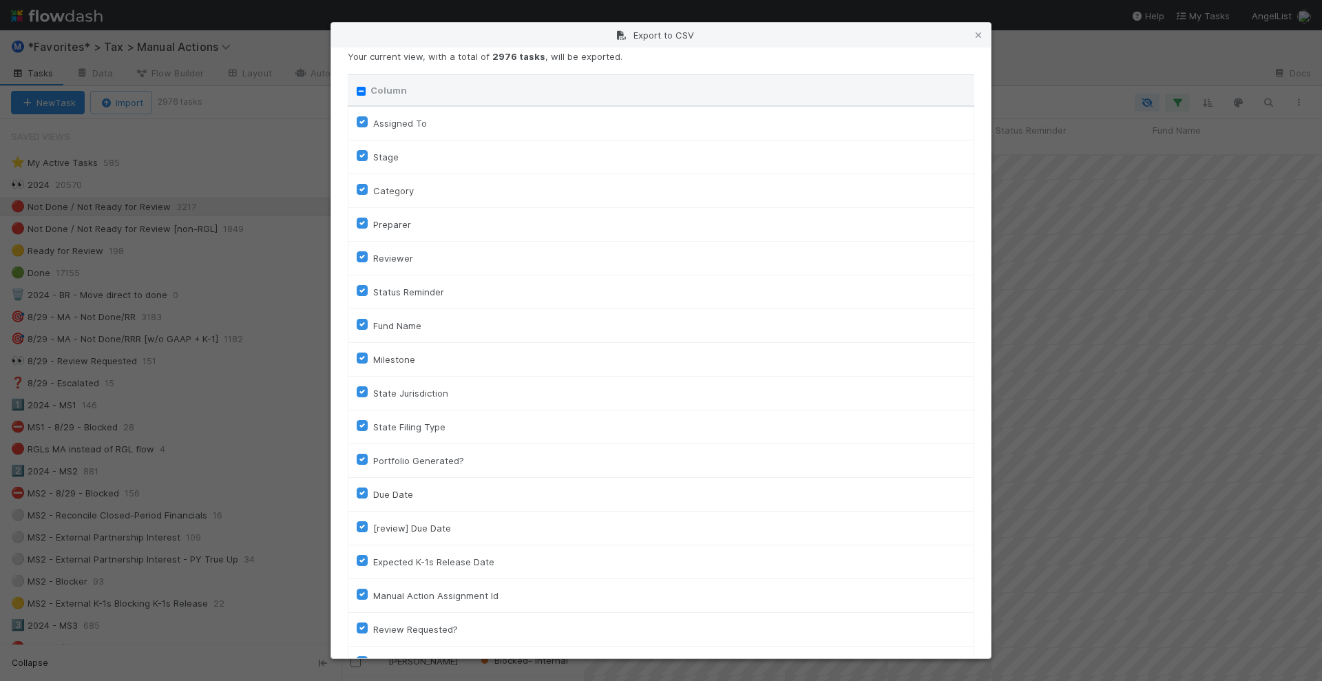
scroll to position [0, 0]
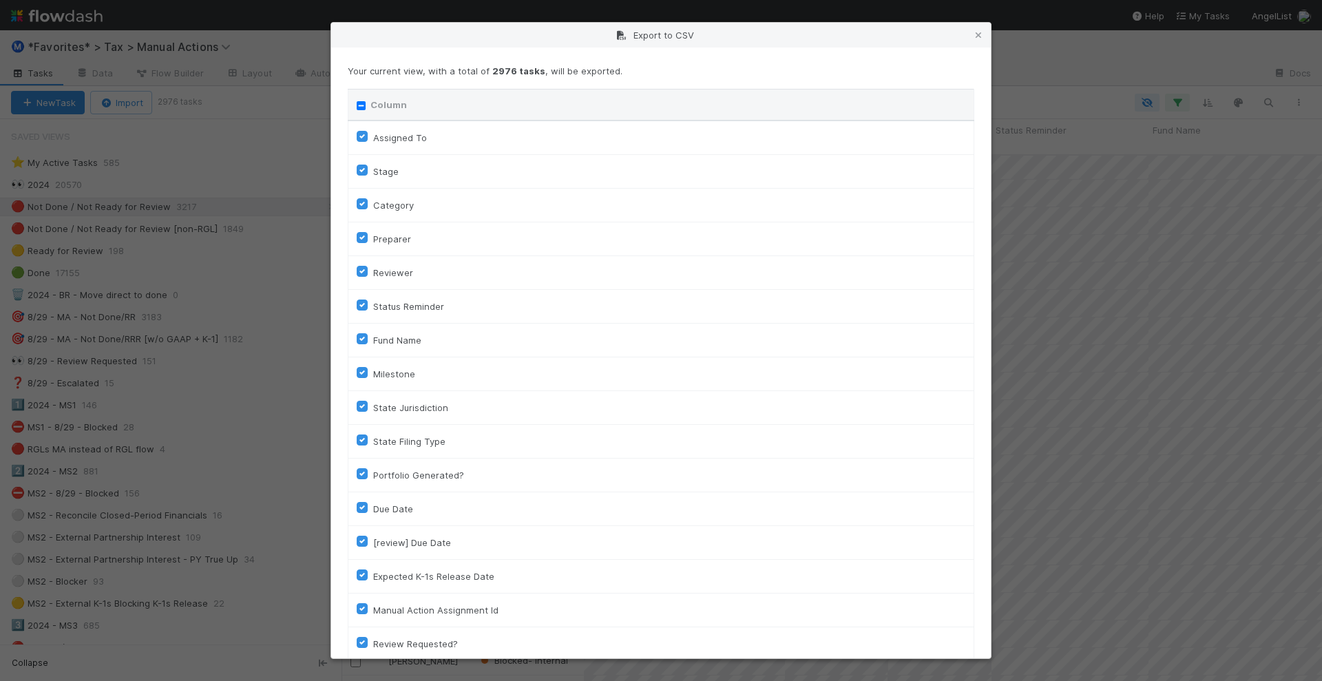
click at [361, 105] on input "Column" at bounding box center [361, 105] width 9 height 9
click at [355, 102] on th "Column" at bounding box center [661, 106] width 626 height 32
click at [362, 108] on input "Column" at bounding box center [361, 105] width 9 height 9
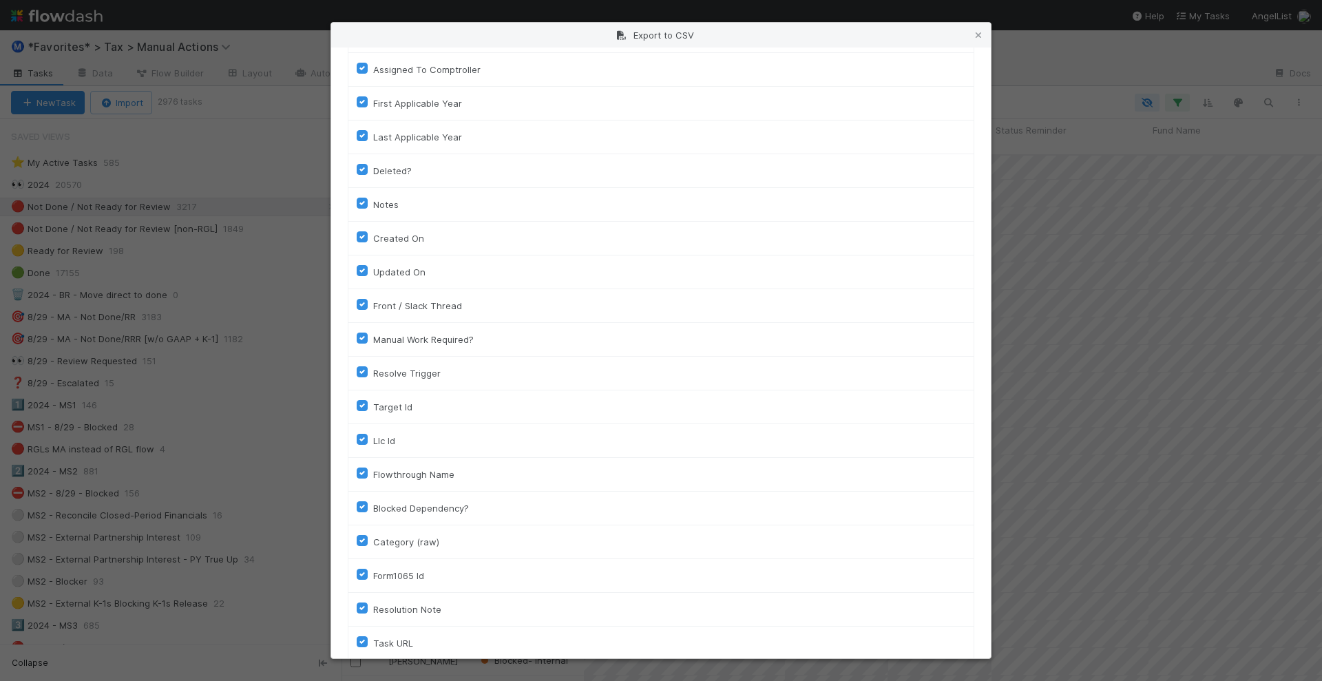
scroll to position [885, 0]
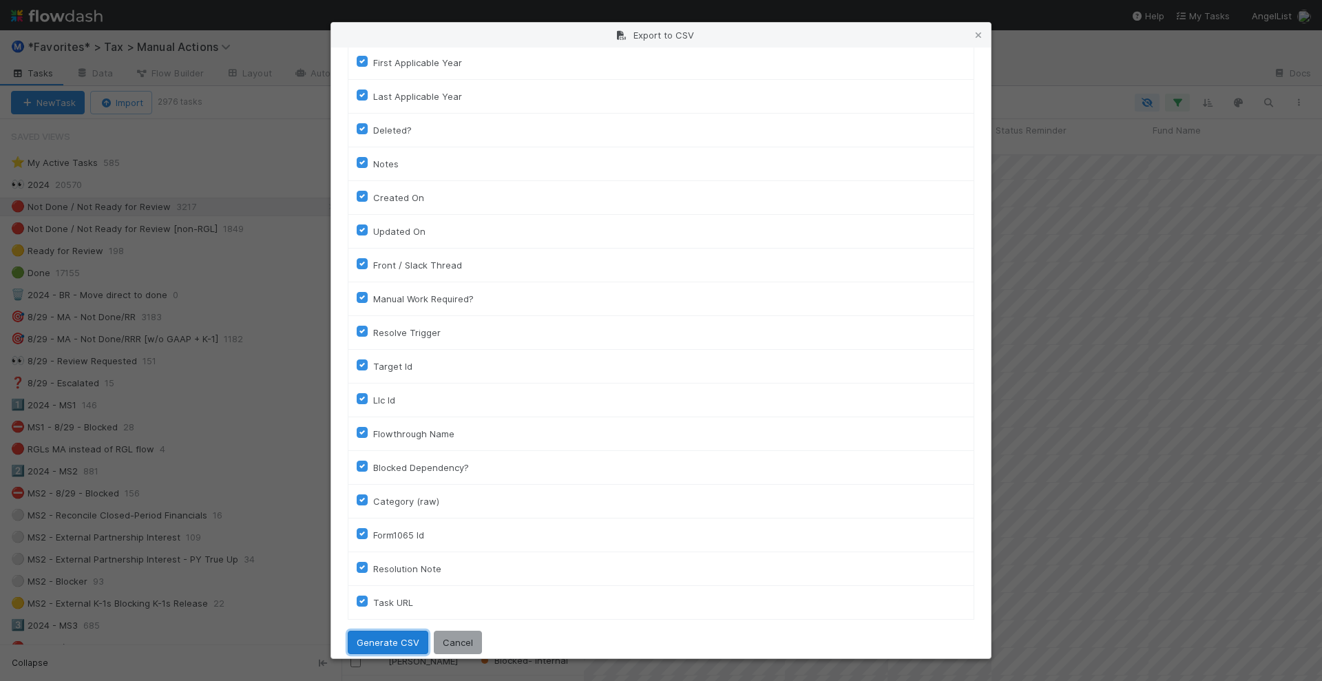
click at [390, 631] on button "Generate CSV" at bounding box center [388, 642] width 81 height 23
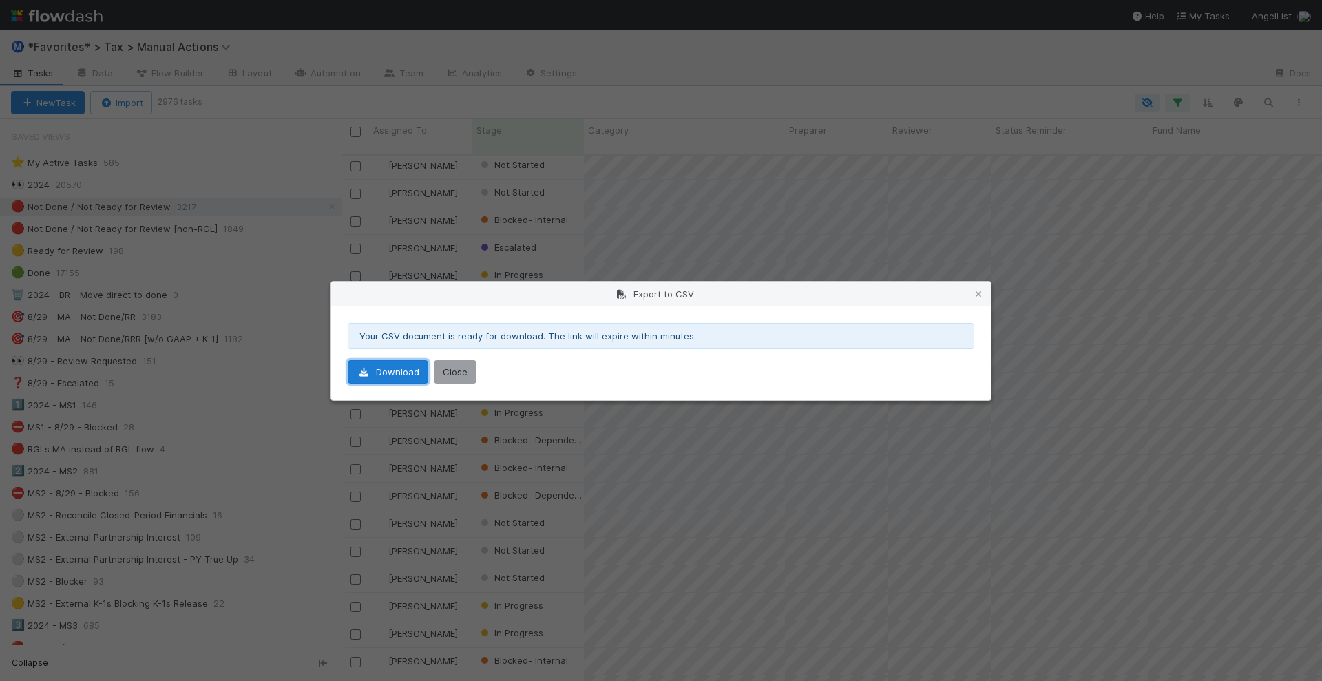
click at [377, 370] on link "Download" at bounding box center [388, 371] width 81 height 23
click at [452, 374] on button "Close" at bounding box center [455, 371] width 43 height 23
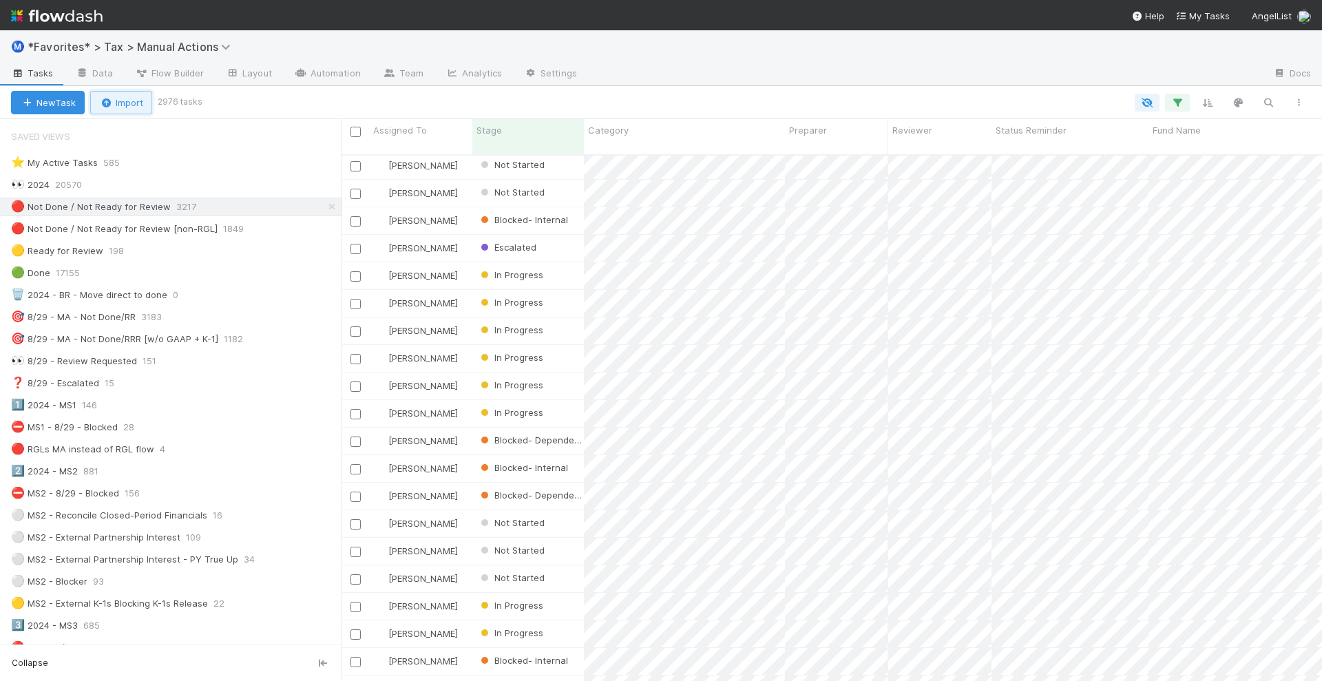
click at [150, 109] on button "Import" at bounding box center [121, 102] width 62 height 23
click at [129, 130] on div "Import from CSV" at bounding box center [101, 133] width 115 height 21
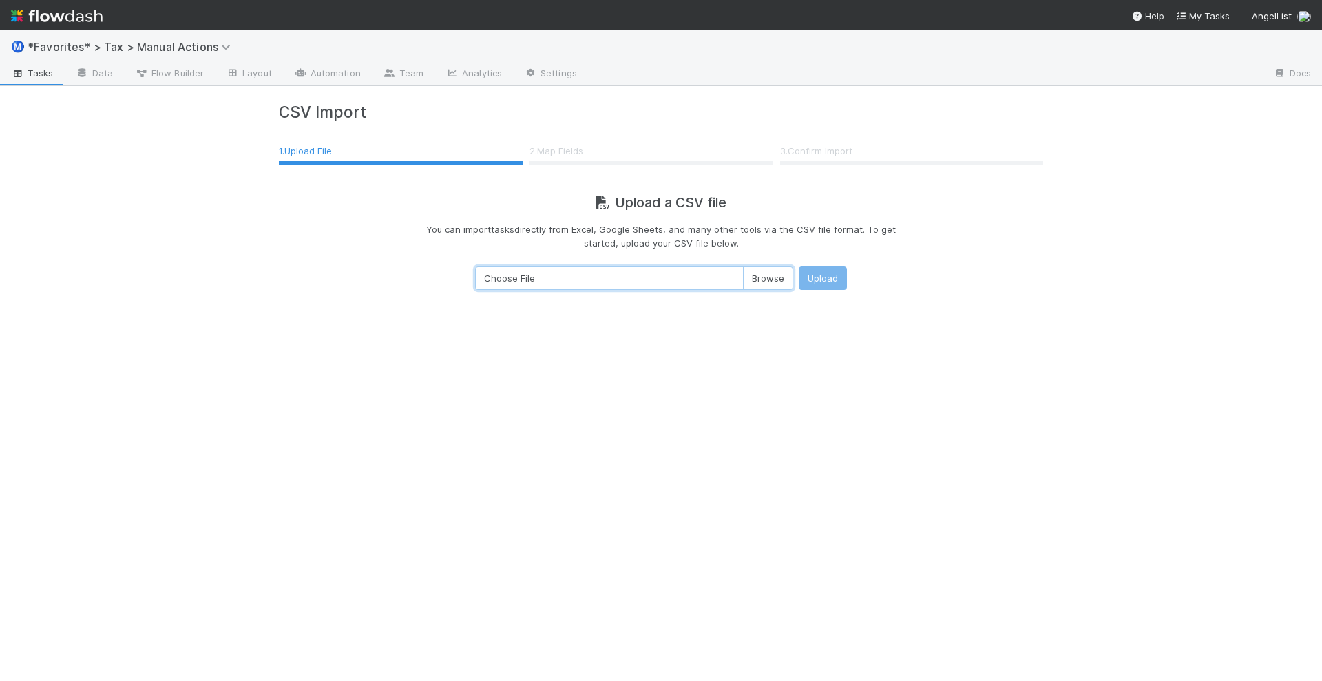
click at [758, 275] on input "Choose File" at bounding box center [634, 277] width 318 height 23
click at [813, 283] on button "Upload" at bounding box center [823, 277] width 48 height 23
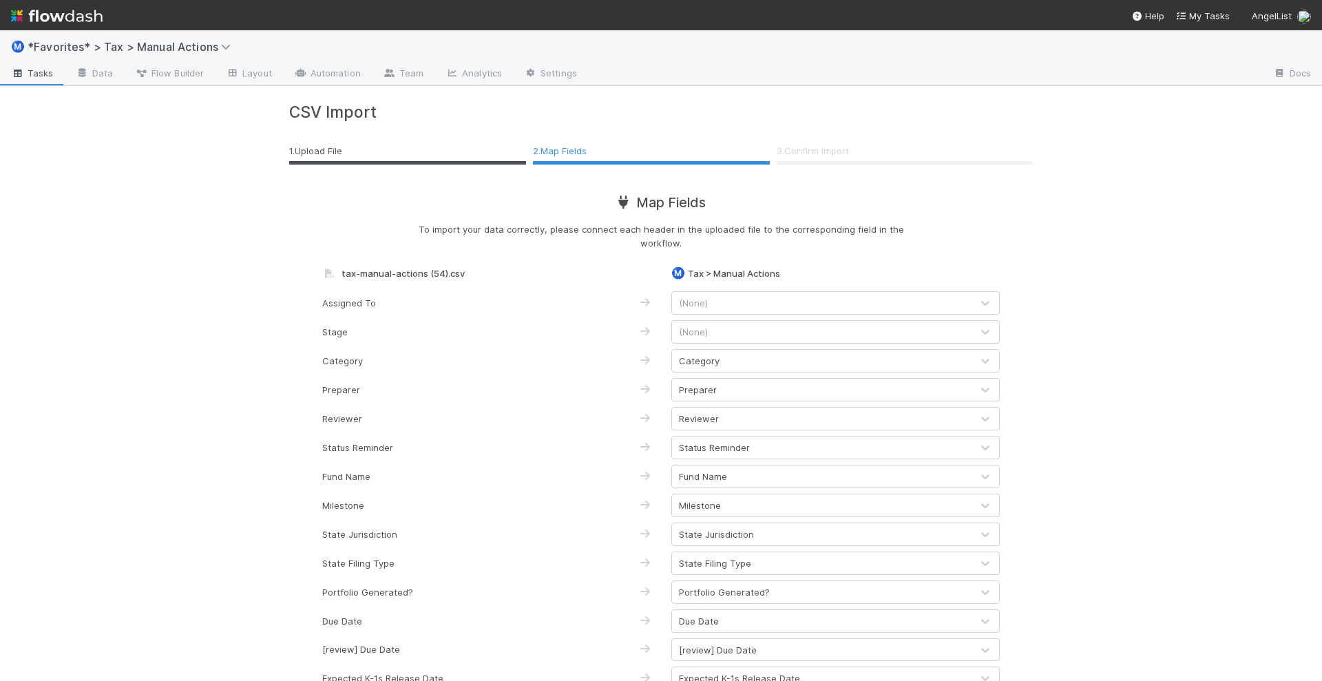
click at [779, 305] on div "(None)" at bounding box center [822, 303] width 300 height 22
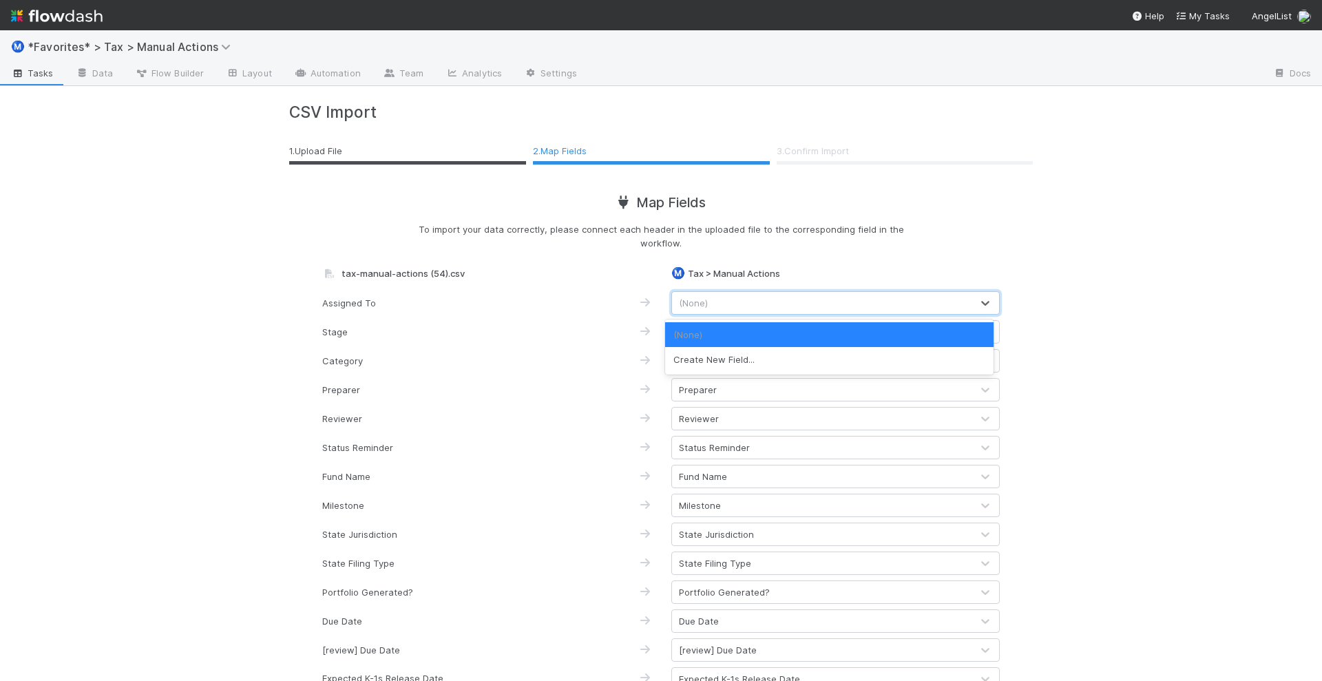
click at [1097, 291] on div "Ⓜ️ *Favorites* > Tax > Manual Actions Tasks Data Flow Builder Layout Automation…" at bounding box center [661, 355] width 1322 height 651
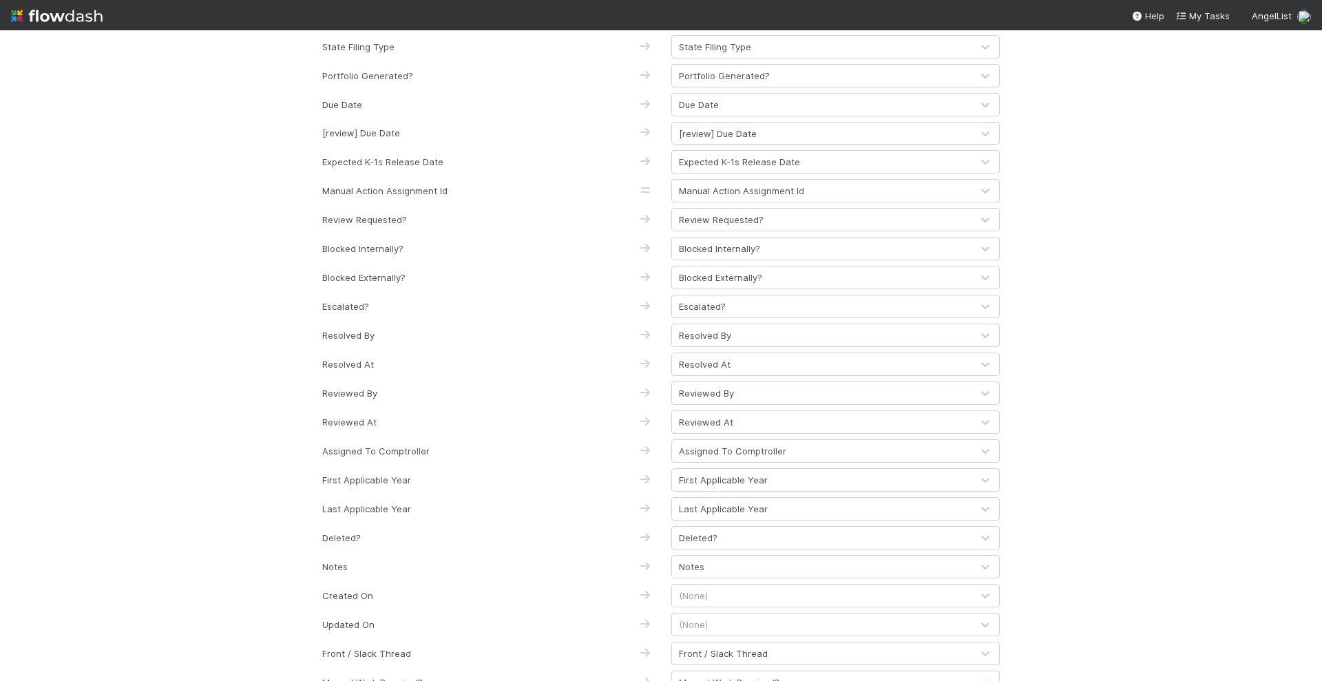
scroll to position [840, 0]
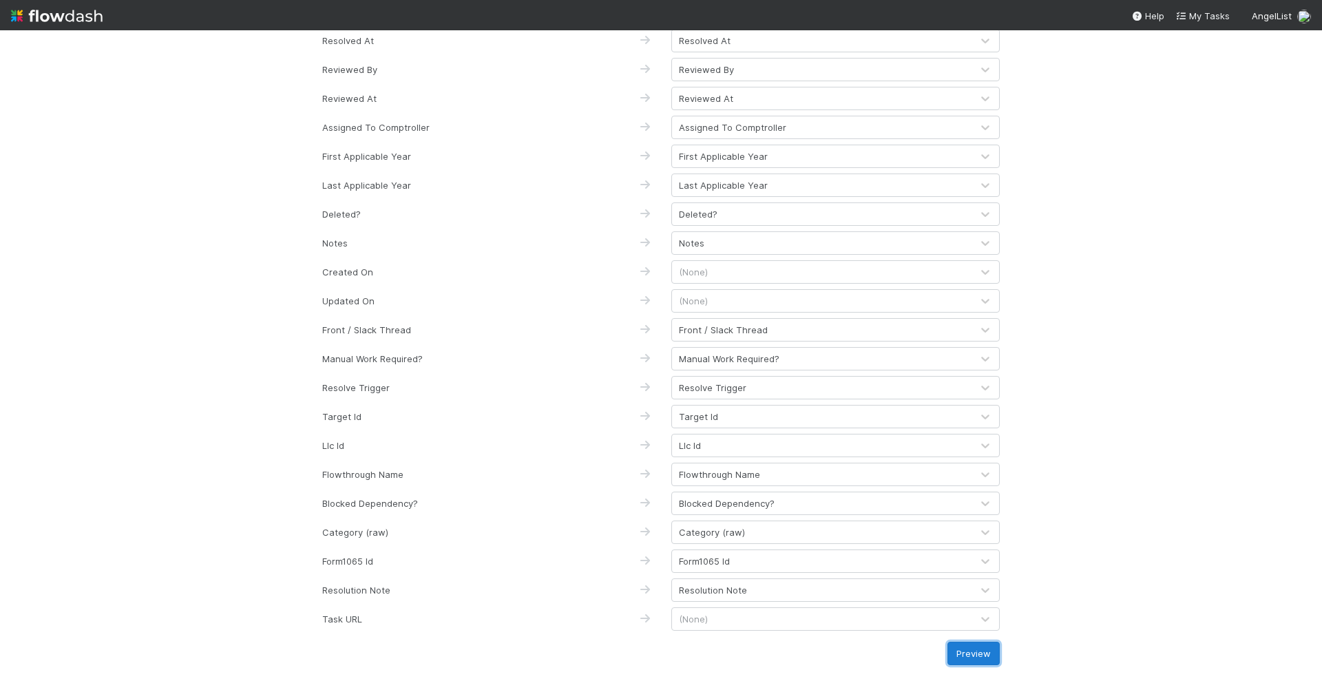
click at [954, 653] on button "Preview" at bounding box center [973, 653] width 52 height 23
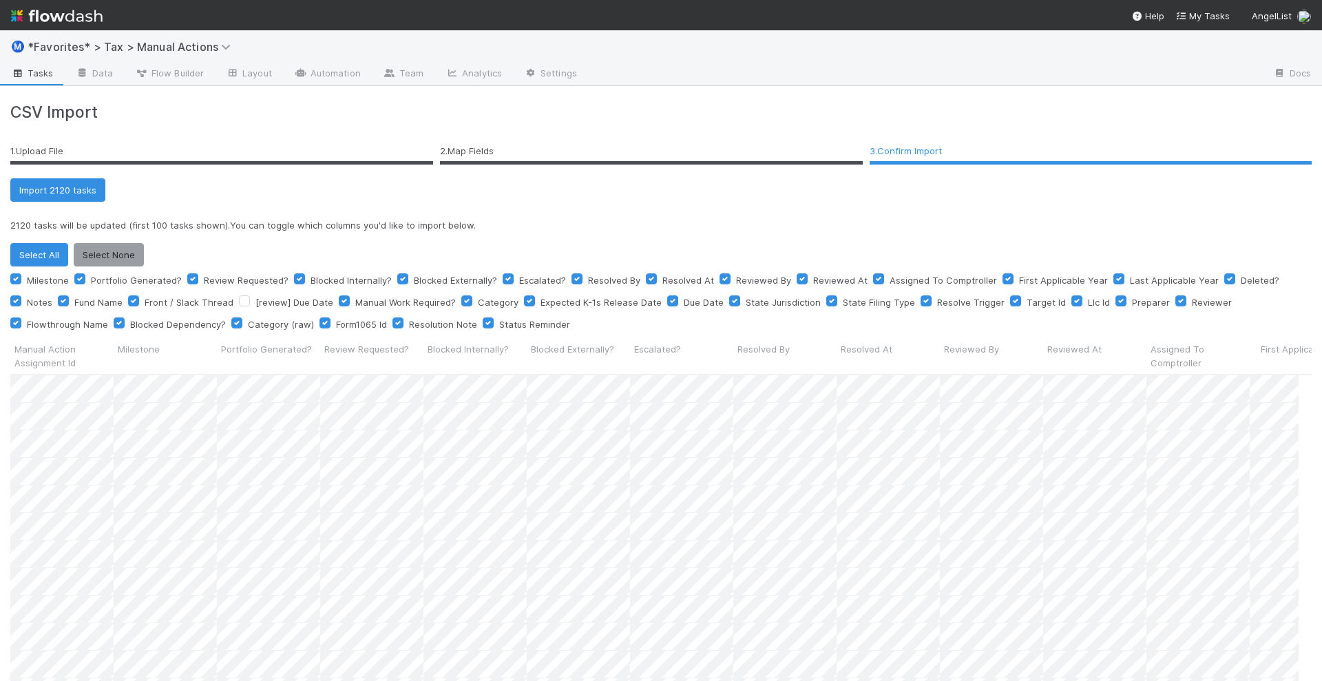
scroll to position [13, 14]
click at [116, 247] on button "Select None" at bounding box center [109, 254] width 70 height 23
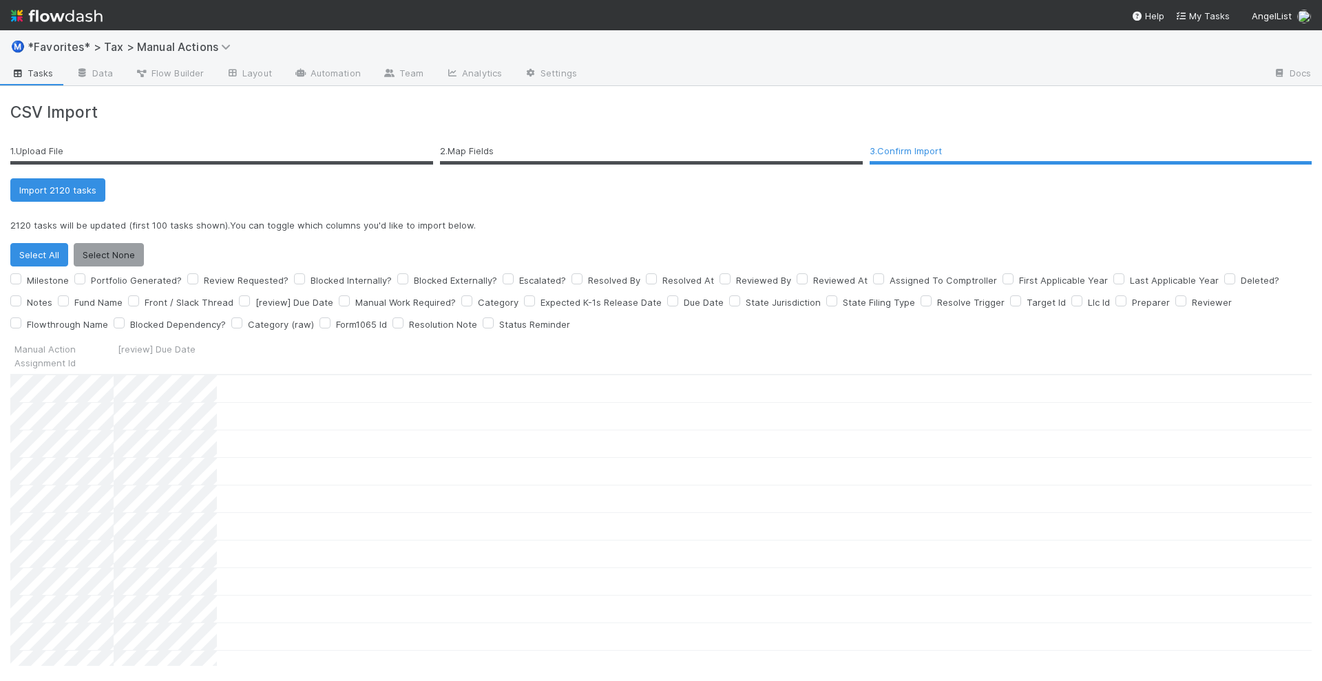
click at [1132, 297] on label "Preparer" at bounding box center [1151, 302] width 38 height 17
click at [1115, 297] on input "Preparer" at bounding box center [1120, 300] width 11 height 12
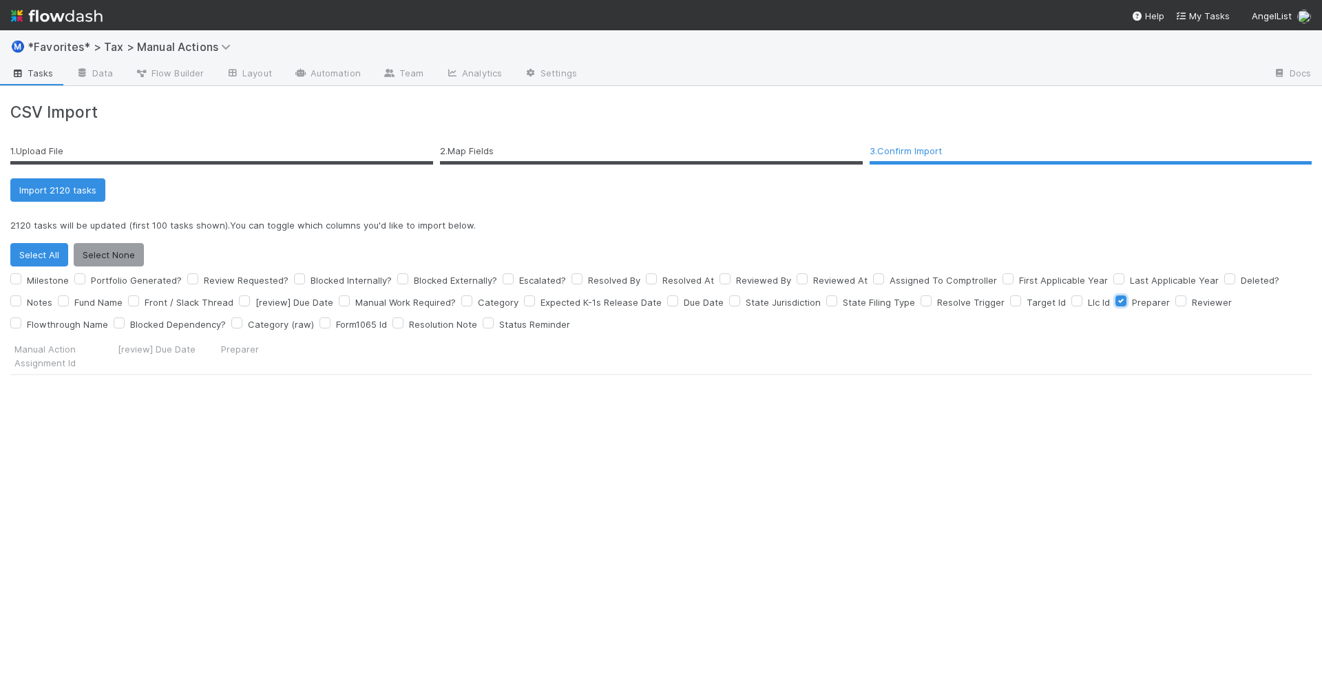
scroll to position [2469, 0]
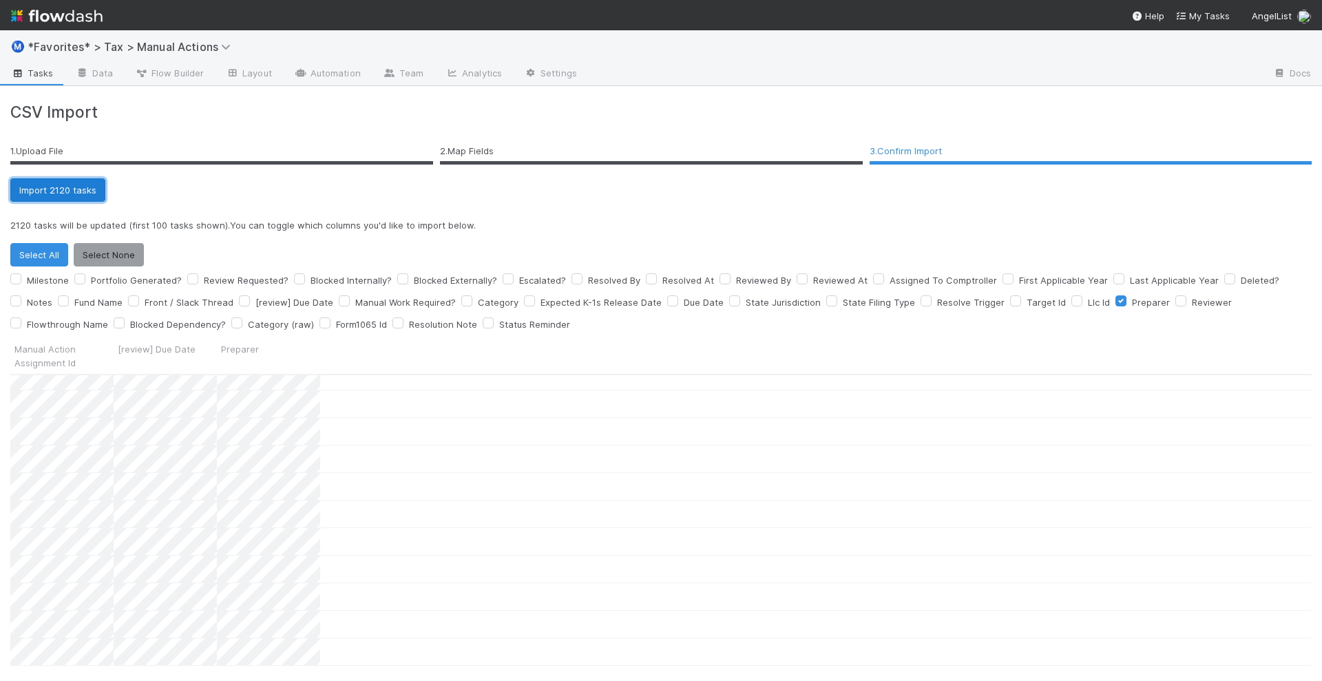
click at [83, 186] on button "Import 2120 tasks" at bounding box center [57, 189] width 95 height 23
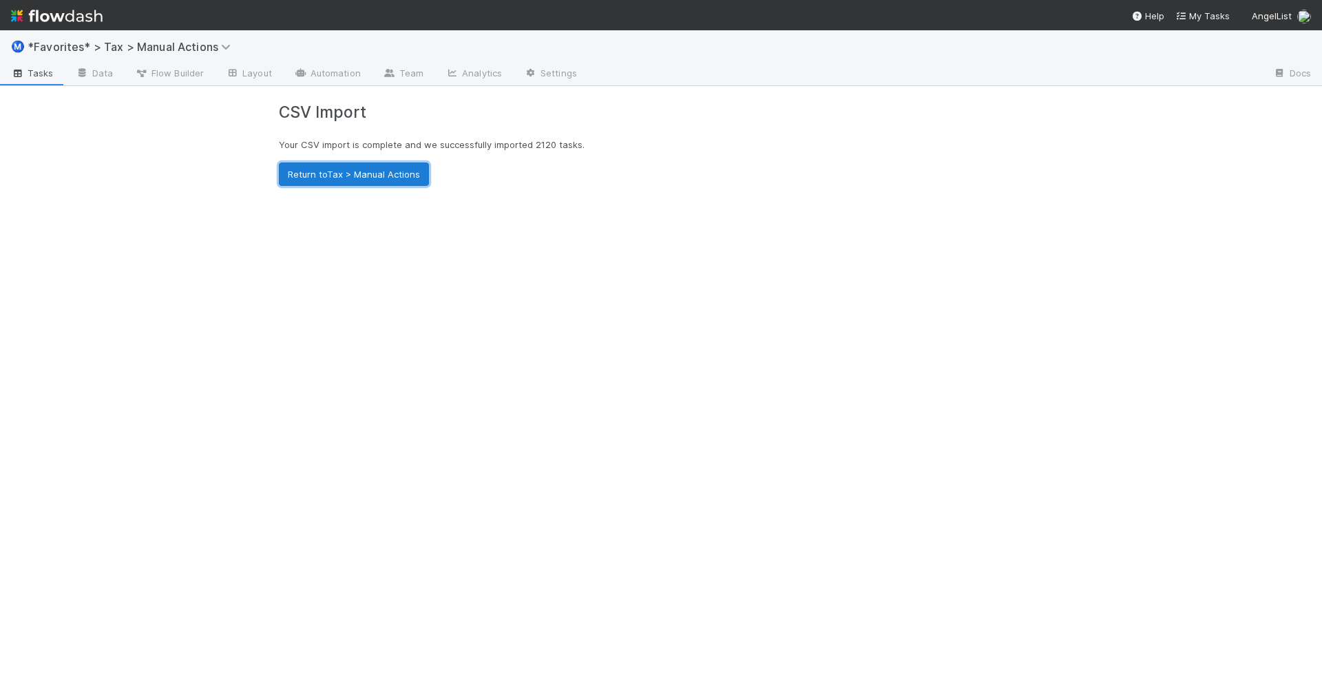
click at [361, 173] on link "Return to Tax > Manual Actions" at bounding box center [354, 173] width 150 height 23
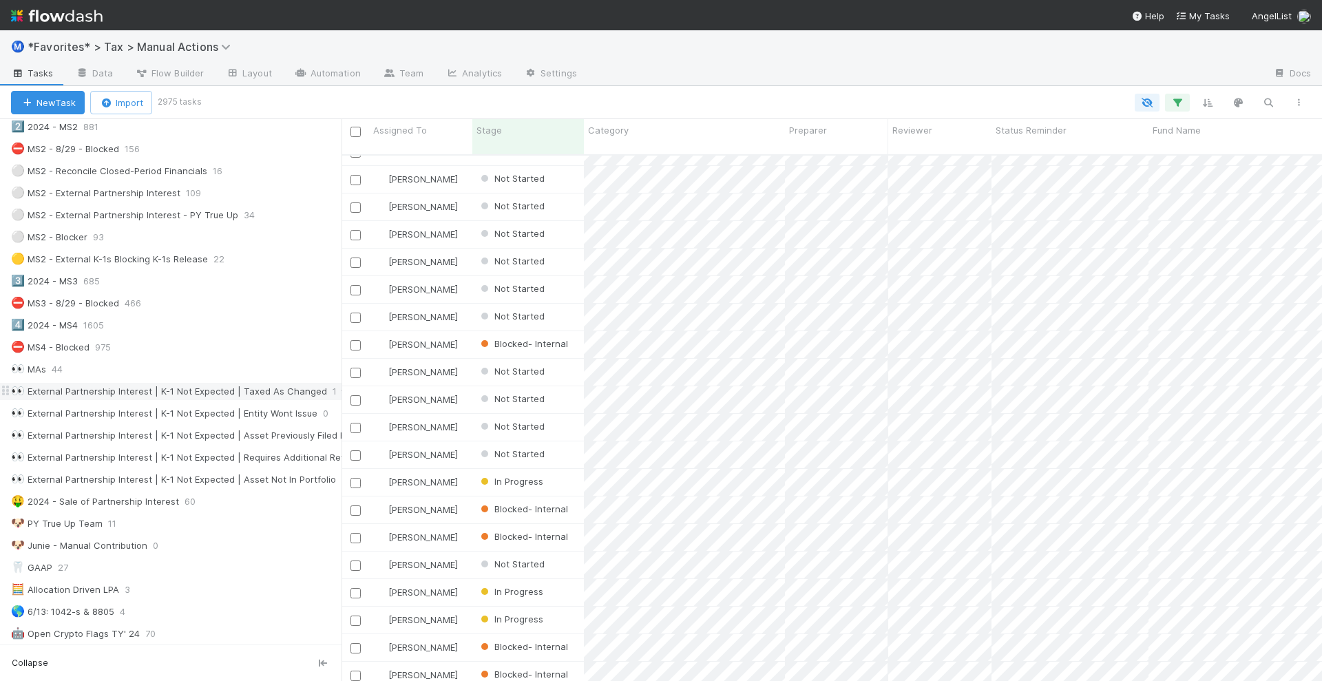
scroll to position [602, 0]
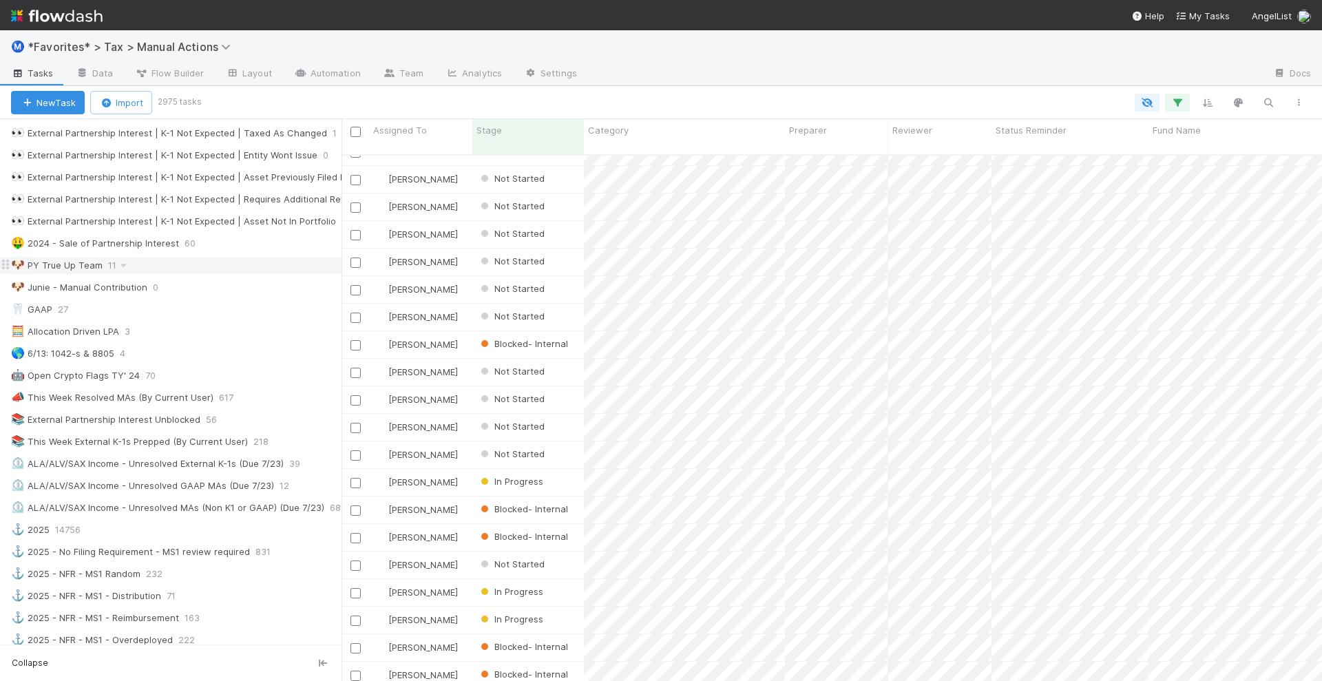
click at [67, 257] on div "🐶 PY True Up Team" at bounding box center [57, 265] width 92 height 17
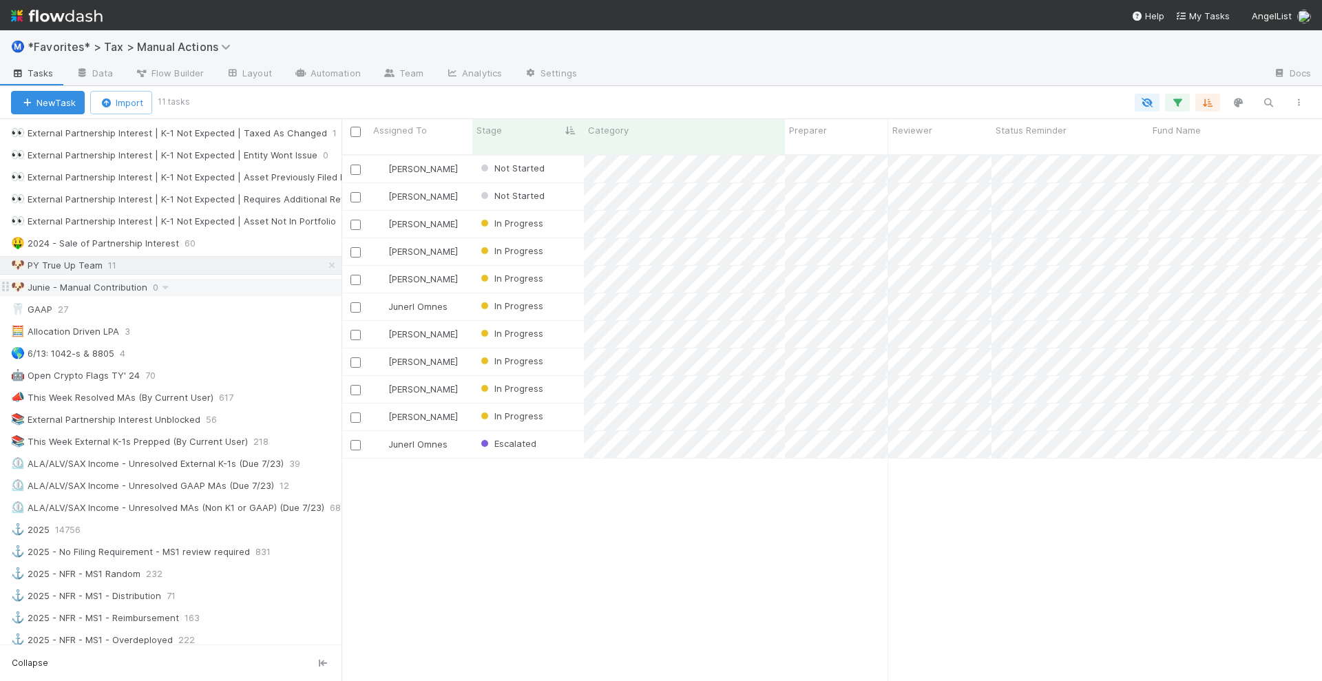
scroll to position [525, 967]
click at [162, 283] on icon at bounding box center [165, 287] width 14 height 9
click at [212, 369] on span "Delete this view" at bounding box center [222, 374] width 70 height 11
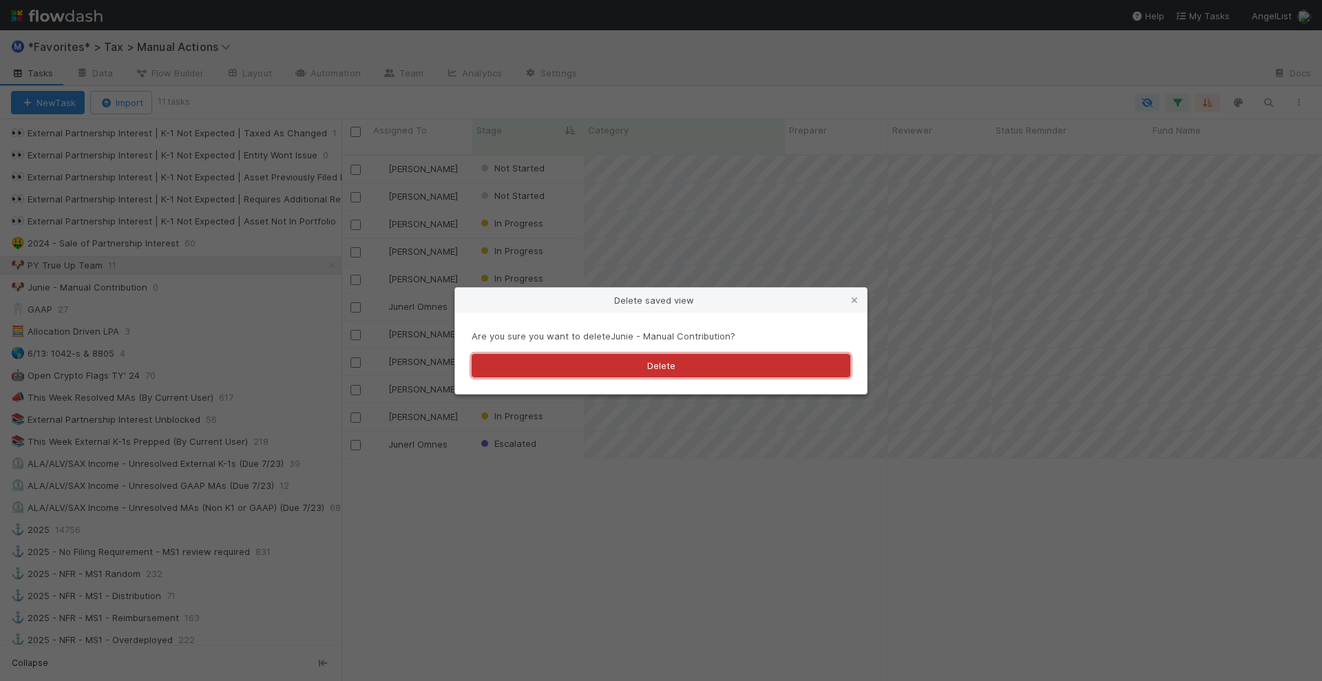
click at [613, 366] on button "Delete" at bounding box center [661, 365] width 379 height 23
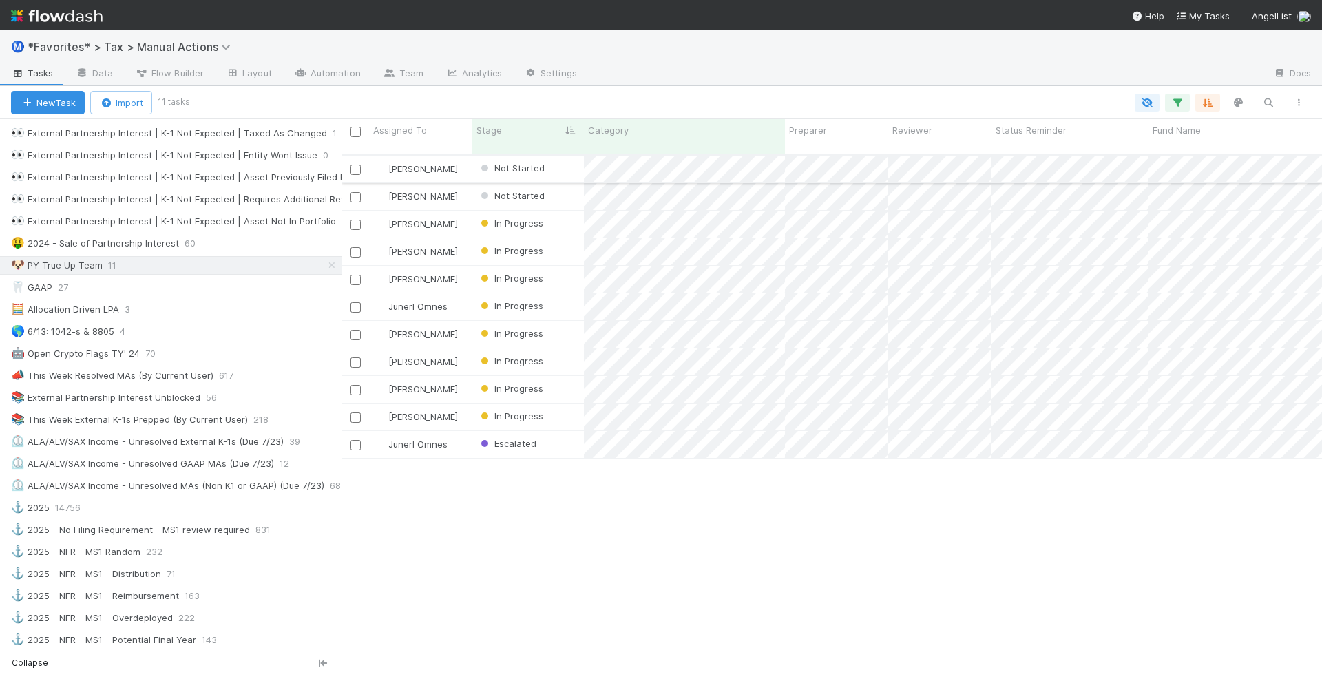
click at [357, 165] on input "checkbox" at bounding box center [355, 170] width 10 height 10
click at [357, 191] on div at bounding box center [356, 196] width 28 height 27
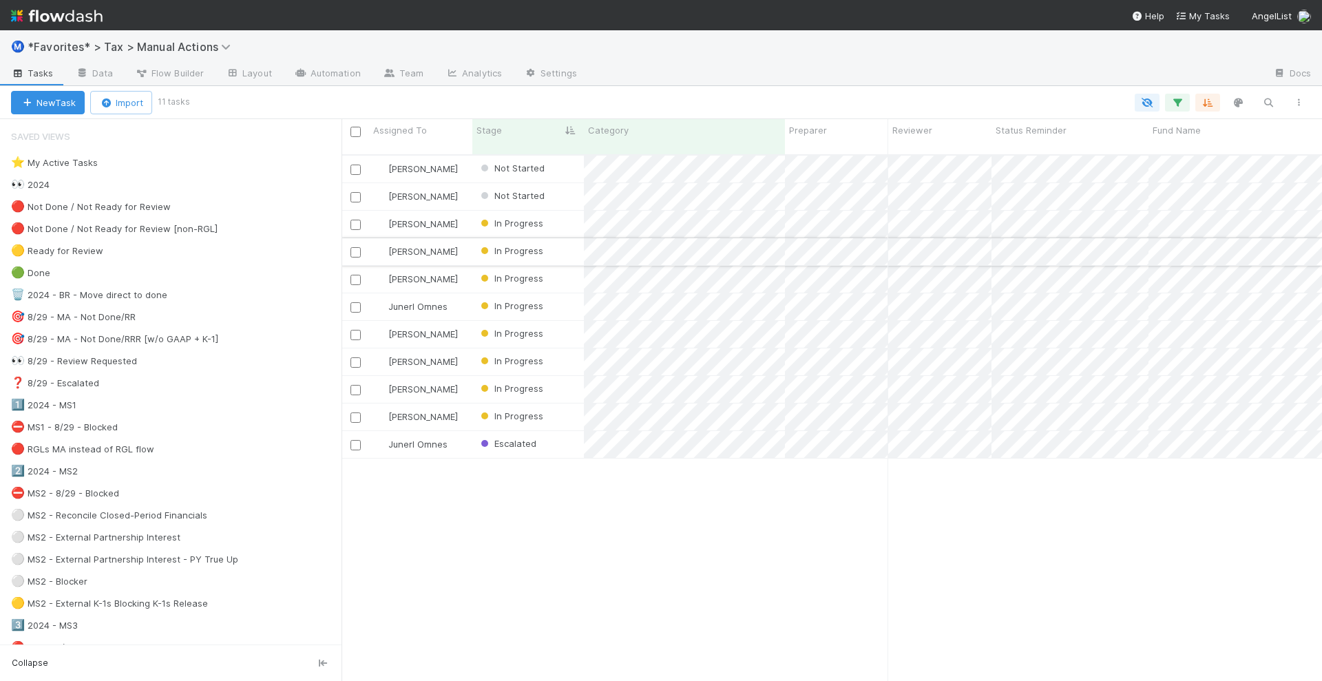
scroll to position [525, 967]
click at [355, 165] on input "checkbox" at bounding box center [355, 170] width 10 height 10
click at [353, 192] on input "checkbox" at bounding box center [355, 197] width 10 height 10
click at [357, 220] on input "checkbox" at bounding box center [355, 225] width 10 height 10
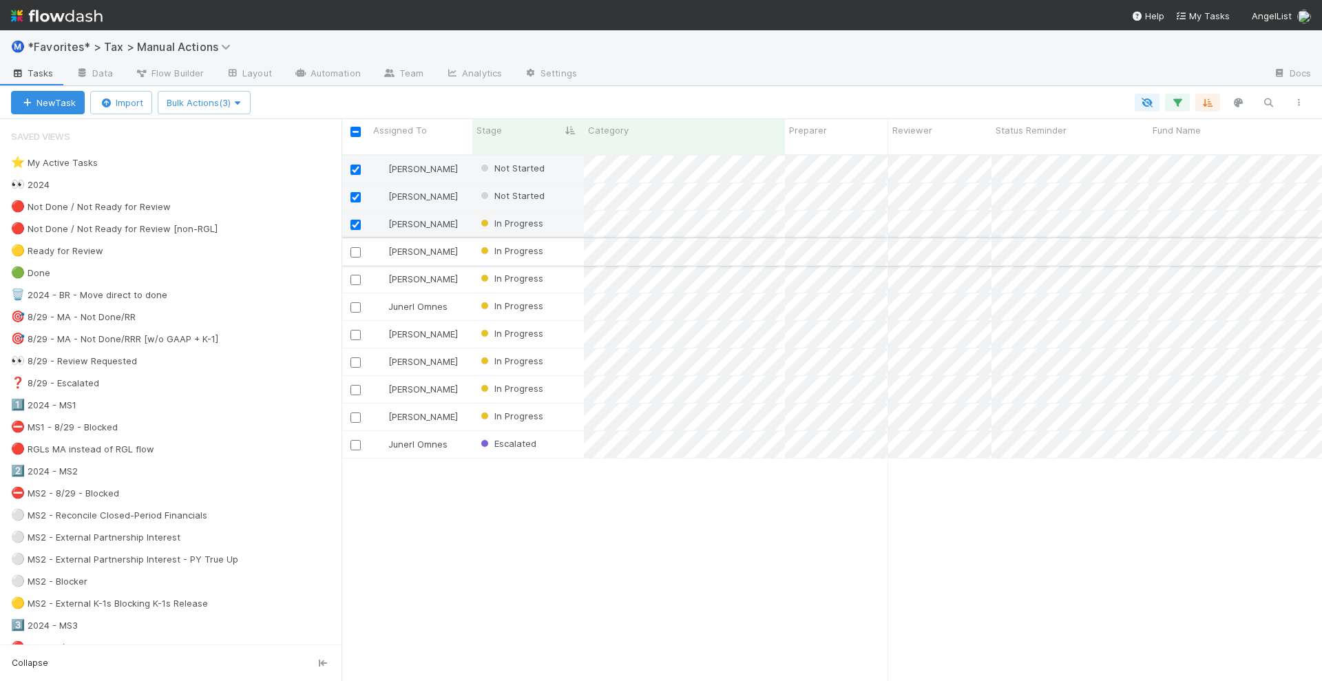
click at [359, 247] on input "checkbox" at bounding box center [355, 252] width 10 height 10
click at [359, 385] on input "checkbox" at bounding box center [355, 390] width 10 height 10
click at [355, 412] on input "checkbox" at bounding box center [355, 417] width 10 height 10
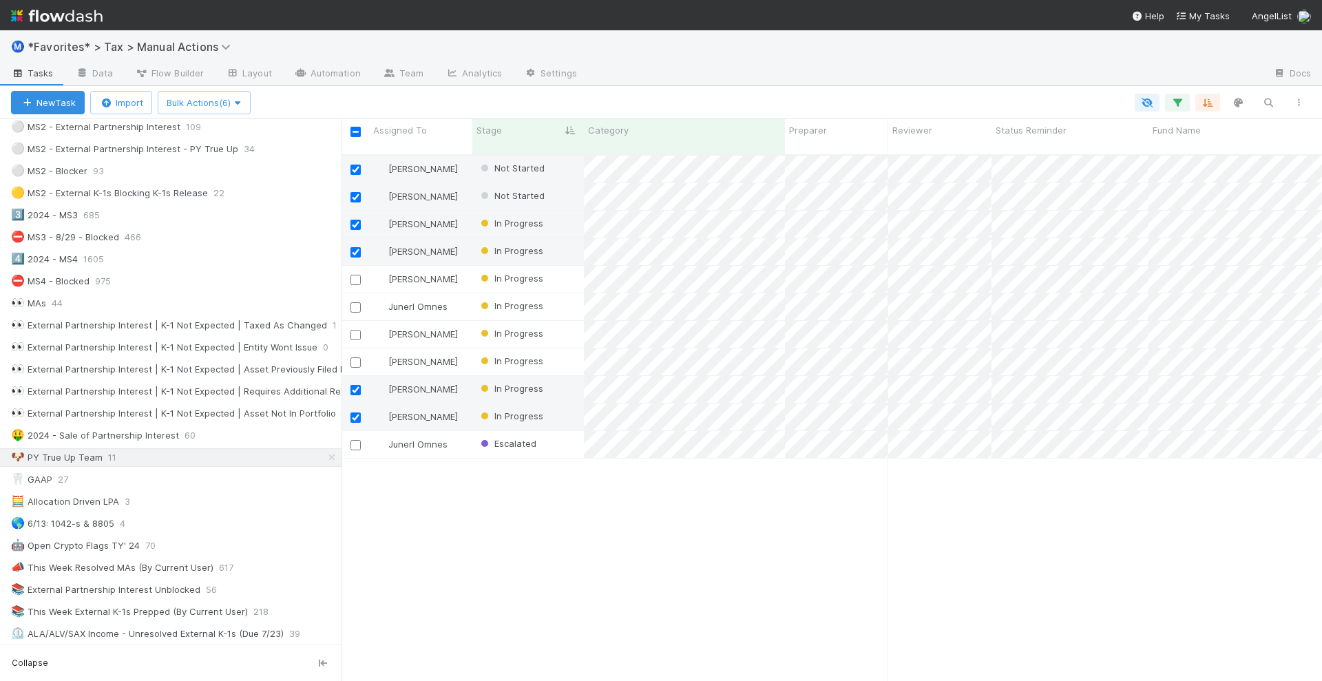
scroll to position [430, 0]
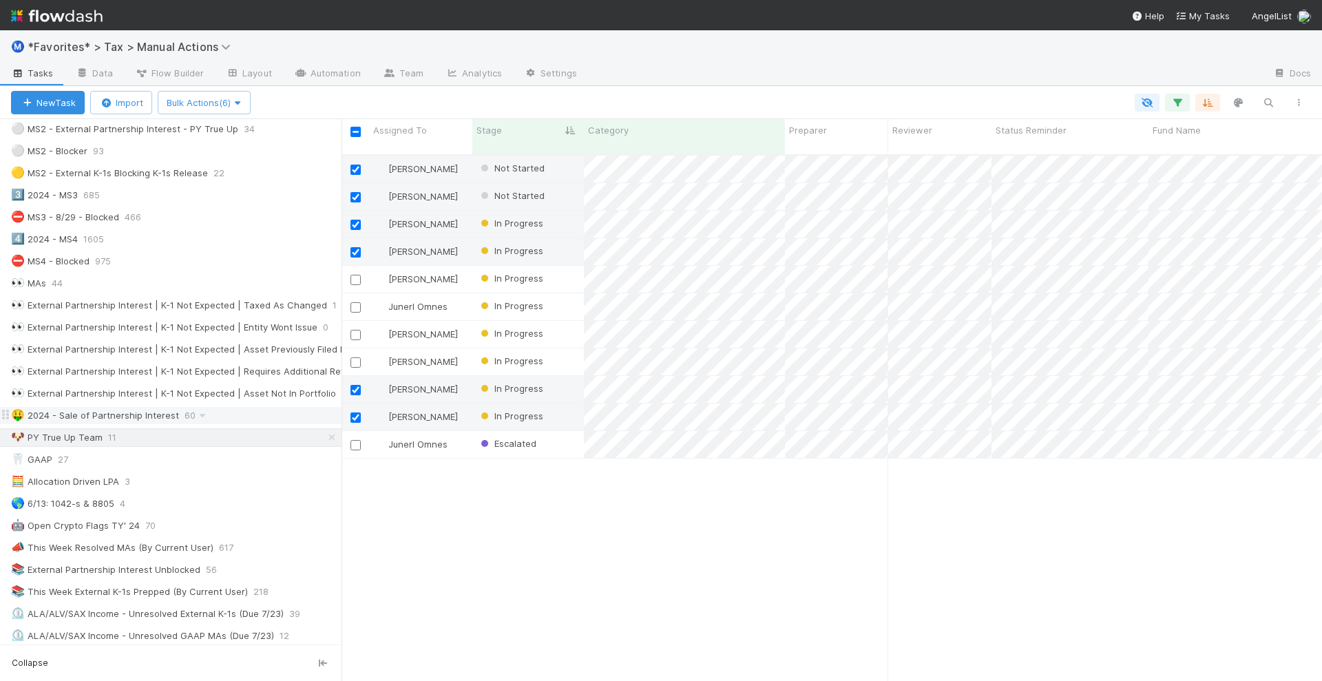
click at [111, 407] on div "🤑 2024 - Sale of Partnership Interest" at bounding box center [95, 415] width 168 height 17
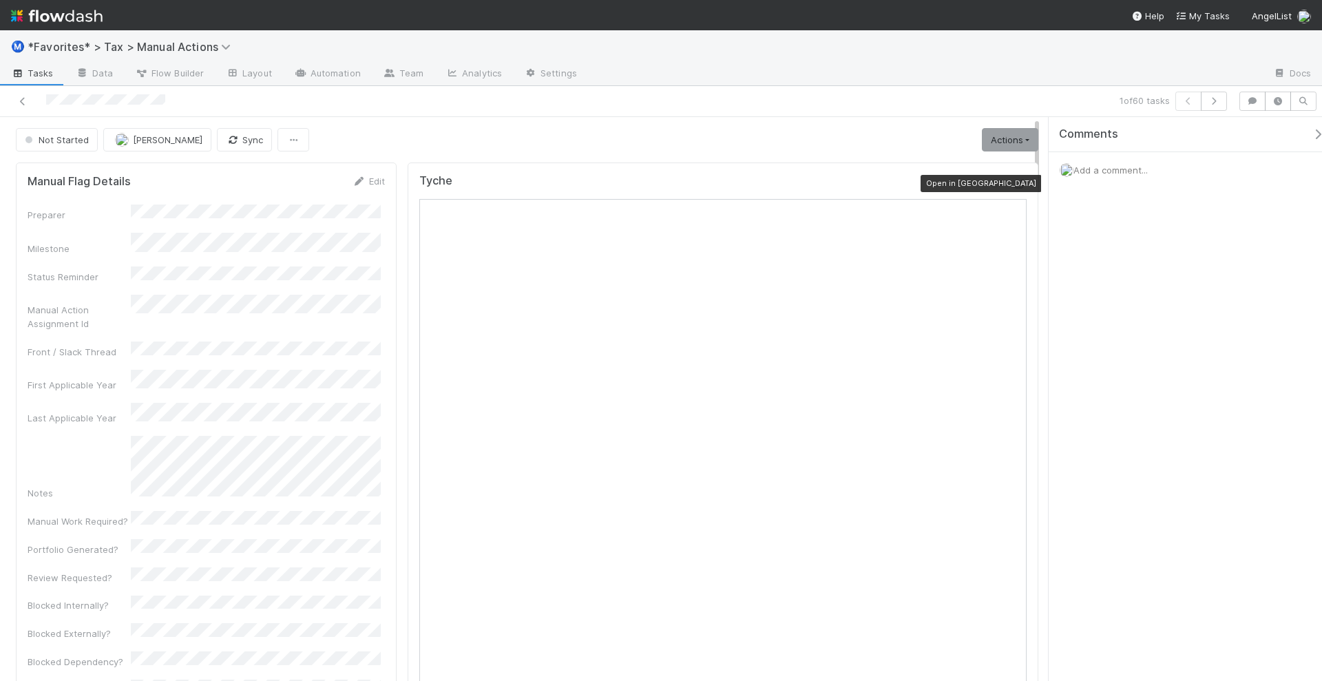
click at [1013, 180] on icon at bounding box center [1020, 184] width 14 height 9
click at [72, 143] on div "Not Started" at bounding box center [59, 139] width 87 height 23
click at [74, 138] on div "Not Started" at bounding box center [59, 139] width 87 height 23
click at [159, 140] on span "Fareeha Naim" at bounding box center [168, 139] width 70 height 11
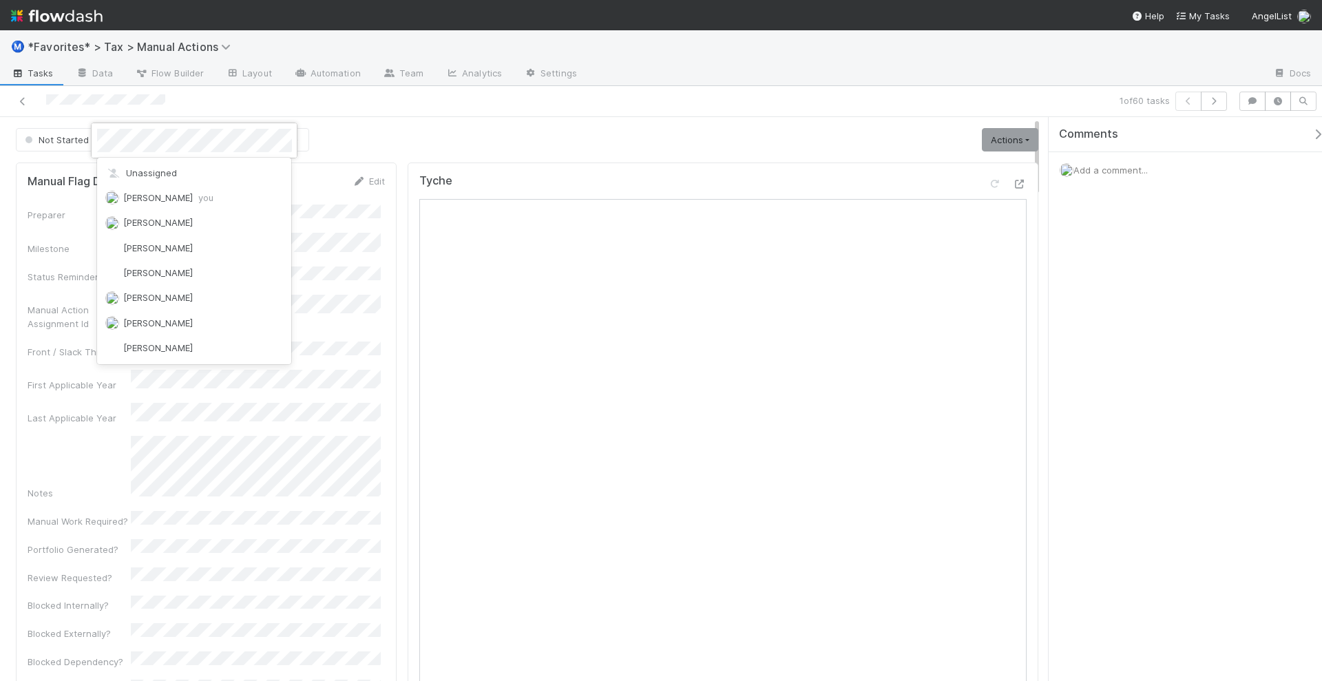
scroll to position [226, 0]
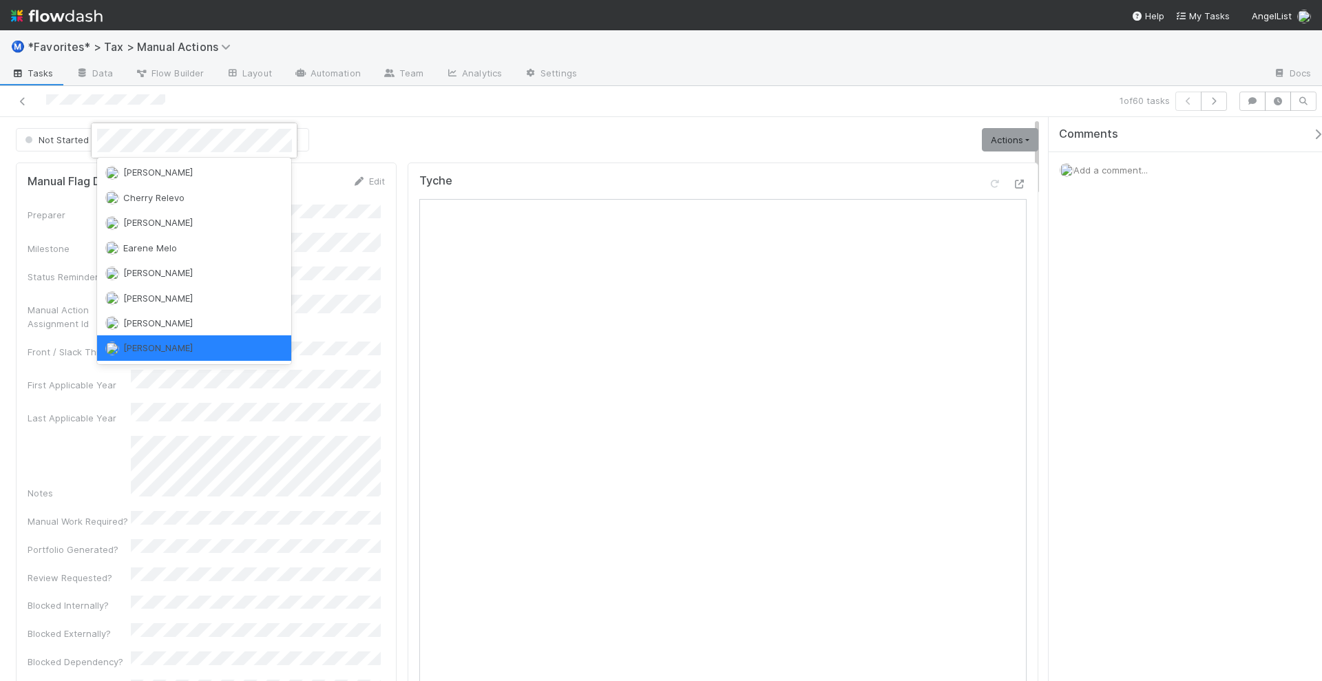
click at [437, 140] on div at bounding box center [661, 340] width 1322 height 681
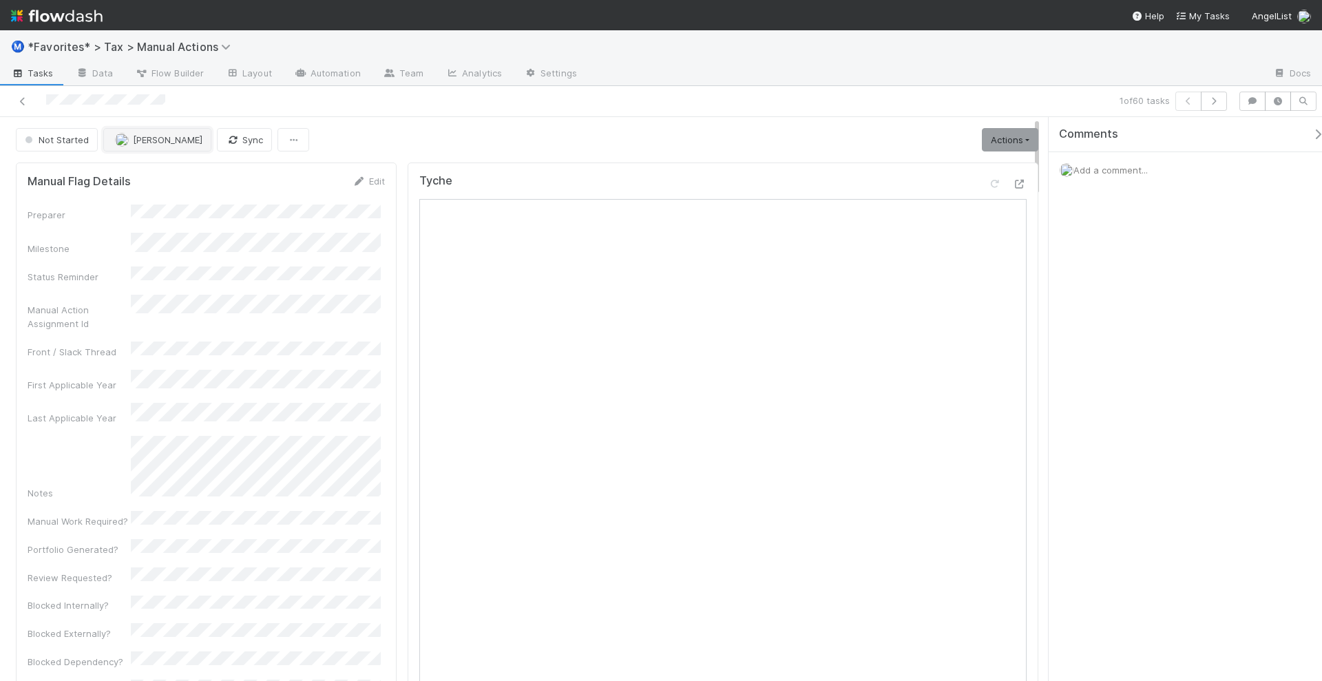
click at [153, 136] on span "Fareeha Naim" at bounding box center [168, 139] width 70 height 11
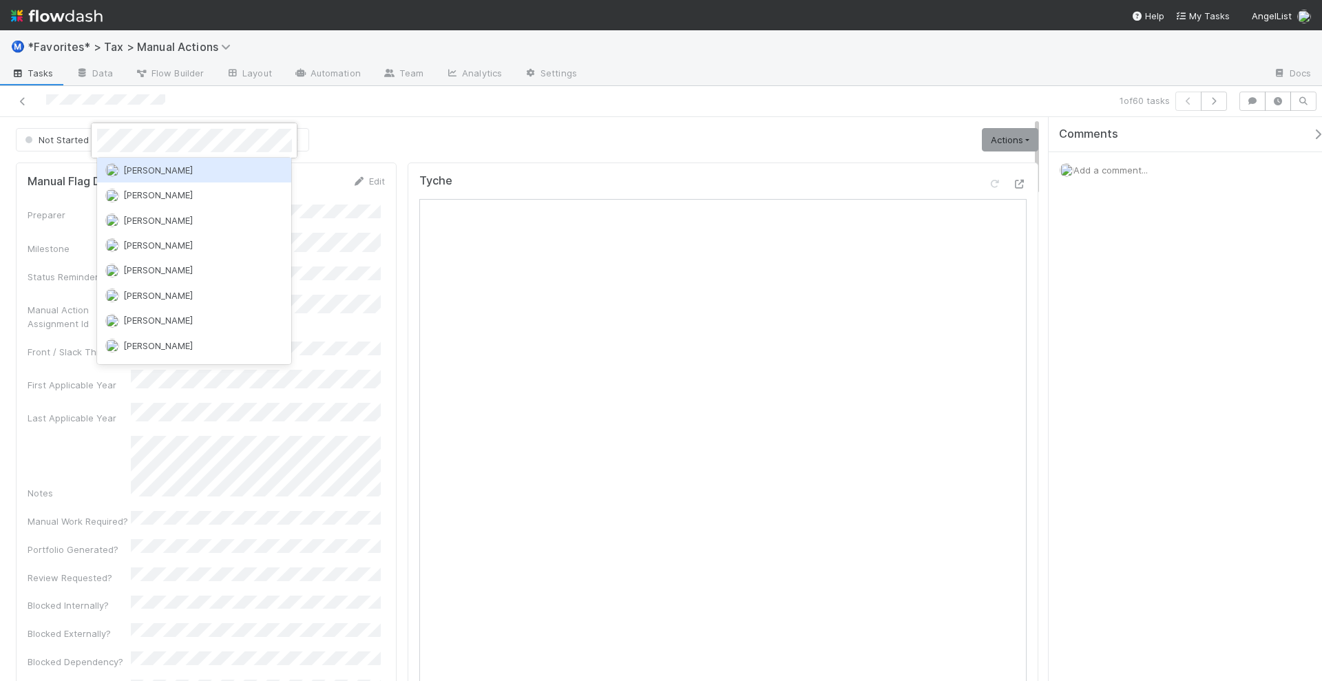
scroll to position [0, 0]
click at [140, 170] on span "Junerl Omnes" at bounding box center [152, 172] width 59 height 11
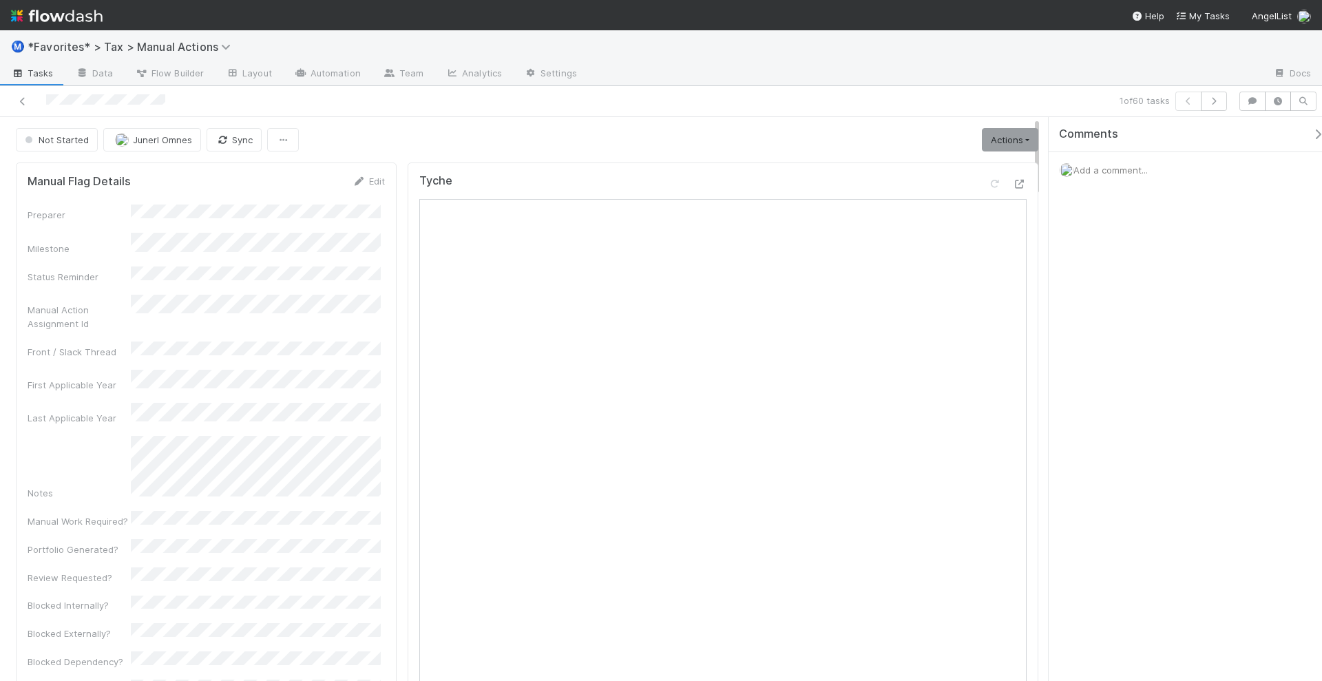
click at [706, 162] on div "Tyche" at bounding box center [723, 532] width 631 height 740
click at [1212, 103] on icon "button" at bounding box center [1214, 101] width 14 height 8
click at [1013, 182] on icon at bounding box center [1020, 184] width 14 height 9
click at [1185, 102] on icon "button" at bounding box center [1189, 101] width 14 height 8
click at [1013, 180] on icon at bounding box center [1020, 184] width 14 height 9
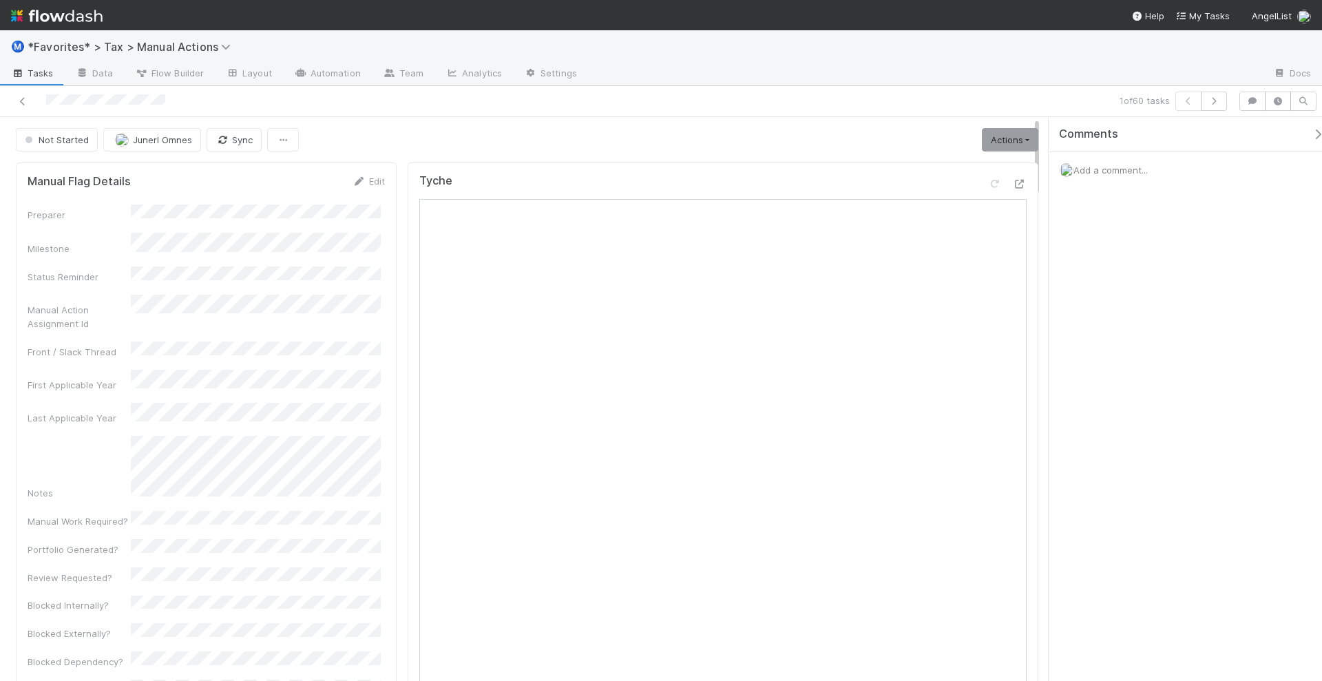
click at [892, 143] on div "Not Started Junerl Omnes Sync Actions Start Escalate Toggle Carry Forward Block…" at bounding box center [527, 139] width 1022 height 23
click at [992, 142] on link "Actions" at bounding box center [1010, 139] width 56 height 23
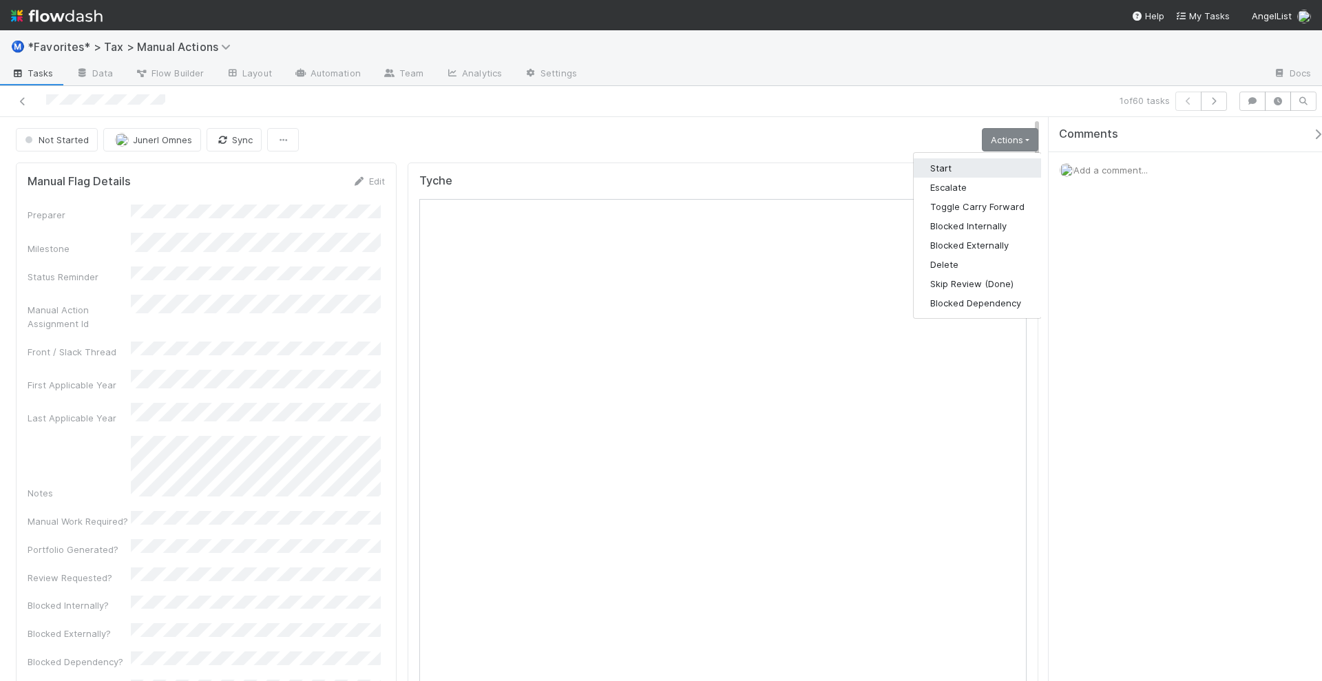
click at [965, 163] on button "Start" at bounding box center [977, 167] width 127 height 19
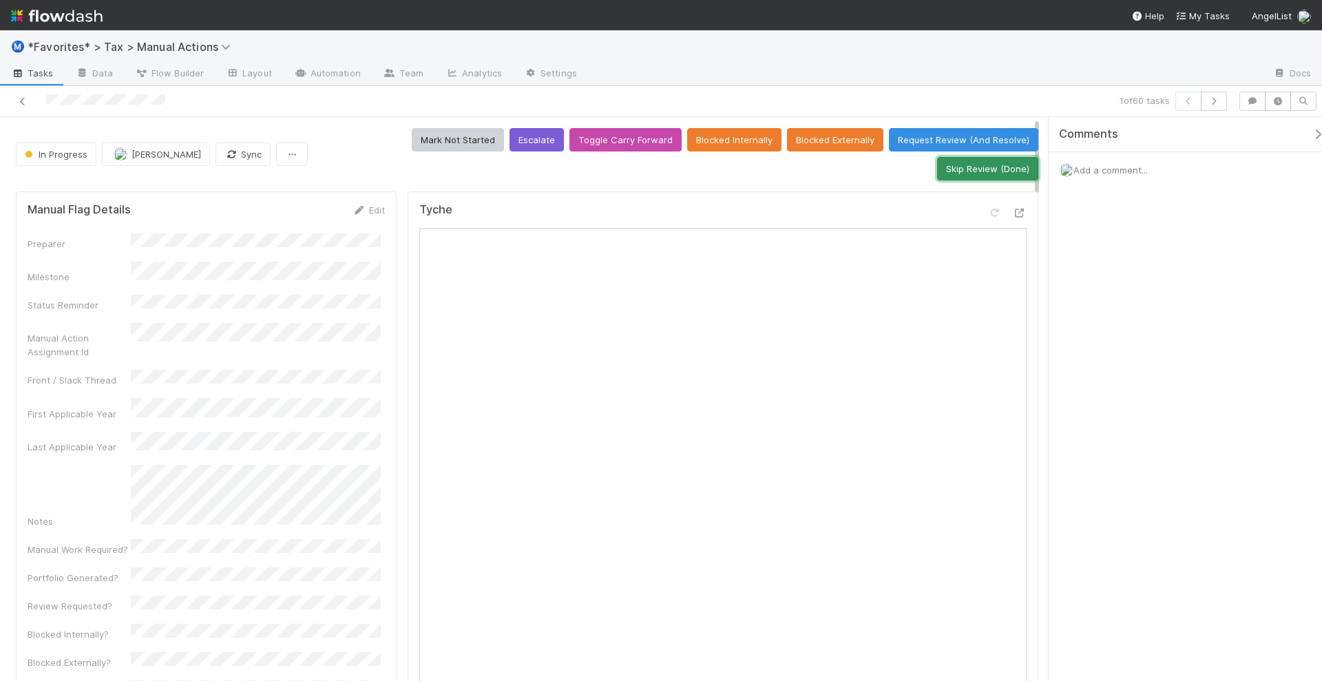
click at [984, 157] on button "Skip Review (Done)" at bounding box center [987, 168] width 101 height 23
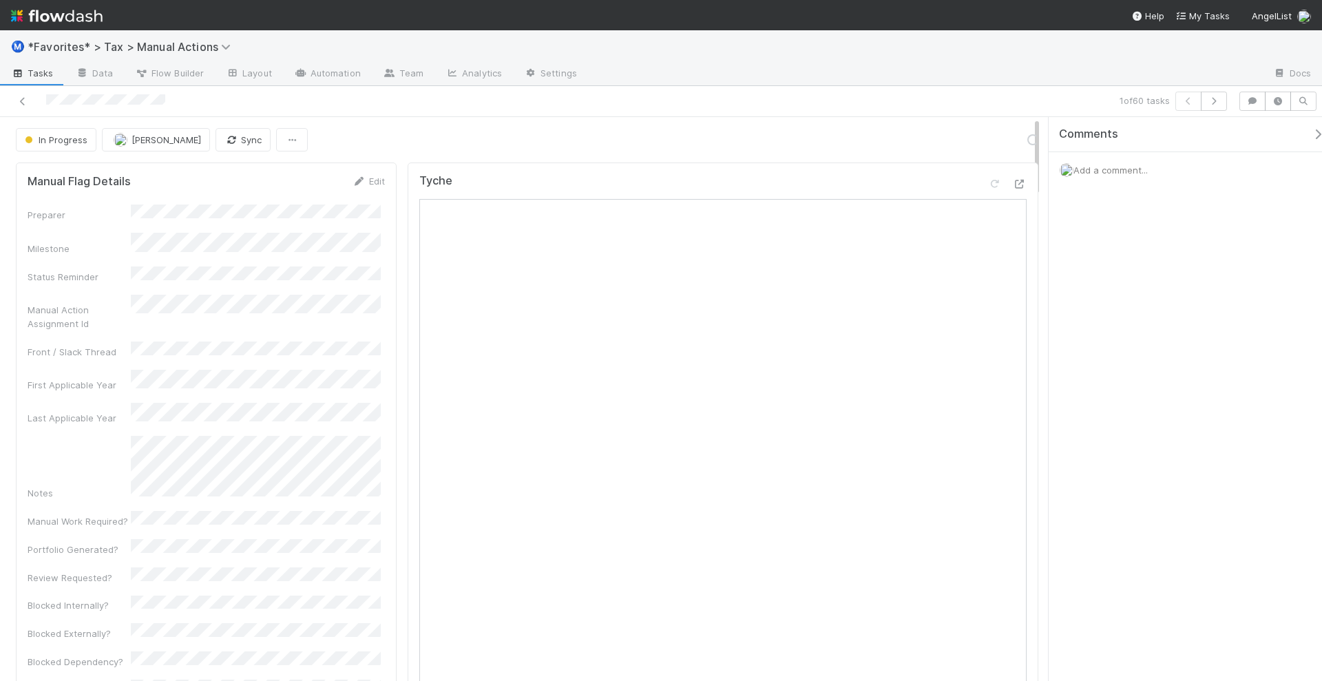
click at [1155, 328] on div "Comments Add a comment..." at bounding box center [1185, 399] width 273 height 565
click at [1235, 102] on div "1 of 60 tasks" at bounding box center [661, 101] width 1322 height 31
click at [1219, 103] on icon "button" at bounding box center [1214, 101] width 14 height 8
click at [1215, 103] on icon "button" at bounding box center [1214, 101] width 14 height 8
click at [1188, 101] on icon "button" at bounding box center [1189, 101] width 14 height 8
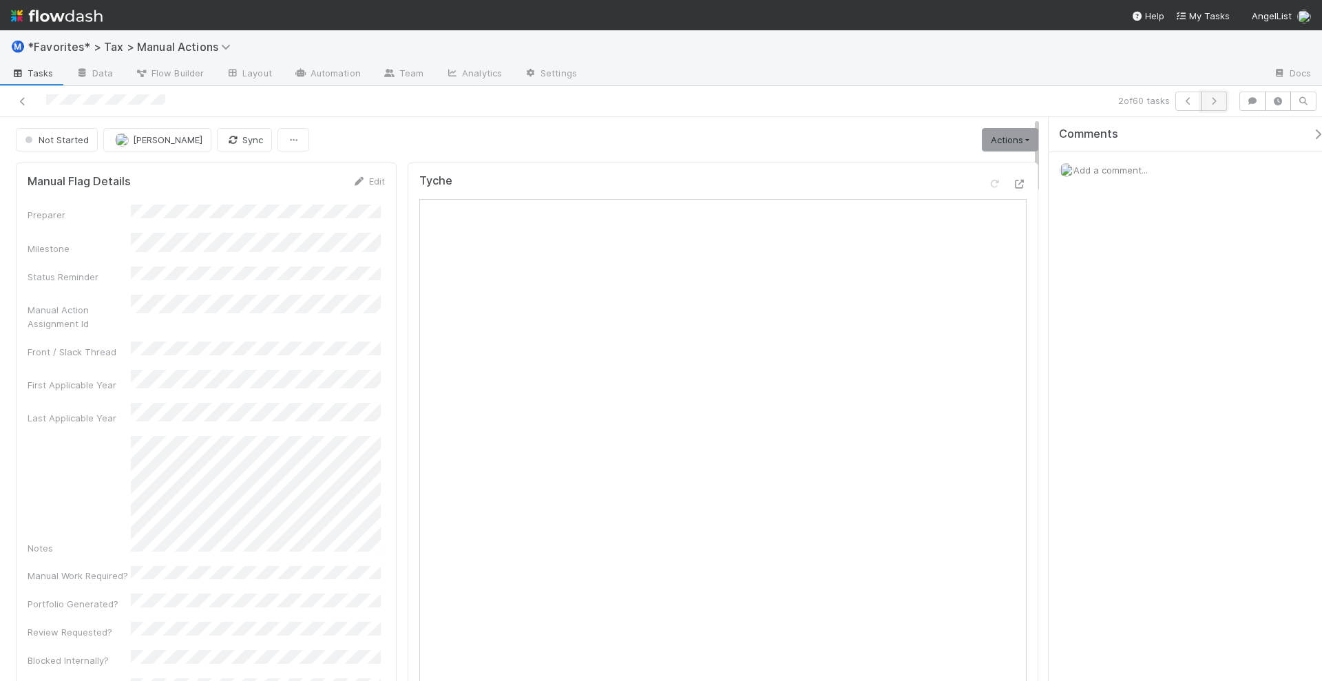
click at [1211, 105] on button "button" at bounding box center [1214, 101] width 26 height 19
click at [1181, 92] on button "button" at bounding box center [1188, 101] width 26 height 19
click at [1013, 180] on icon at bounding box center [1020, 184] width 14 height 9
click at [1228, 103] on div "2 of 60 tasks" at bounding box center [927, 101] width 611 height 19
click at [1216, 101] on icon "button" at bounding box center [1214, 101] width 14 height 8
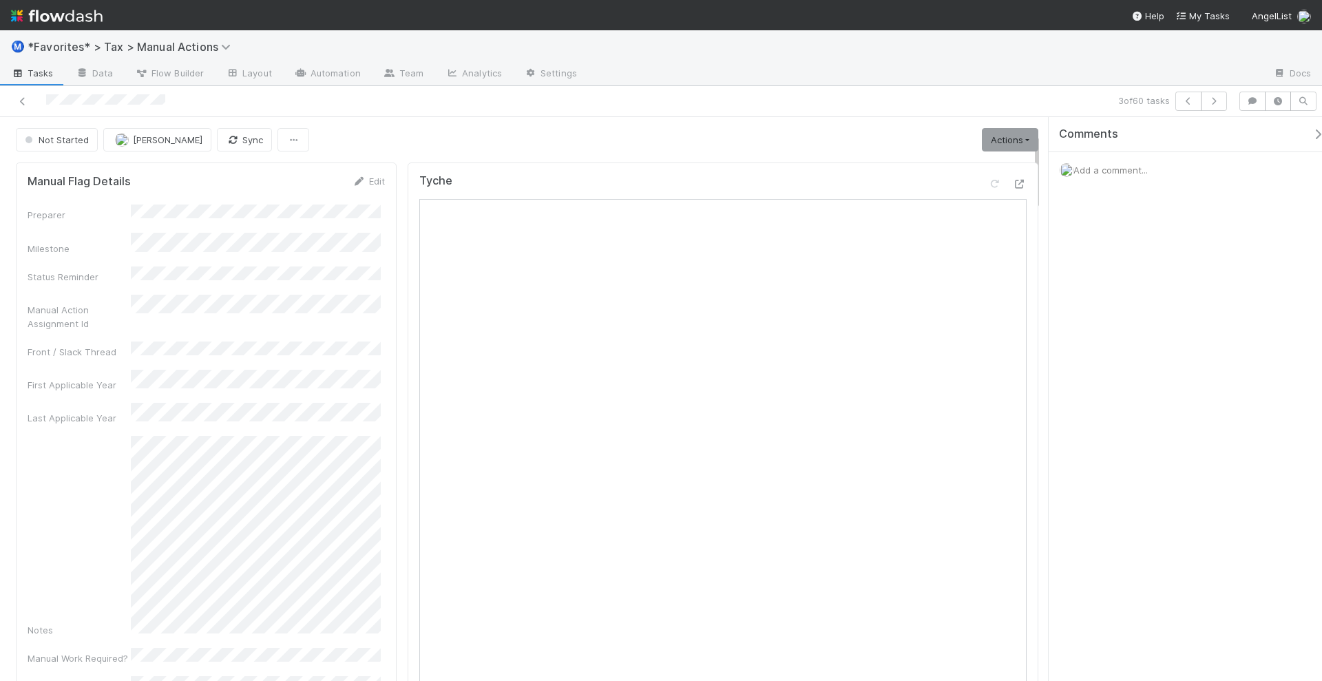
scroll to position [172, 0]
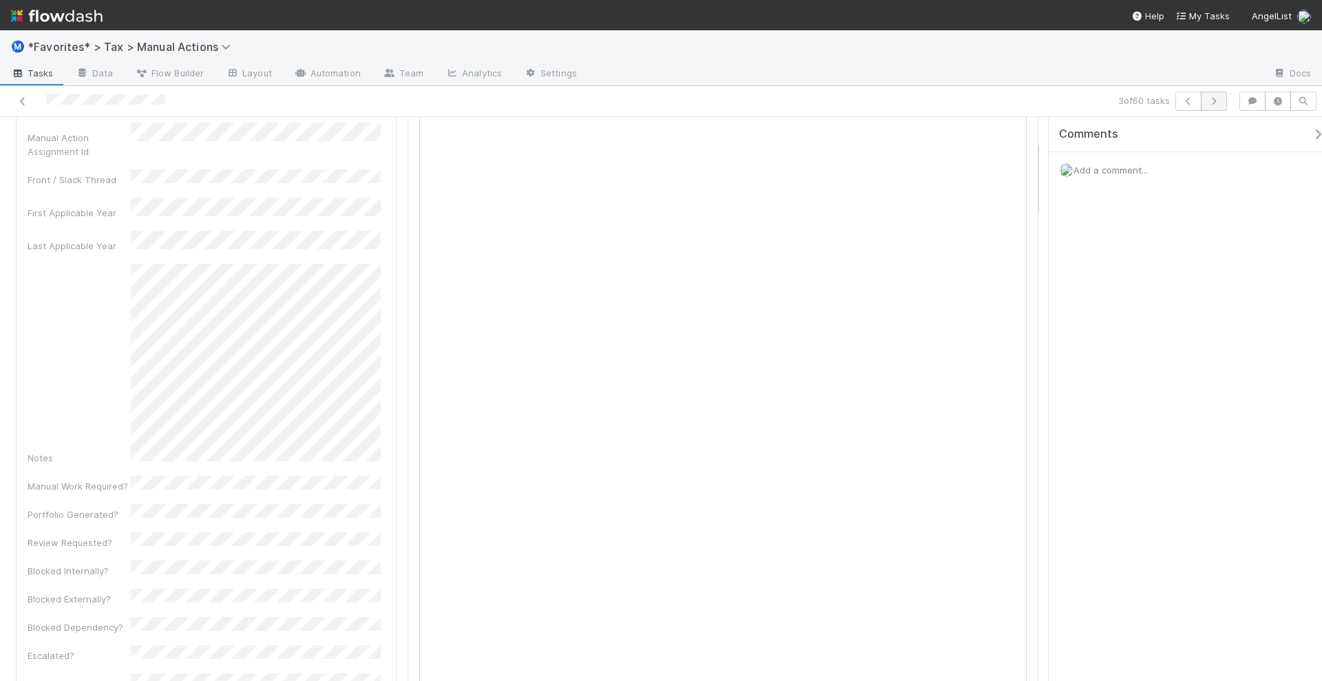
click at [1220, 97] on icon "button" at bounding box center [1214, 101] width 14 height 8
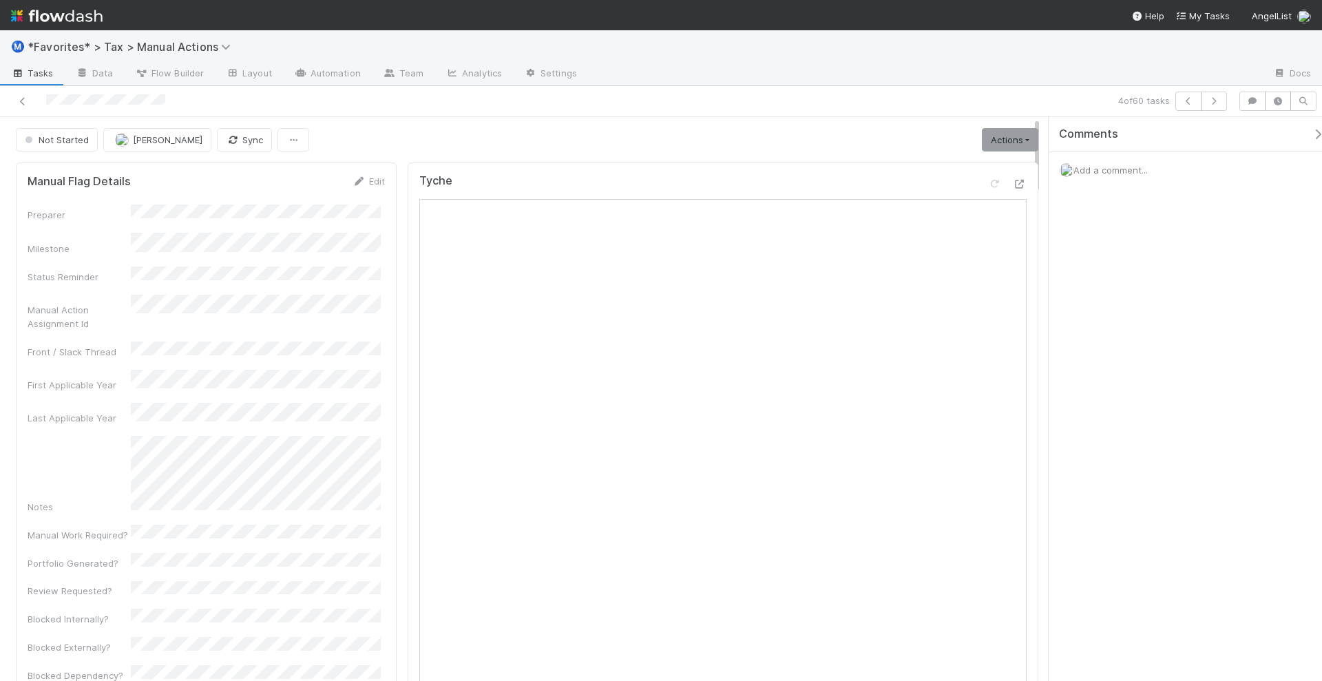
click at [78, 16] on img at bounding box center [57, 15] width 92 height 23
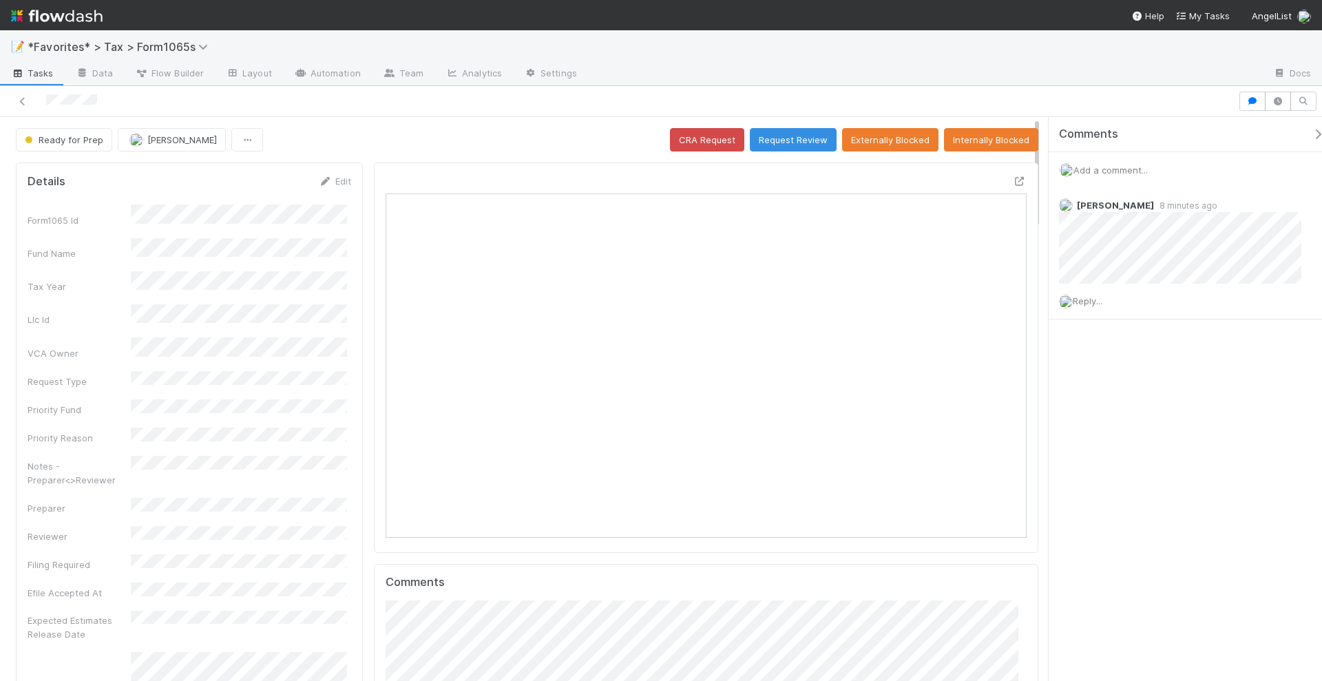
scroll to position [267, 306]
click at [1092, 304] on div "Reply..." at bounding box center [1187, 301] width 276 height 34
click at [1093, 298] on span "Reply..." at bounding box center [1088, 300] width 30 height 11
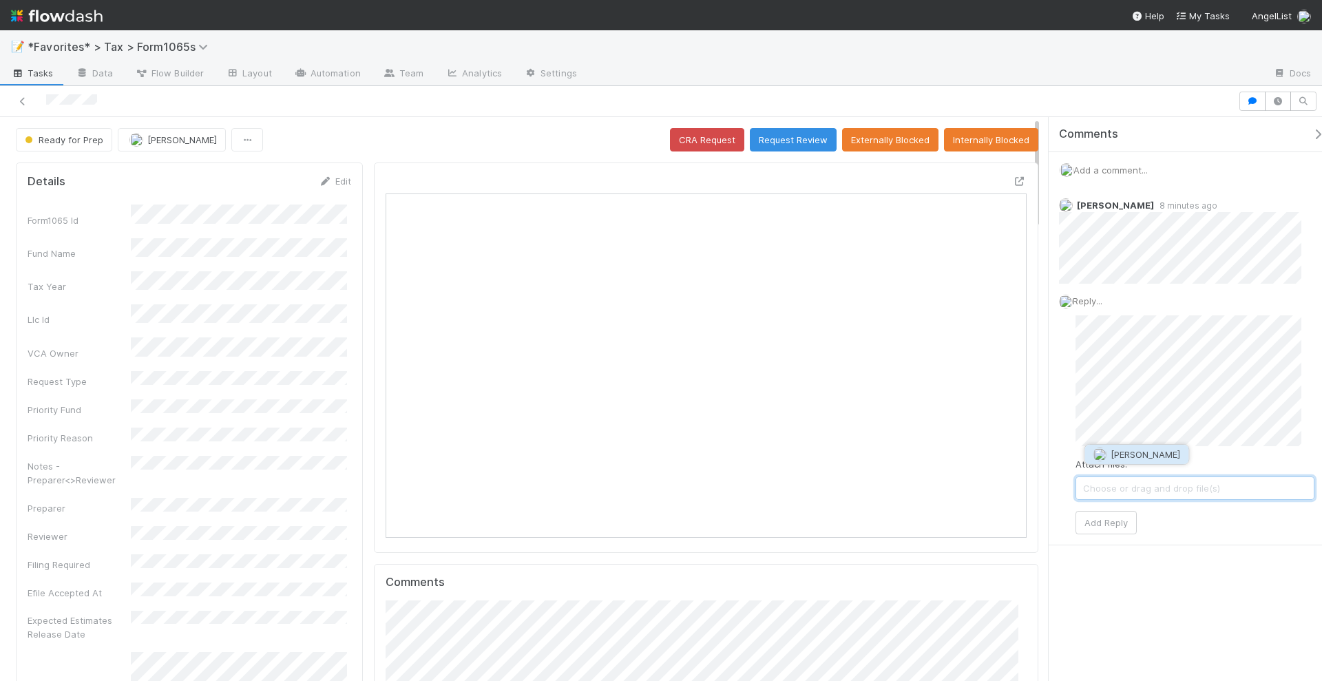
click at [1139, 457] on span "[PERSON_NAME]" at bounding box center [1146, 454] width 70 height 11
click at [1013, 179] on icon at bounding box center [1020, 181] width 14 height 9
click at [1101, 381] on img "button" at bounding box center [1100, 386] width 14 height 14
click at [1138, 500] on button "[PERSON_NAME]" at bounding box center [1136, 509] width 104 height 19
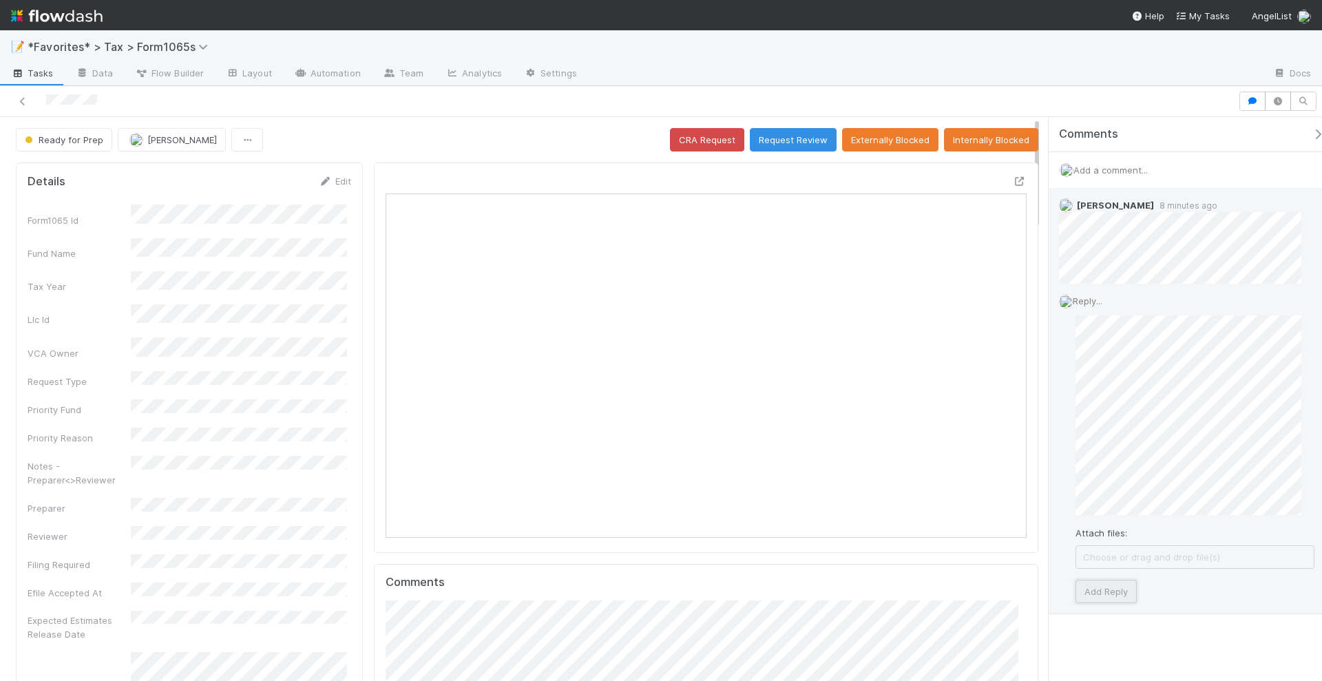
click at [1102, 584] on button "Add Reply" at bounding box center [1106, 591] width 61 height 23
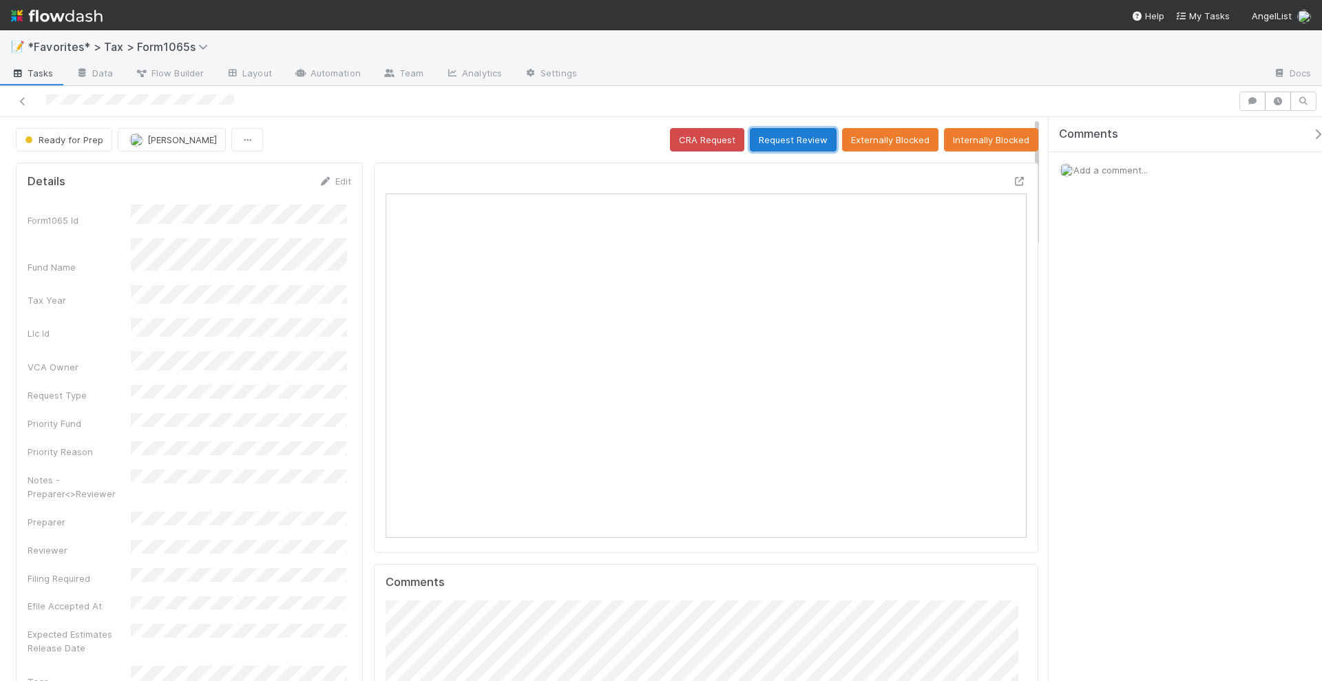
click at [786, 138] on button "Request Review" at bounding box center [793, 139] width 87 height 23
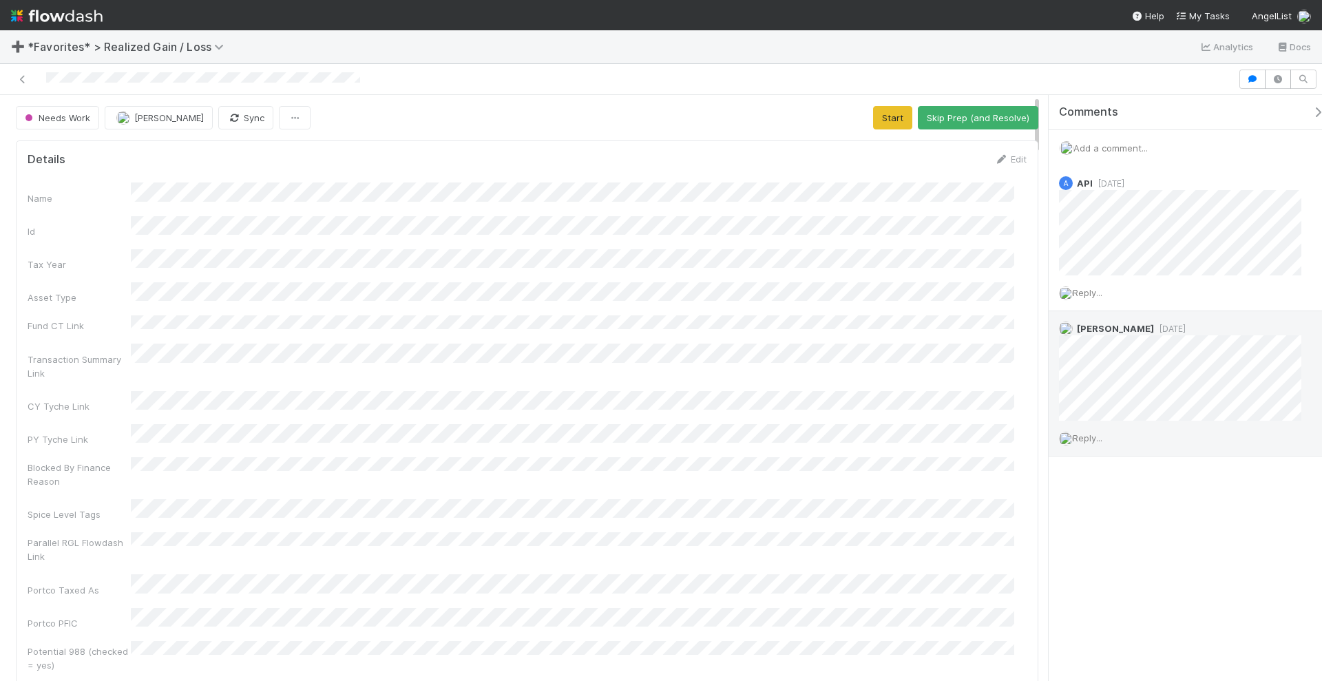
click at [1095, 432] on span "Reply..." at bounding box center [1088, 437] width 30 height 11
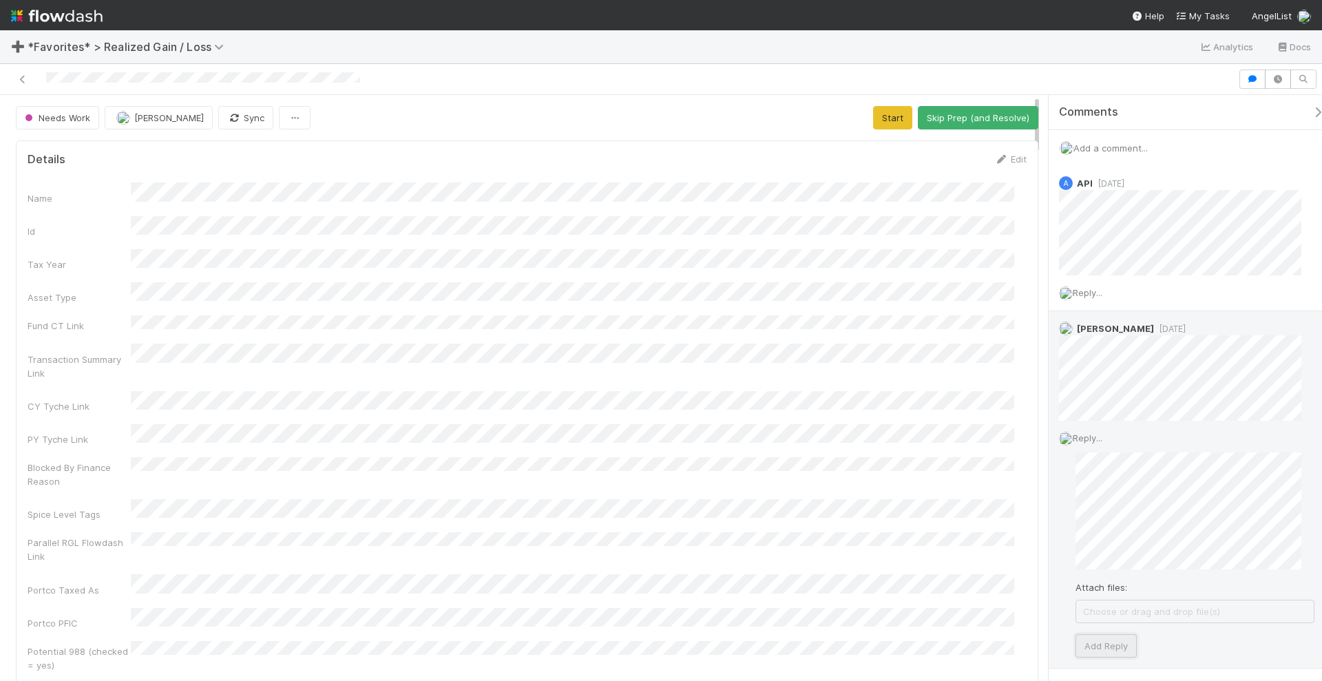
click at [1095, 637] on button "Add Reply" at bounding box center [1106, 645] width 61 height 23
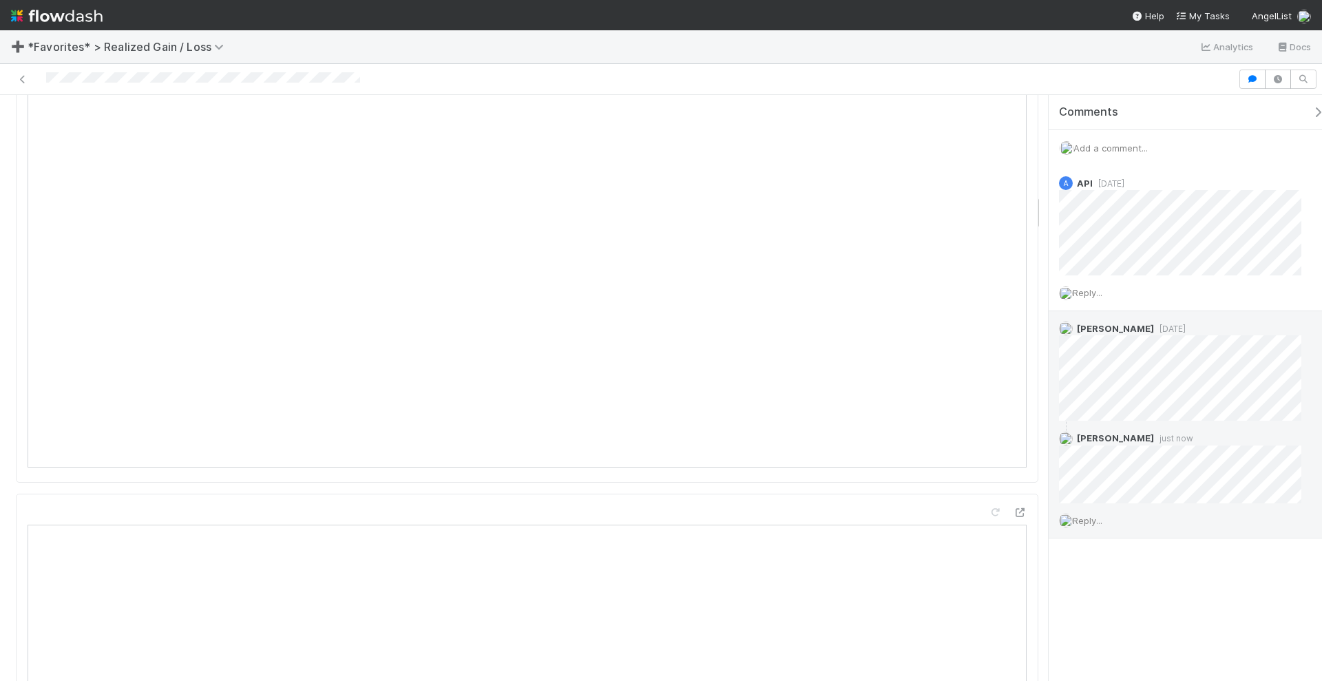
scroll to position [1549, 0]
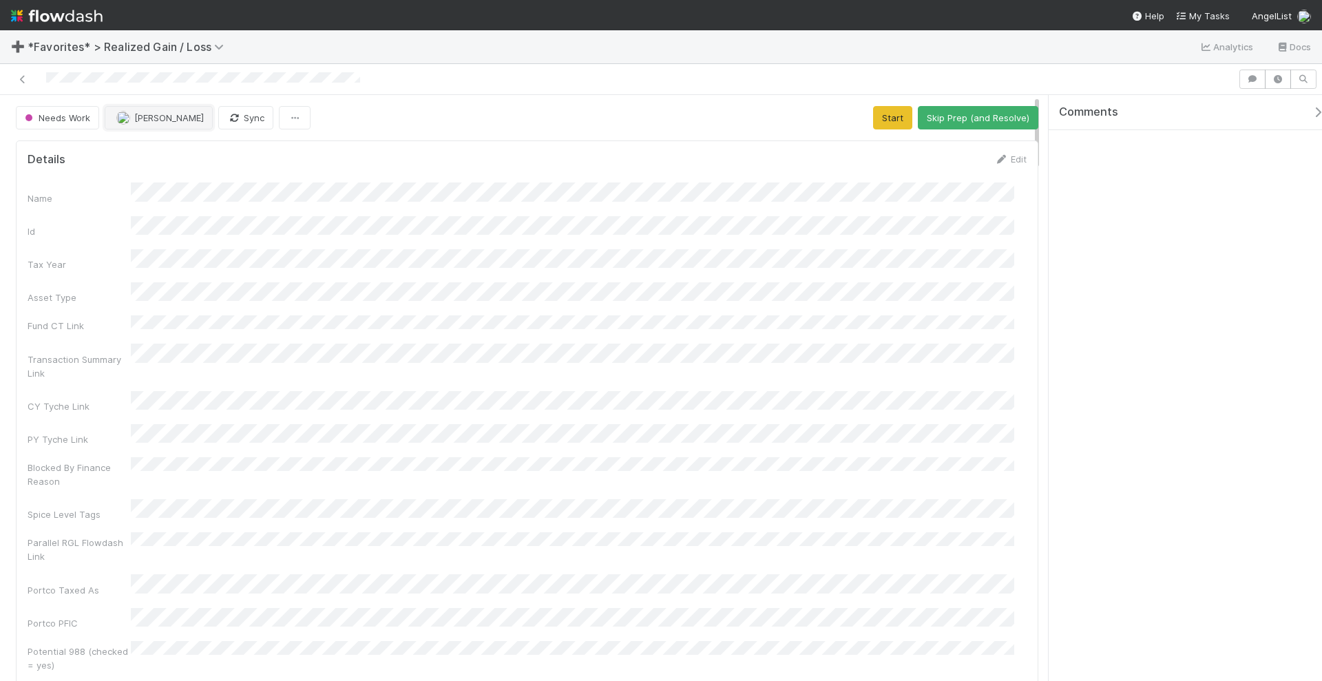
click at [167, 120] on span "[PERSON_NAME]" at bounding box center [169, 117] width 70 height 11
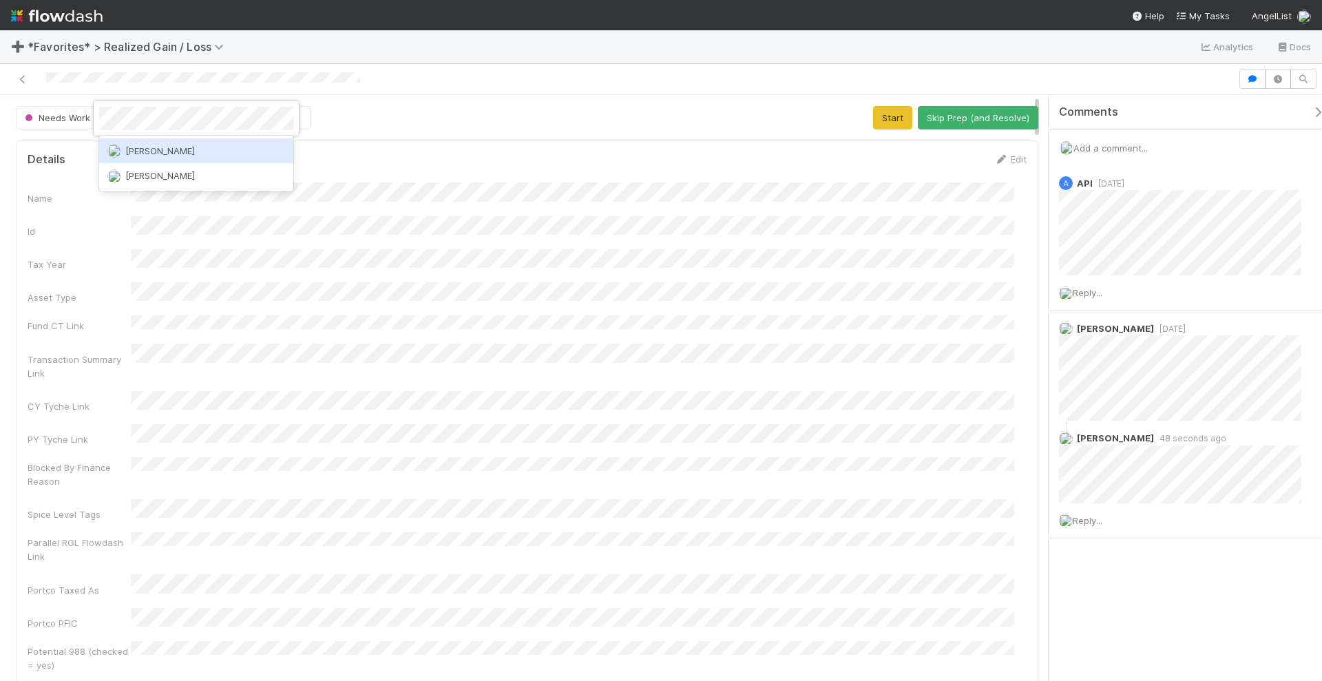
click at [160, 145] on span "[PERSON_NAME]" at bounding box center [160, 150] width 70 height 11
click at [1133, 150] on span "Add a comment..." at bounding box center [1110, 148] width 74 height 11
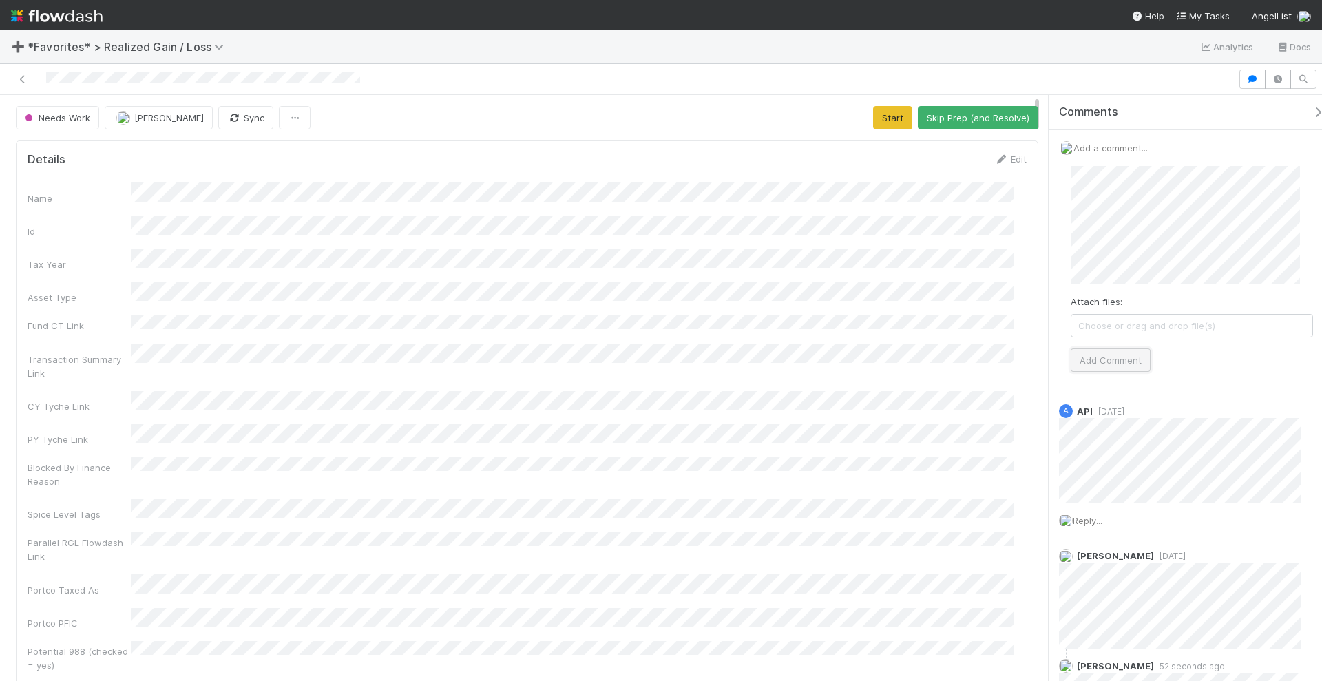
click at [1098, 353] on button "Add Comment" at bounding box center [1111, 359] width 80 height 23
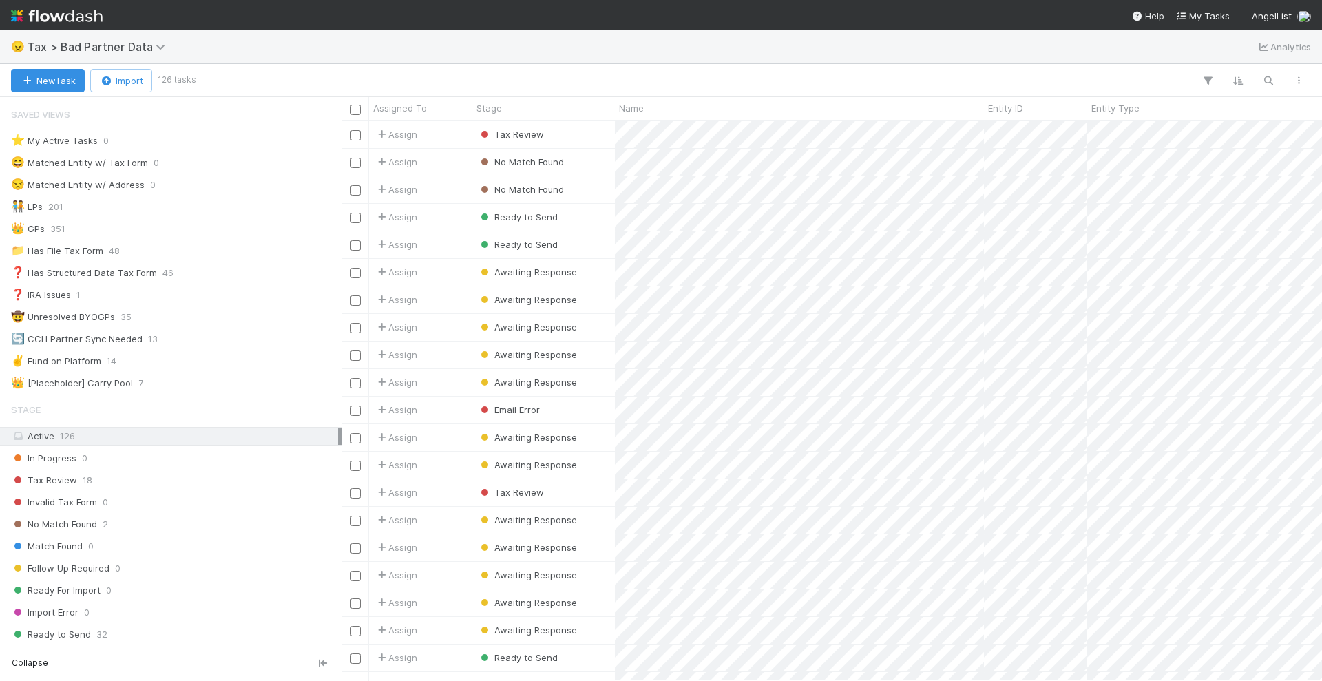
scroll to position [547, 967]
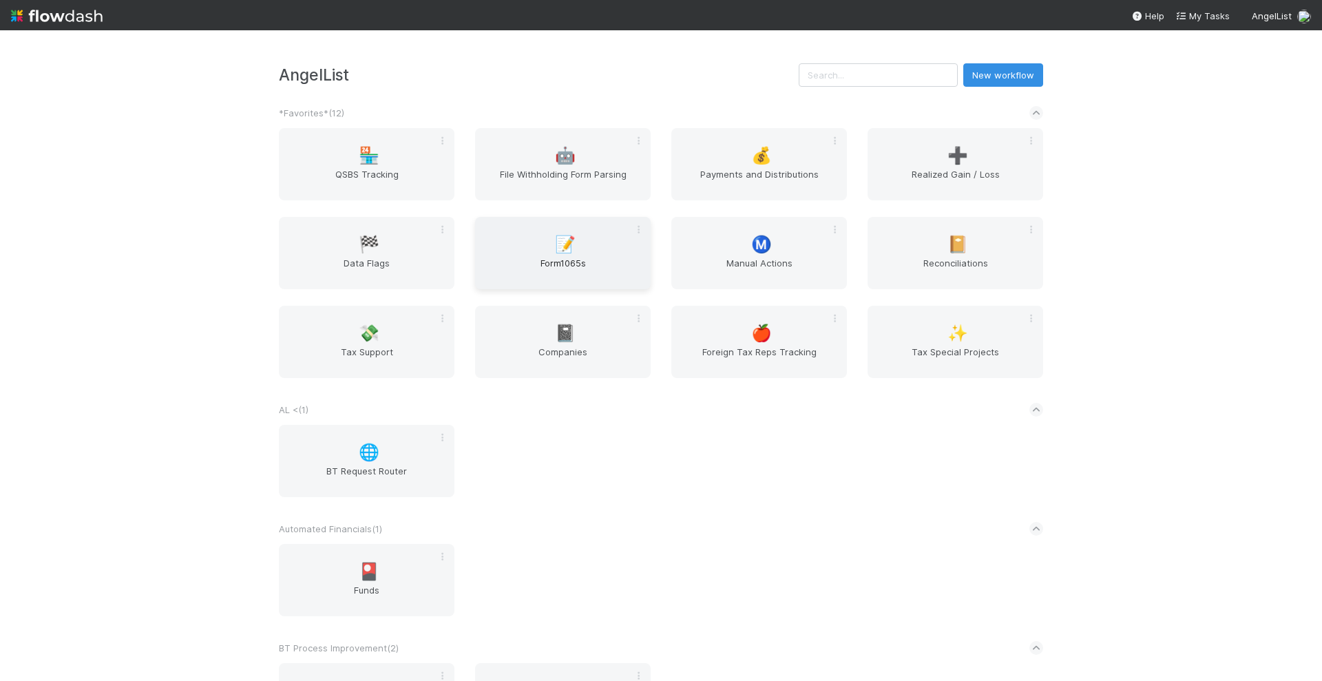
click at [525, 266] on span "Form1065s" at bounding box center [563, 270] width 165 height 28
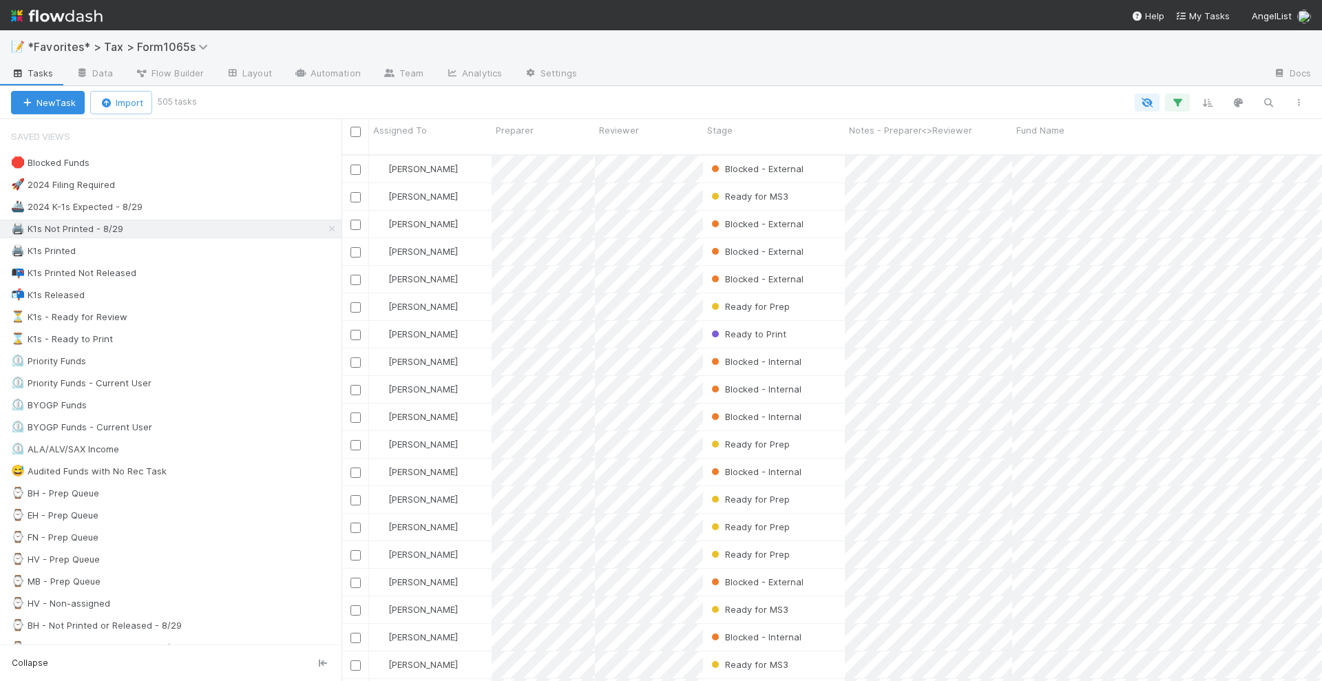
scroll to position [525, 967]
click at [202, 248] on div "🖨️ K1s Printed 1368" at bounding box center [176, 250] width 331 height 17
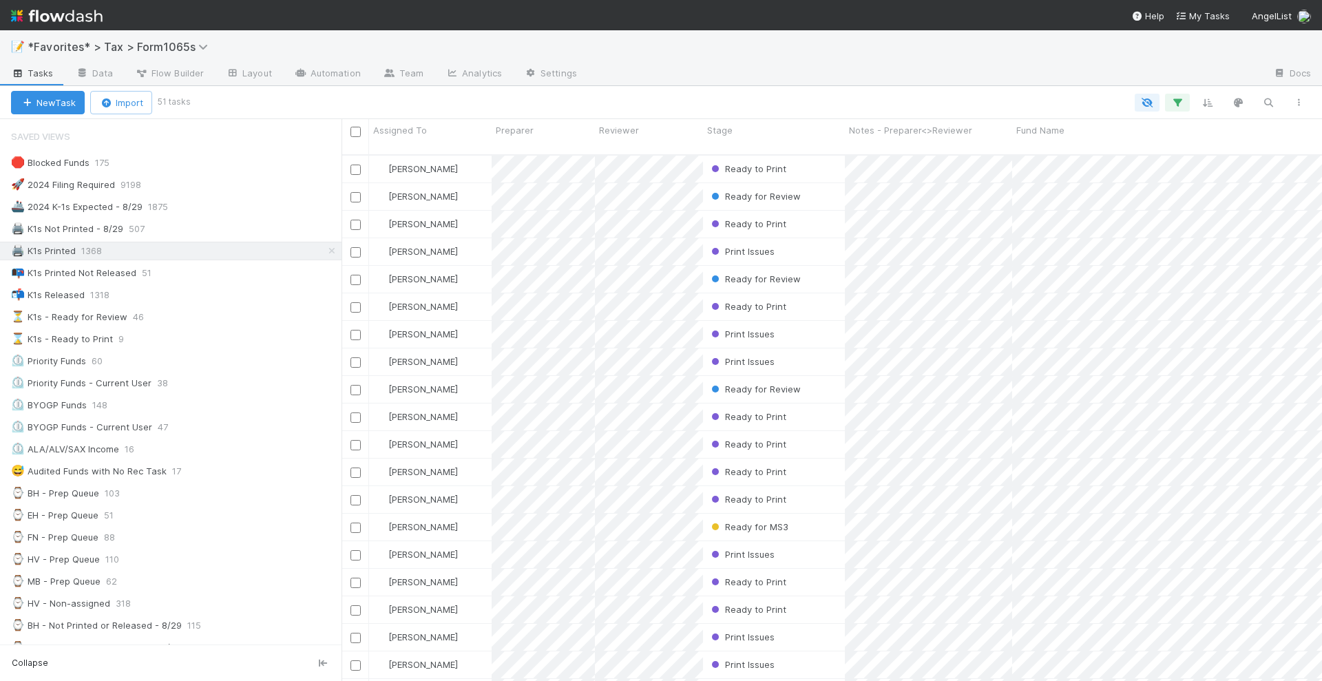
scroll to position [525, 967]
